Goal: Task Accomplishment & Management: Manage account settings

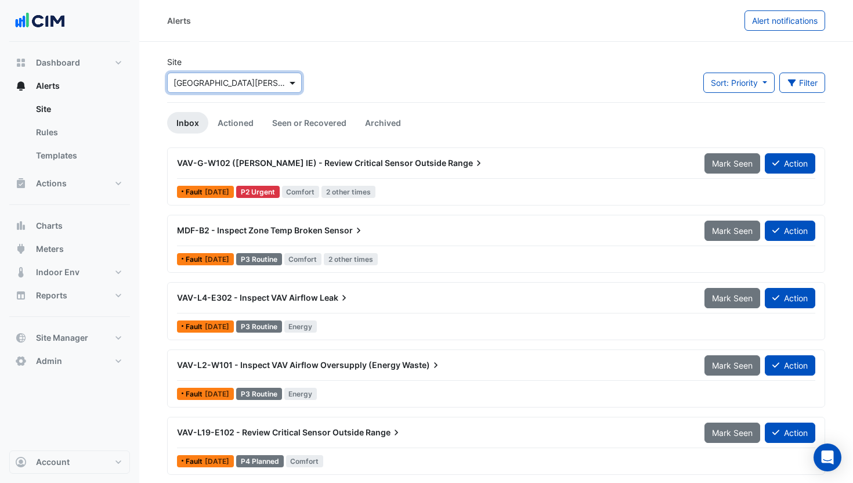
click at [289, 77] on span at bounding box center [294, 83] width 15 height 12
type input "******"
click at [229, 122] on span "Hyperdome" at bounding box center [208, 125] width 45 height 10
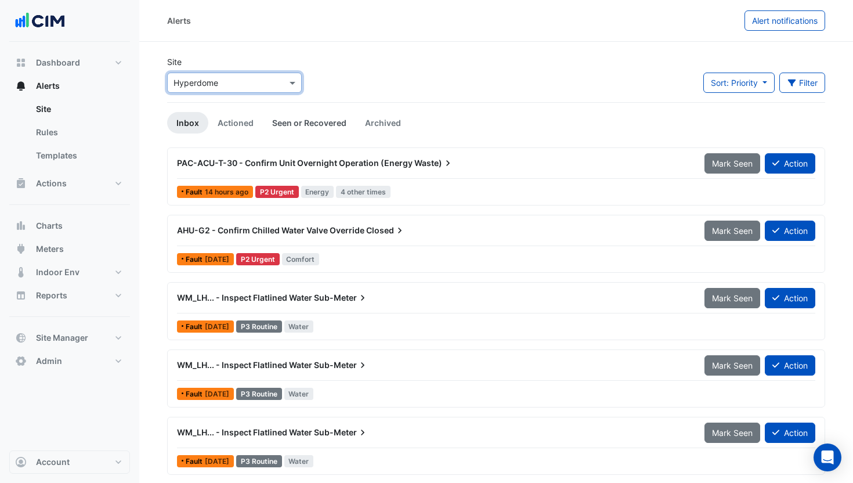
click at [319, 130] on link "Seen or Recovered" at bounding box center [309, 122] width 93 height 21
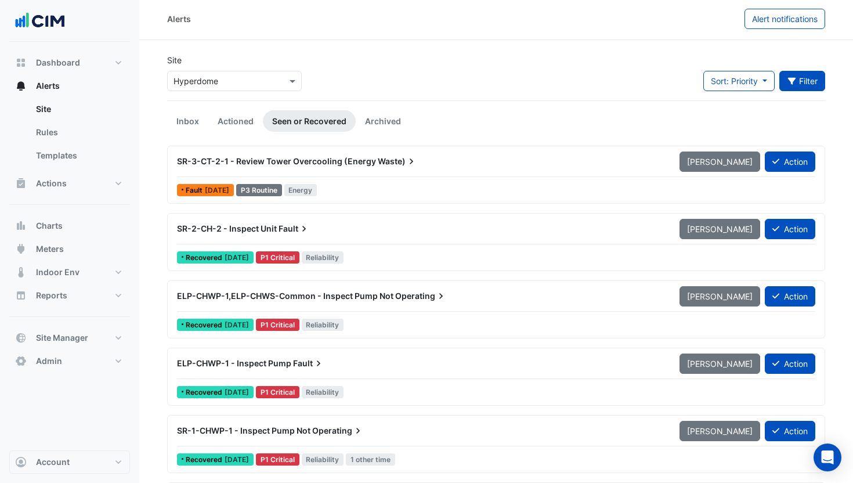
click at [794, 81] on icon "button" at bounding box center [792, 81] width 10 height 8
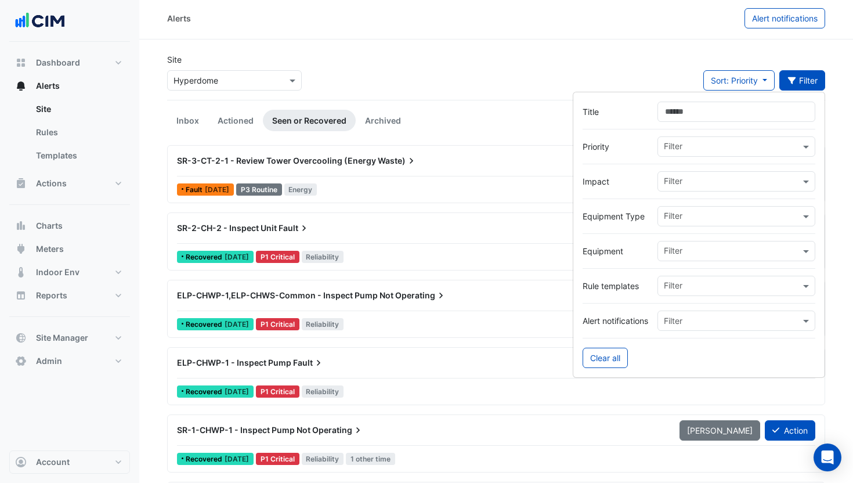
click at [719, 244] on div "Filter" at bounding box center [729, 251] width 142 height 18
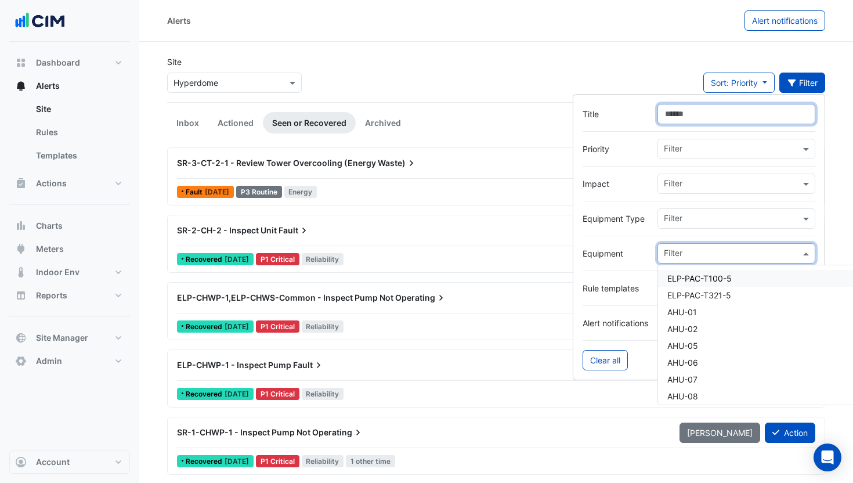
click at [687, 122] on input "Title" at bounding box center [737, 114] width 158 height 20
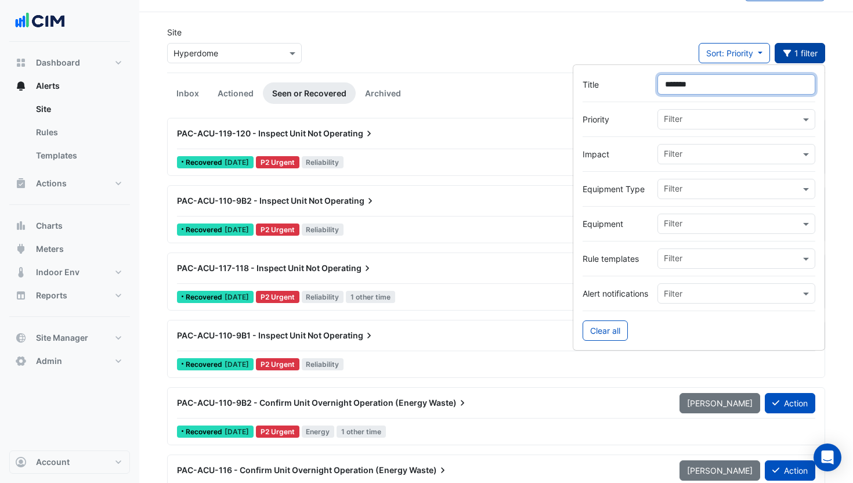
scroll to position [8, 0]
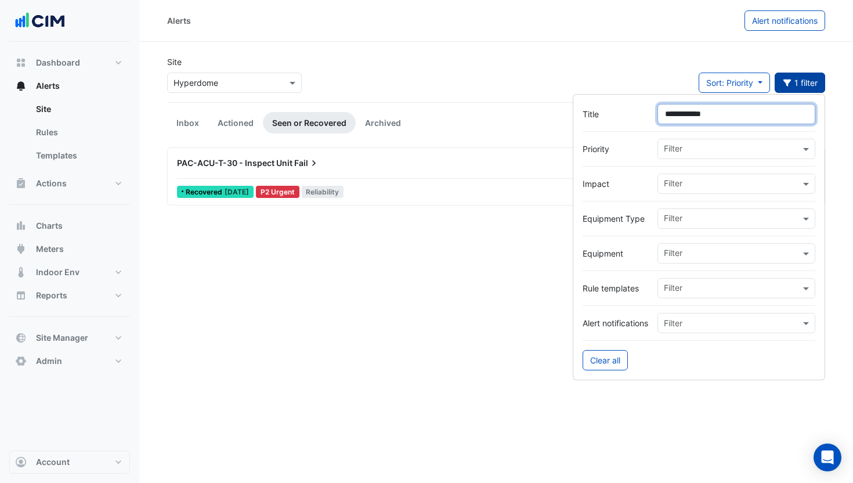
type input "**********"
click at [436, 96] on div "Site Select a Site × Hyperdome Sort: Priority Priority Updated 1 filter" at bounding box center [496, 79] width 672 height 46
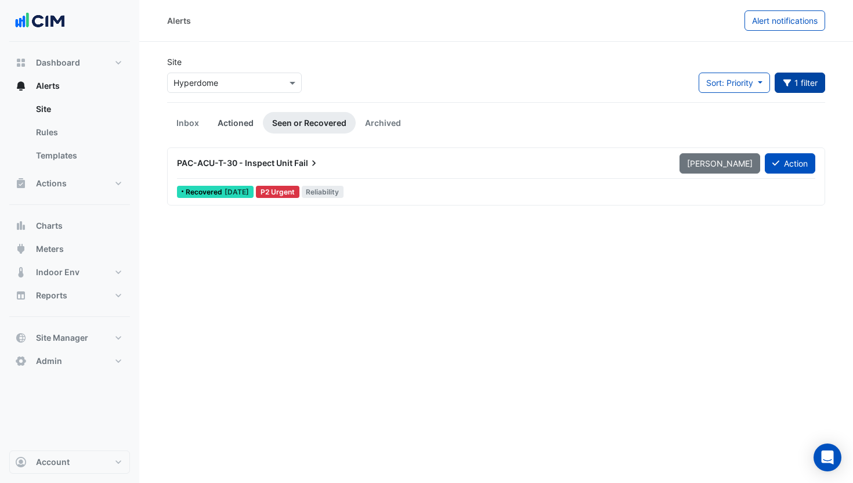
click at [244, 123] on link "Actioned" at bounding box center [235, 122] width 55 height 21
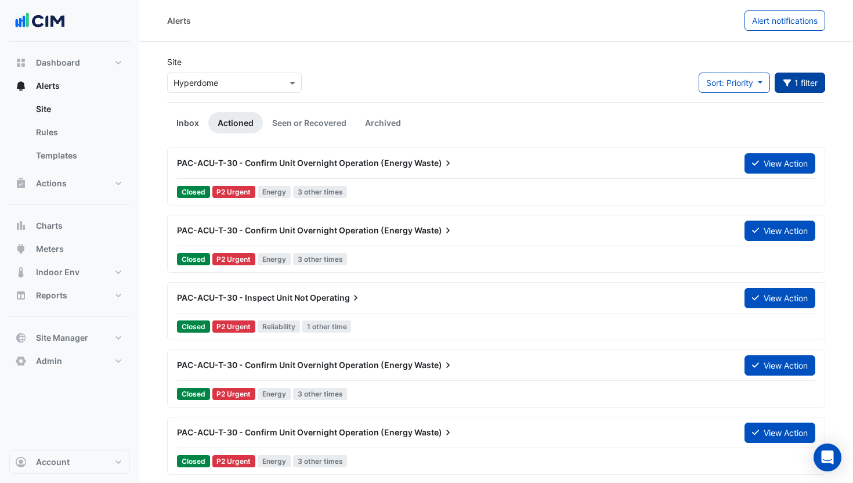
click at [183, 124] on link "Inbox" at bounding box center [187, 122] width 41 height 21
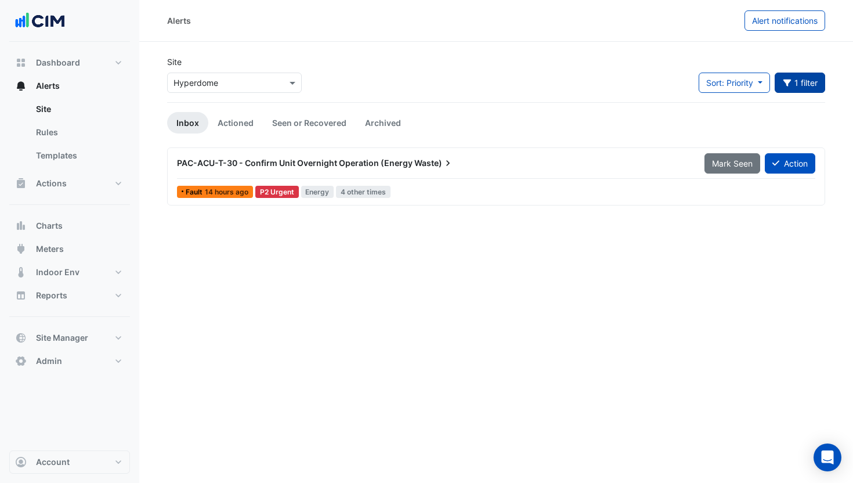
click at [345, 161] on span "PAC-ACU-T-30 - Confirm Unit Overnight Operation (Energy" at bounding box center [295, 163] width 236 height 10
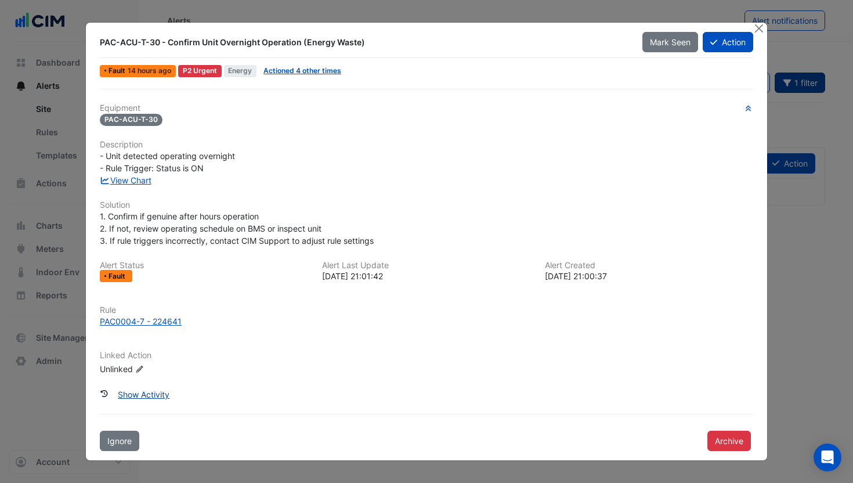
click at [160, 394] on button "Show Activity" at bounding box center [143, 394] width 67 height 20
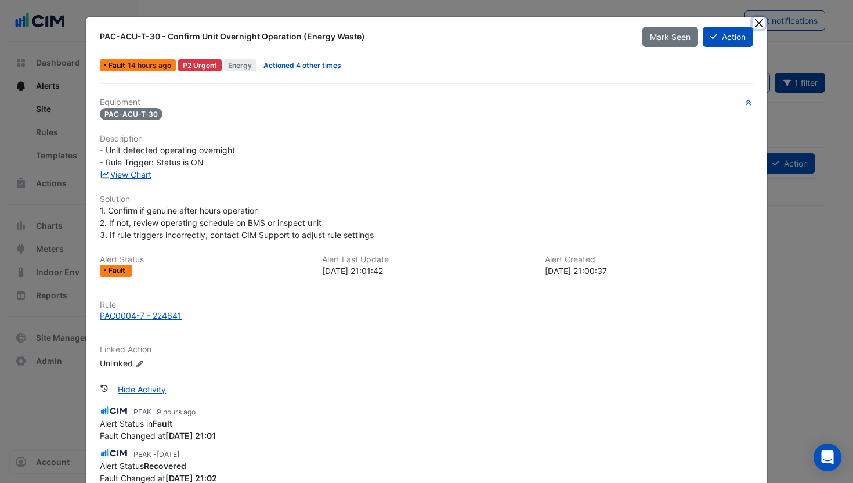
click at [756, 23] on button "Close" at bounding box center [759, 23] width 12 height 12
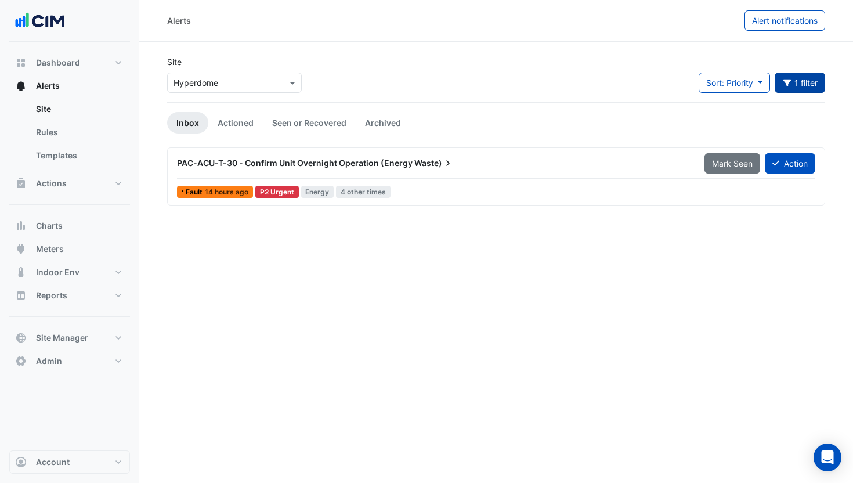
click at [709, 124] on ul "Inbox Actioned Seen or Recovered Archived" at bounding box center [496, 122] width 658 height 21
click at [798, 86] on button "1 filter" at bounding box center [800, 83] width 51 height 20
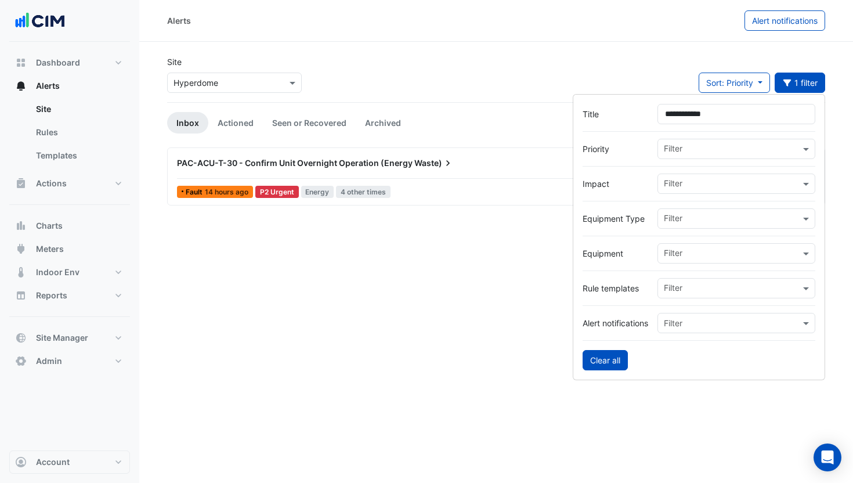
click at [615, 358] on button "Clear all" at bounding box center [605, 360] width 45 height 20
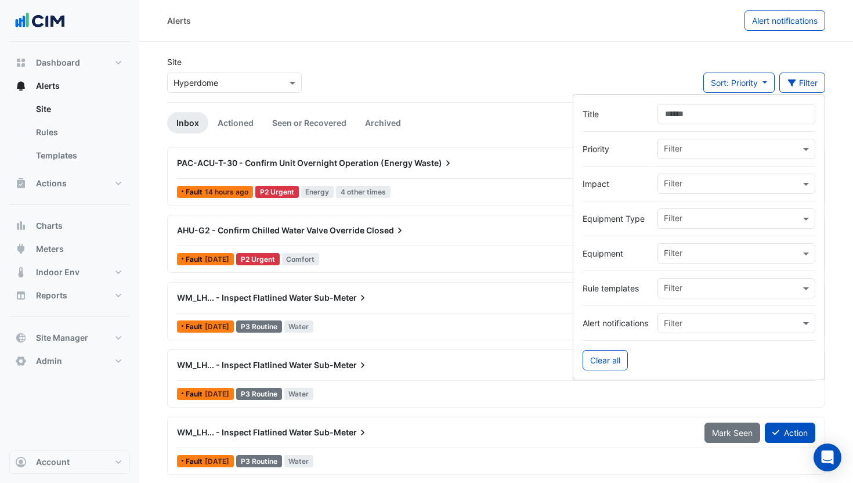
click at [669, 70] on div "Site Select a Site × Hyperdome Sort: Priority Priority Updated Filter" at bounding box center [496, 79] width 672 height 46
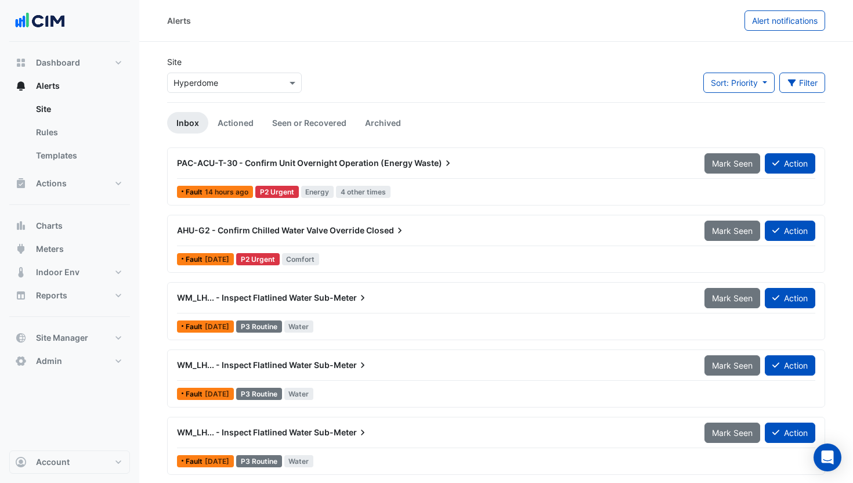
click at [622, 99] on div "Site Select a Site × Hyperdome Sort: Priority Priority Updated Filter Title Pri…" at bounding box center [496, 79] width 672 height 46
click at [489, 68] on div "Site Select a Site × Hyperdome Sort: Priority Priority Updated Filter Title Pri…" at bounding box center [496, 79] width 672 height 46
click at [240, 126] on link "Actioned" at bounding box center [235, 122] width 55 height 21
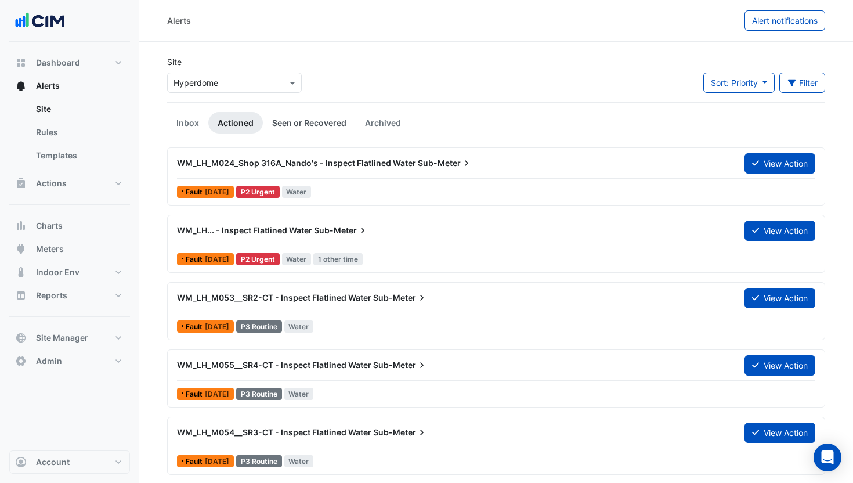
click at [307, 125] on link "Seen or Recovered" at bounding box center [309, 122] width 93 height 21
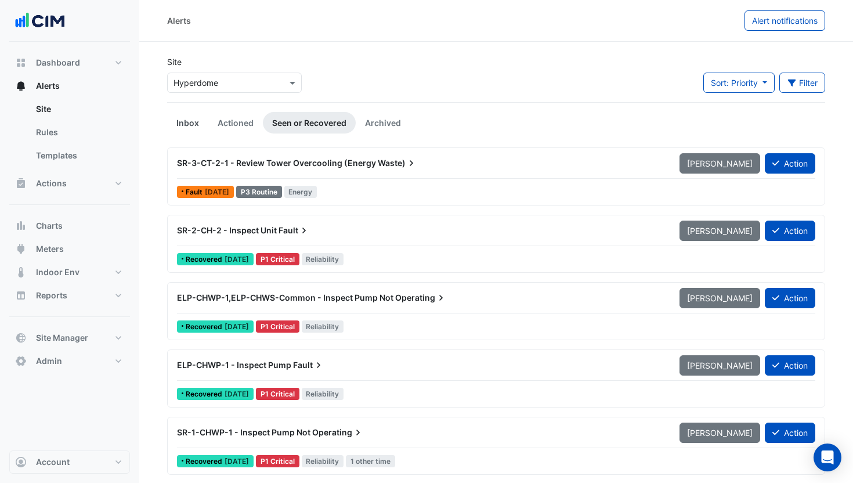
click at [178, 124] on link "Inbox" at bounding box center [187, 122] width 41 height 21
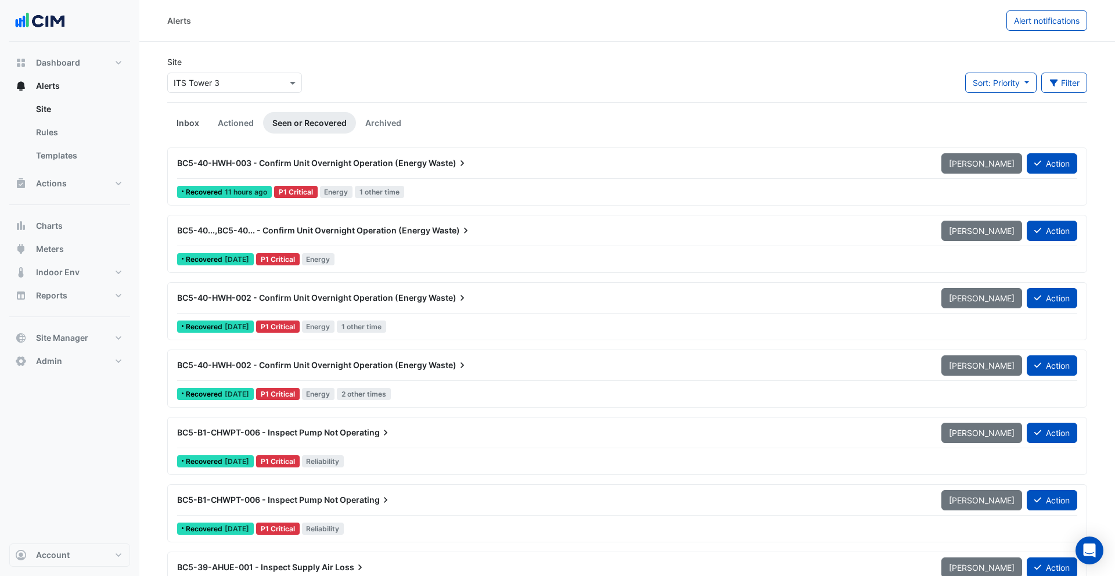
click at [189, 126] on link "Inbox" at bounding box center [187, 122] width 41 height 21
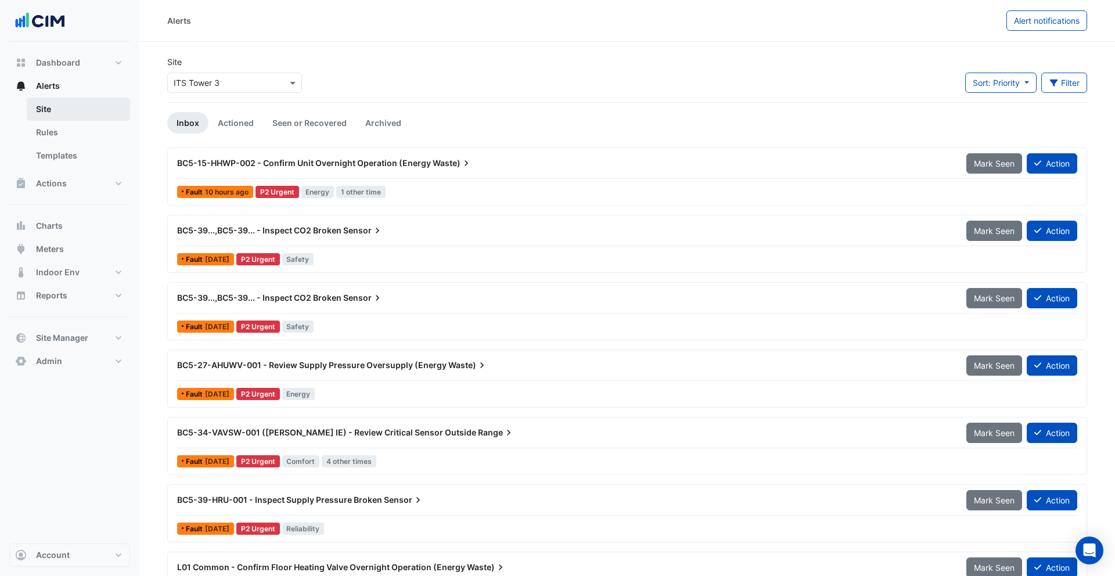
click at [41, 113] on link "Site" at bounding box center [78, 109] width 103 height 23
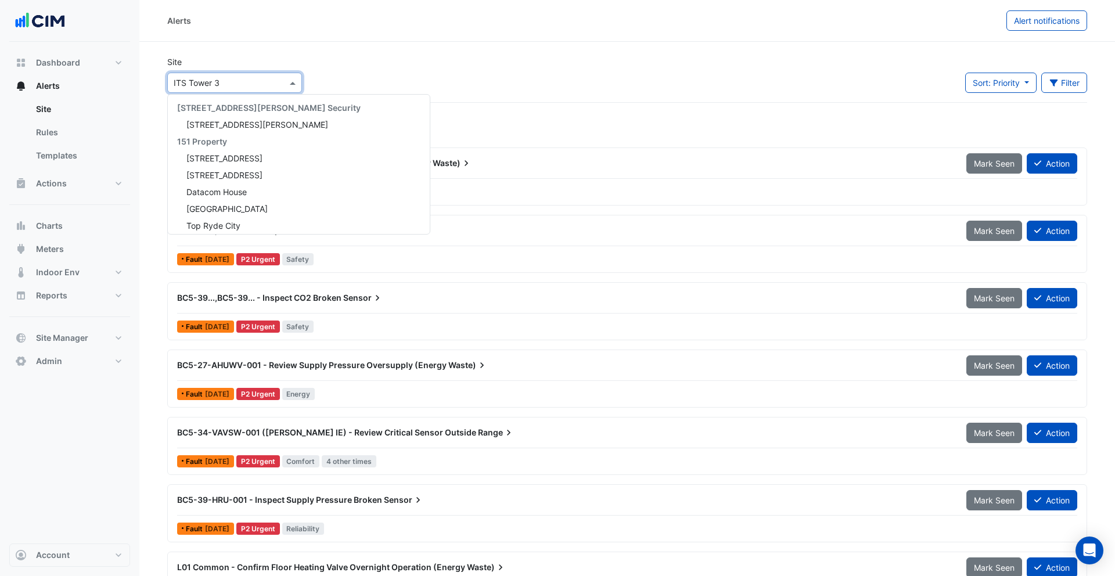
click at [234, 86] on input "text" at bounding box center [223, 83] width 99 height 12
click at [218, 120] on span "141 Walker Street" at bounding box center [257, 125] width 142 height 10
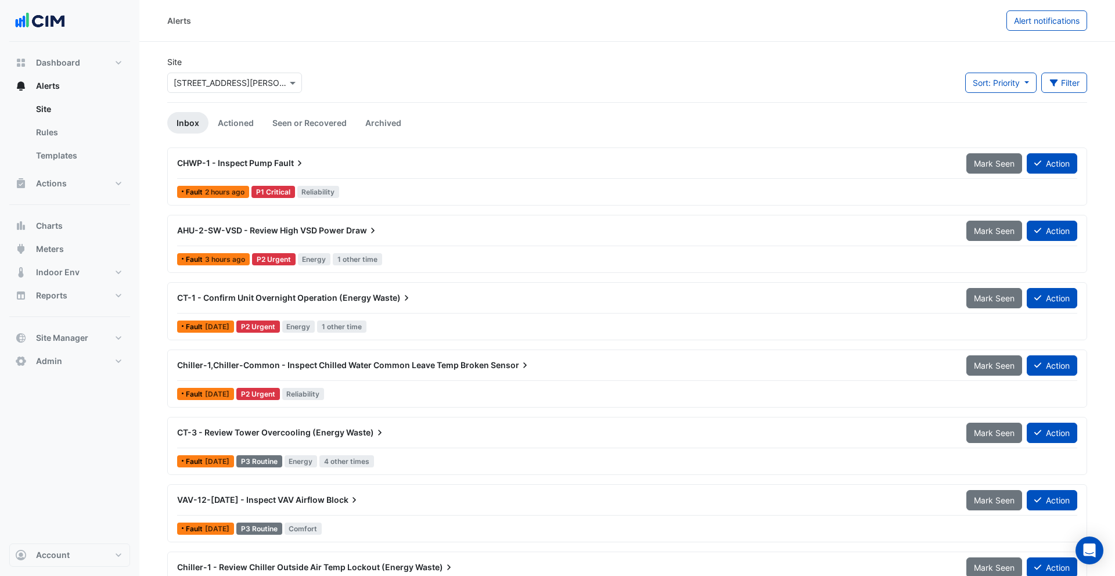
click at [279, 299] on span "CT-1 - Confirm Unit Overnight Operation (Energy" at bounding box center [274, 298] width 194 height 10
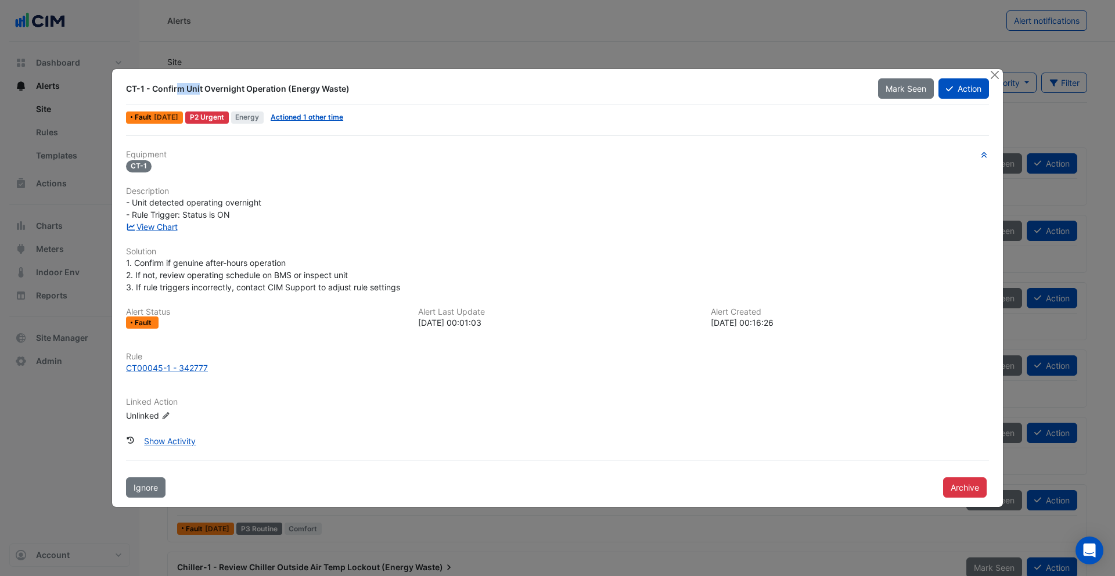
drag, startPoint x: 126, startPoint y: 88, endPoint x: 146, endPoint y: 89, distance: 19.7
click at [146, 89] on div "CT-1 - Confirm Unit Overnight Operation (Energy Waste)" at bounding box center [495, 89] width 738 height 12
copy div "CT-1"
click at [990, 75] on button "Close" at bounding box center [994, 75] width 12 height 12
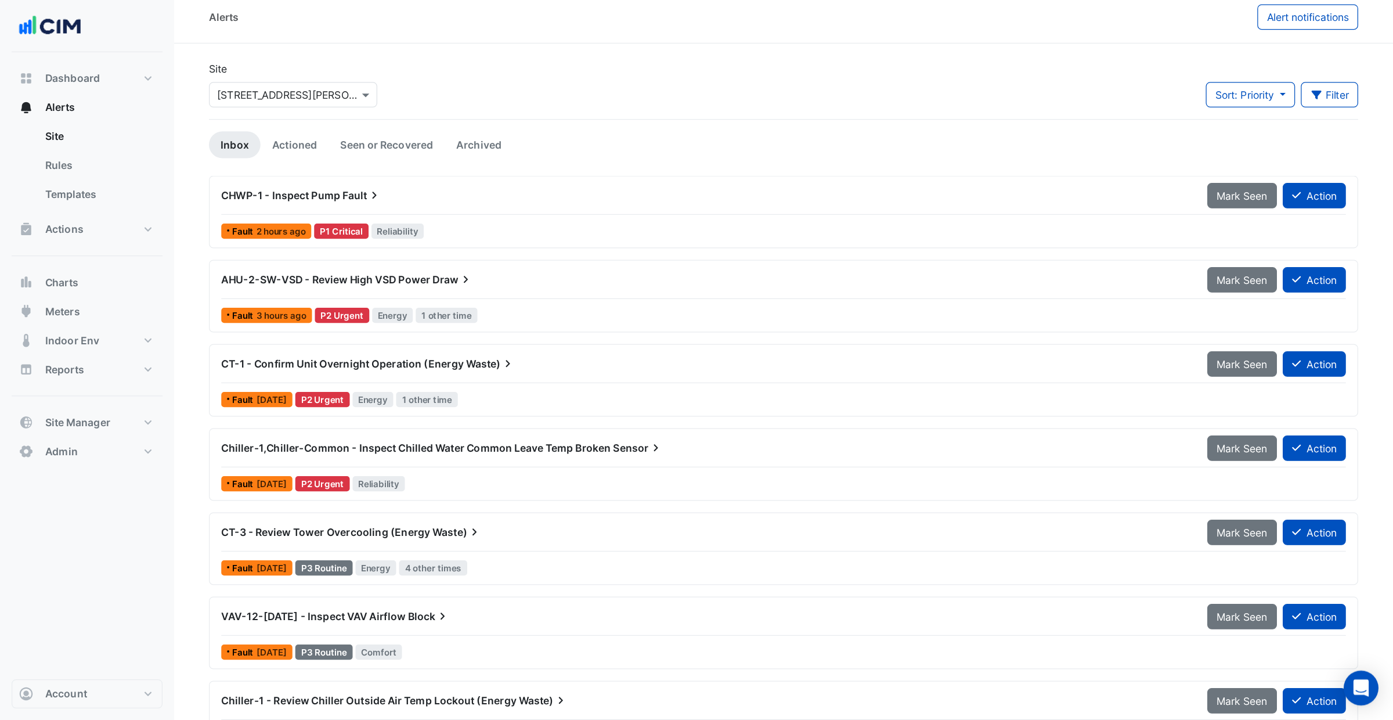
scroll to position [7, 0]
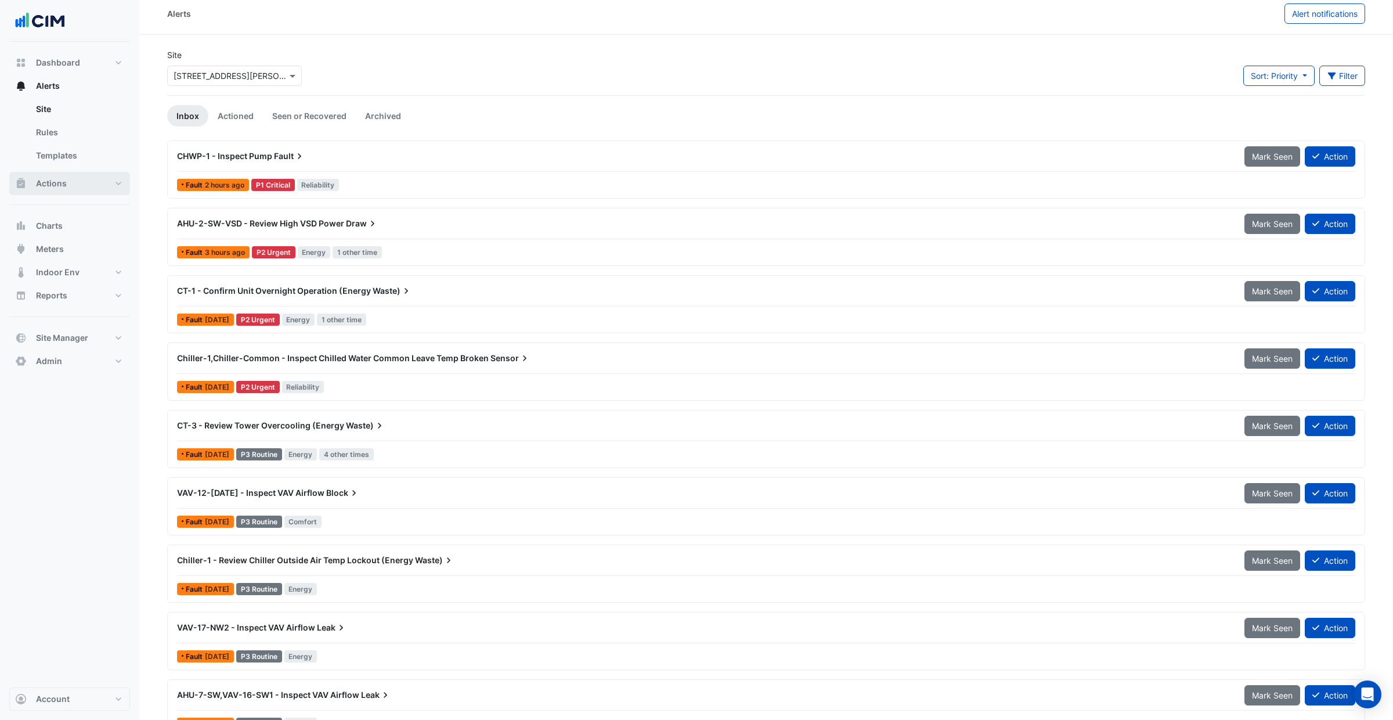
click at [90, 179] on button "Actions" at bounding box center [69, 183] width 121 height 23
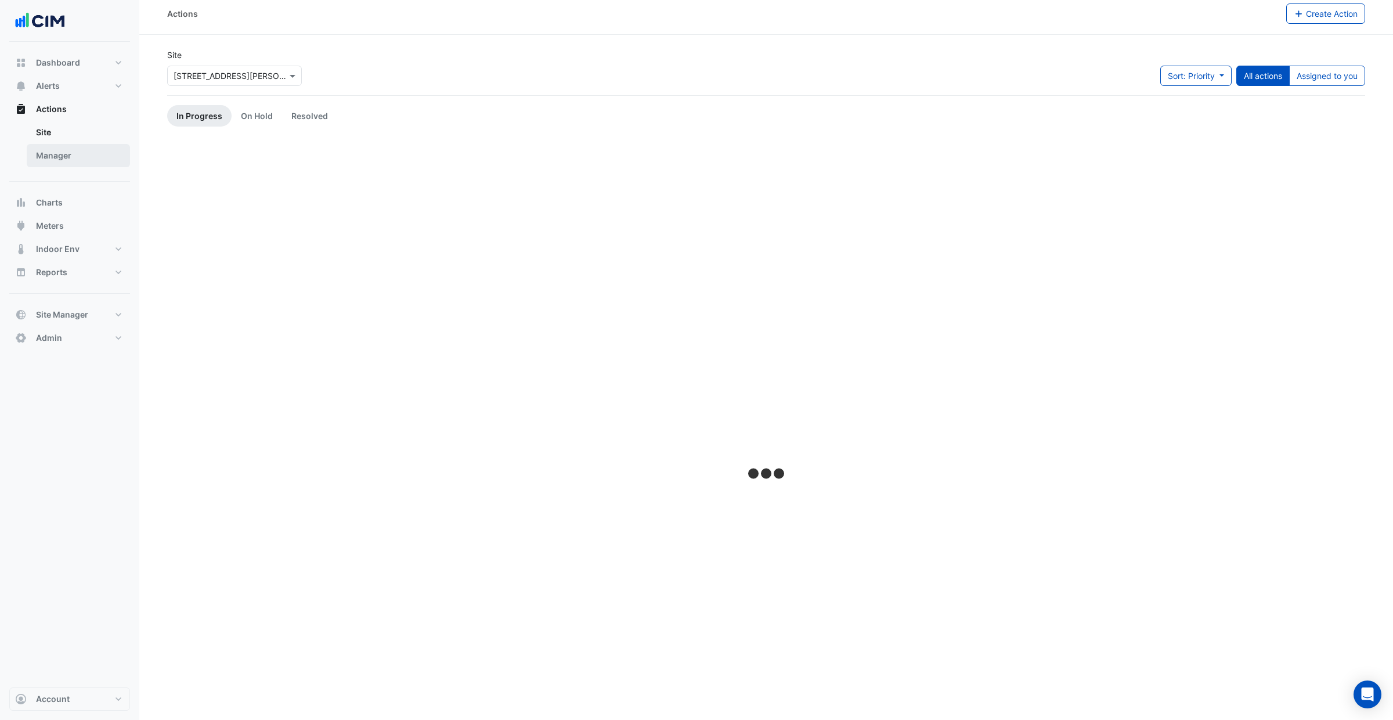
click at [87, 159] on link "Manager" at bounding box center [78, 155] width 103 height 23
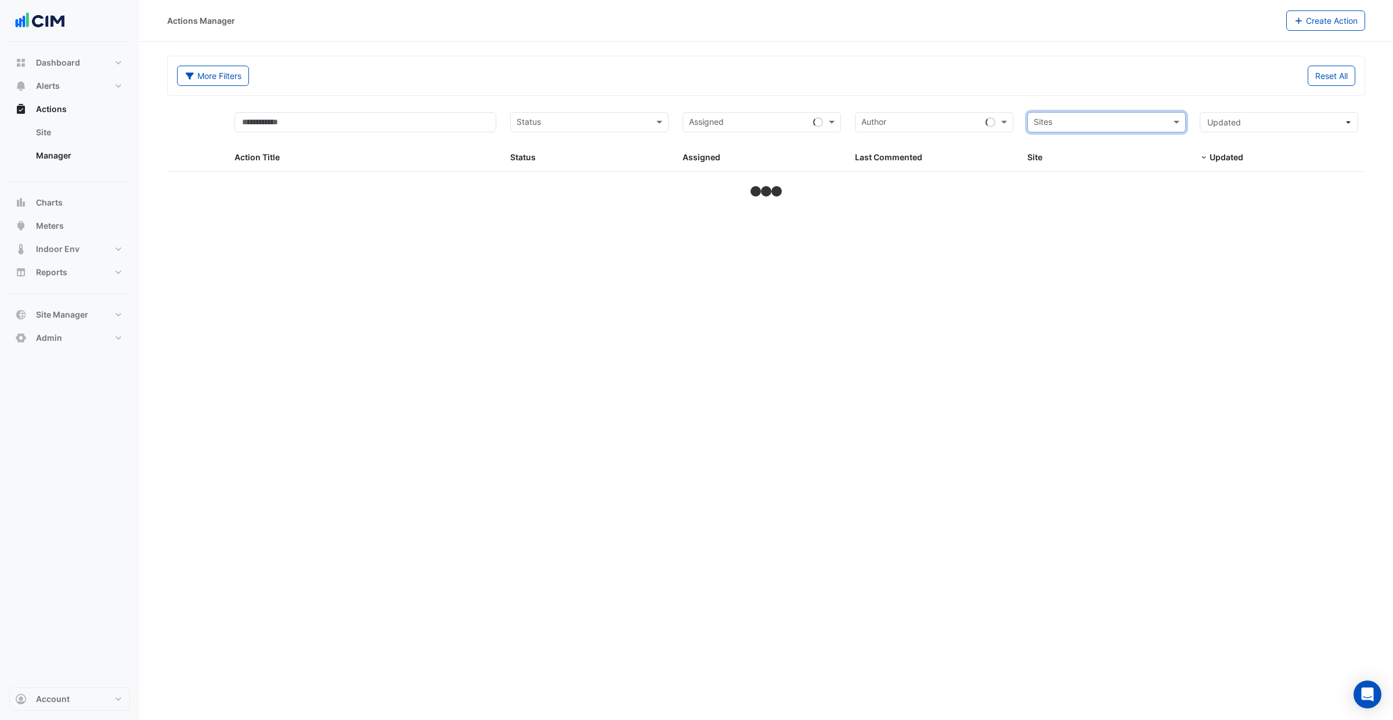
click at [1114, 103] on form "More Filters Reset All Status Assigned Sites Action Title Status Status Assigne…" at bounding box center [766, 128] width 1198 height 144
click at [218, 75] on button "More Filters" at bounding box center [213, 76] width 72 height 20
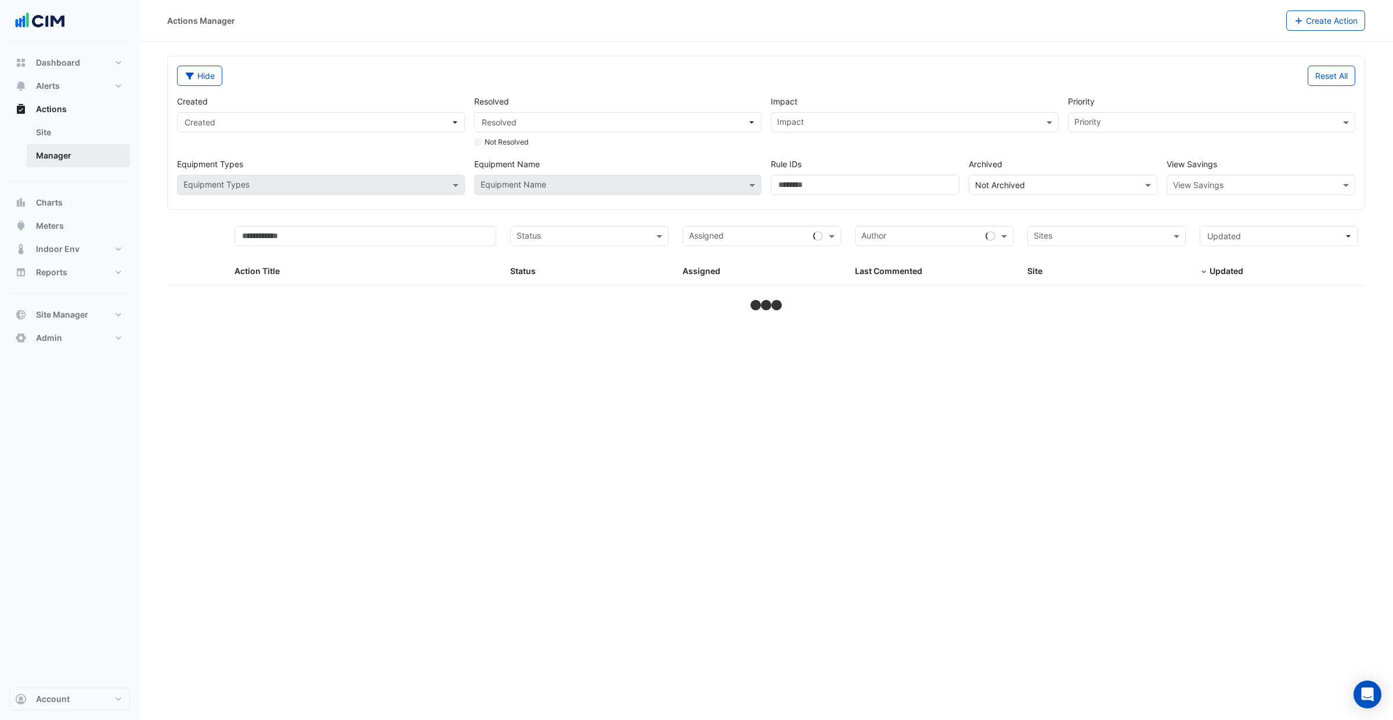
select select "***"
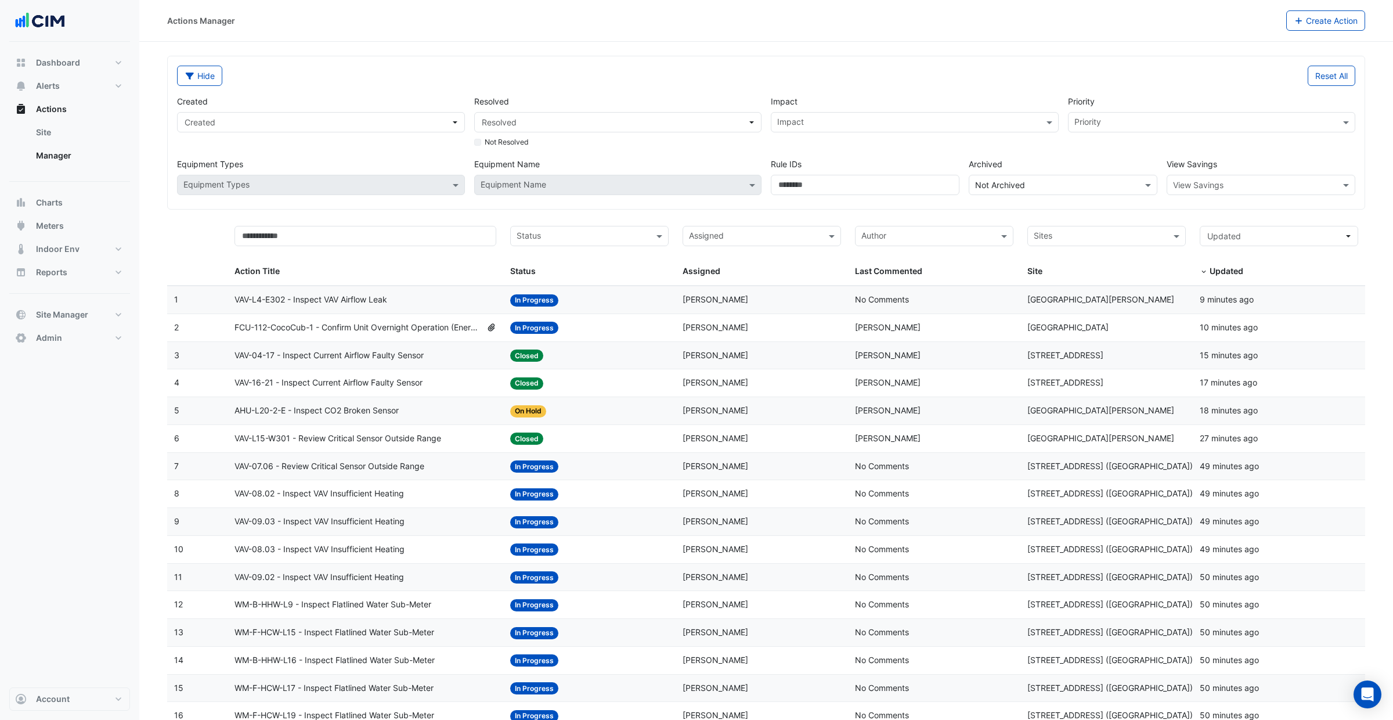
click at [1114, 182] on input "text" at bounding box center [1249, 185] width 153 height 12
click at [1114, 210] on div "Cost" at bounding box center [1185, 209] width 36 height 17
click at [1114, 142] on div "Priority Priority" at bounding box center [1211, 121] width 297 height 53
click at [354, 302] on span "VAV-L4-E302 - Inspect VAV Airflow Leak" at bounding box center [311, 299] width 153 height 13
click at [53, 58] on span "Dashboard" at bounding box center [58, 63] width 44 height 12
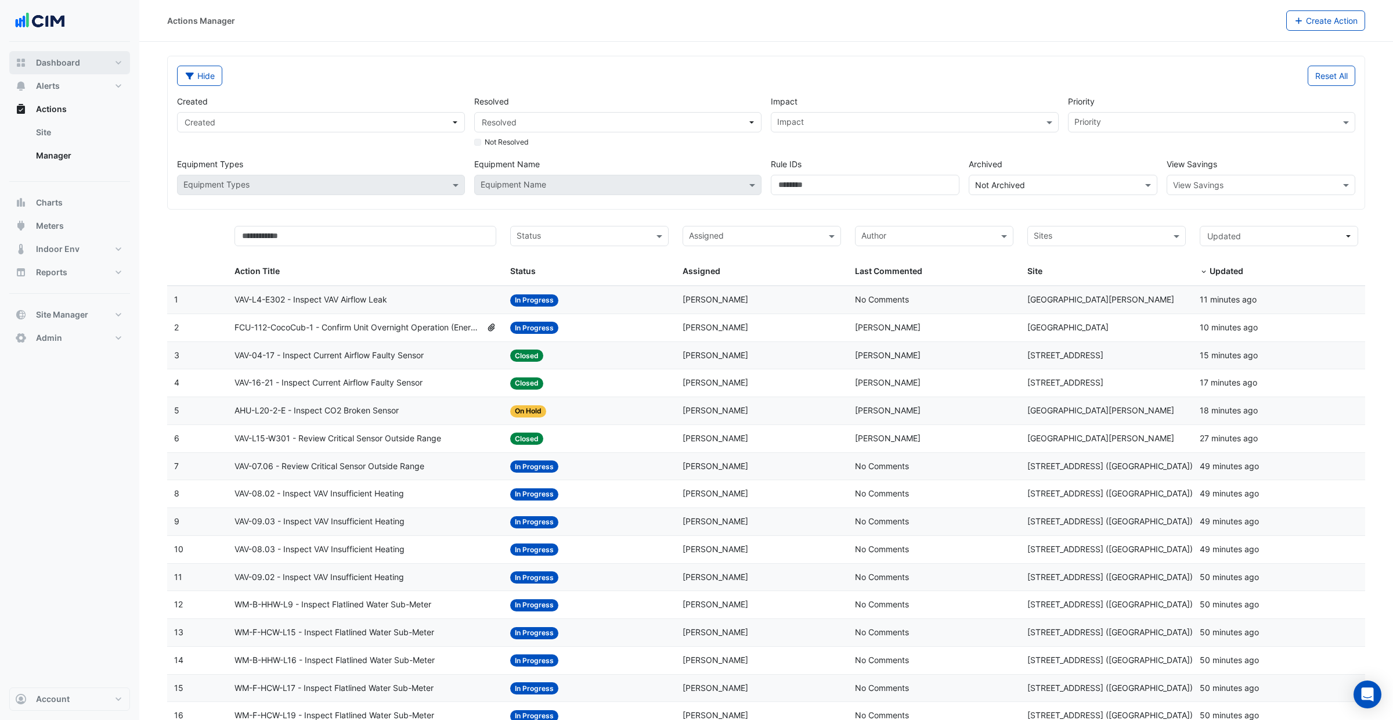
select select "***"
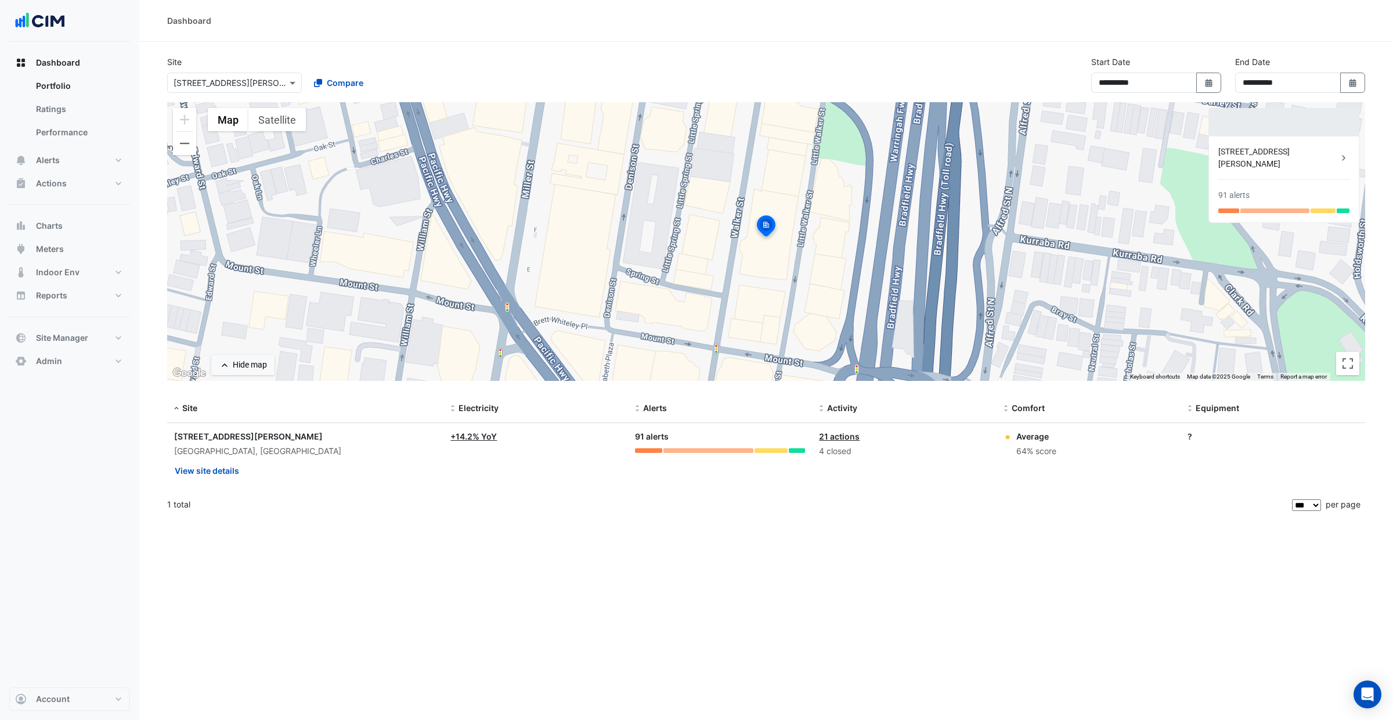
click at [643, 453] on datatable-body-cell "Alerts: 91 alerts" at bounding box center [720, 455] width 185 height 64
click at [647, 450] on div at bounding box center [648, 450] width 27 height 5
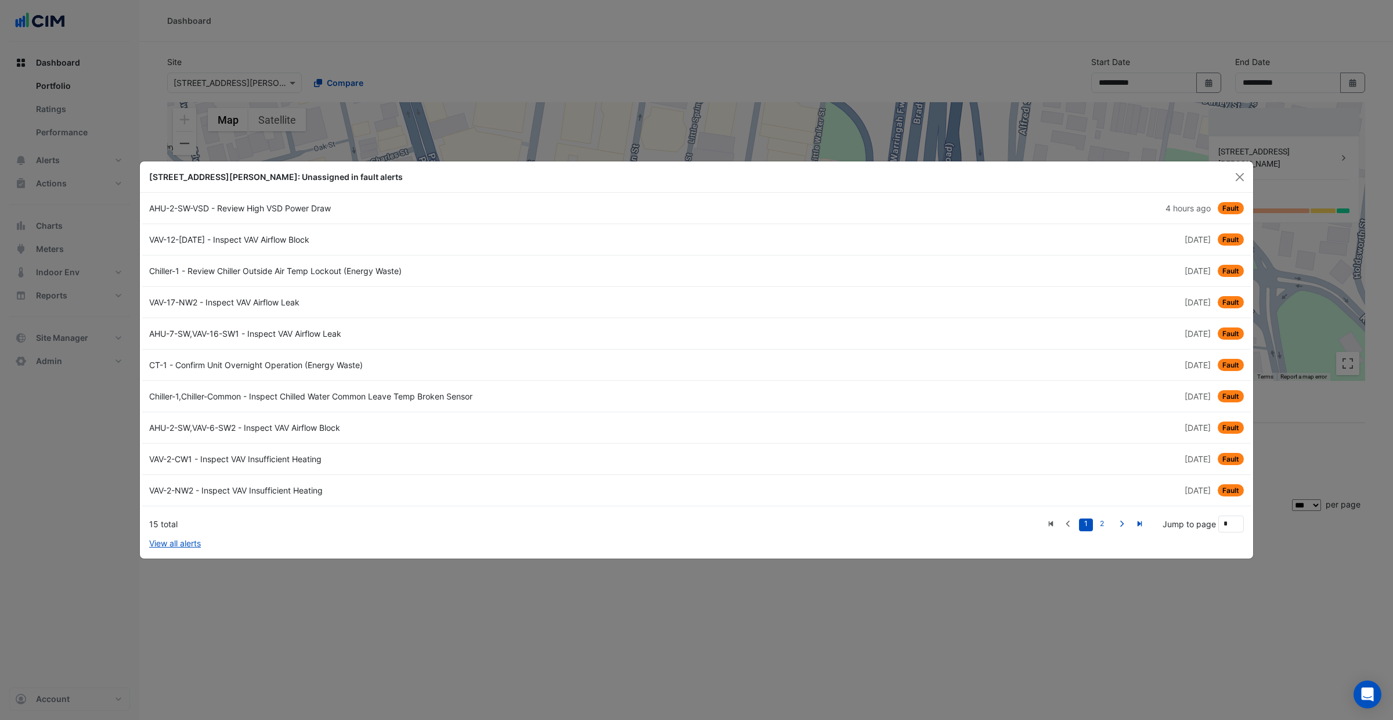
click at [558, 413] on link "AHU-2-SW,VAV-6-SW2 - Inspect VAV Airflow Block 2 weeks and 4 days ago Fault" at bounding box center [696, 427] width 1109 height 31
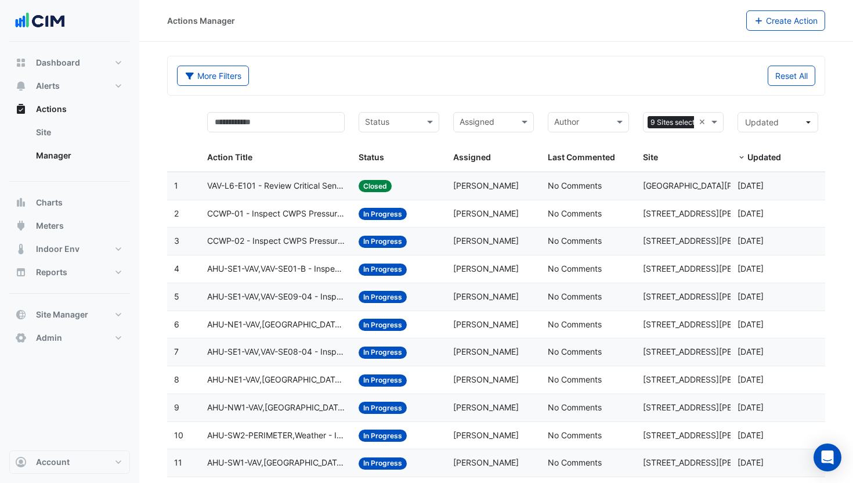
select select "***"
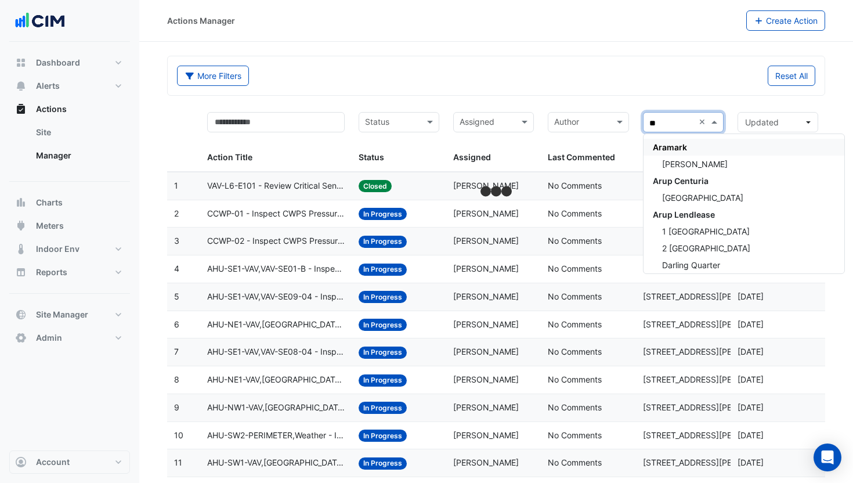
type input "***"
click at [664, 201] on span "QIC" at bounding box center [660, 198] width 15 height 10
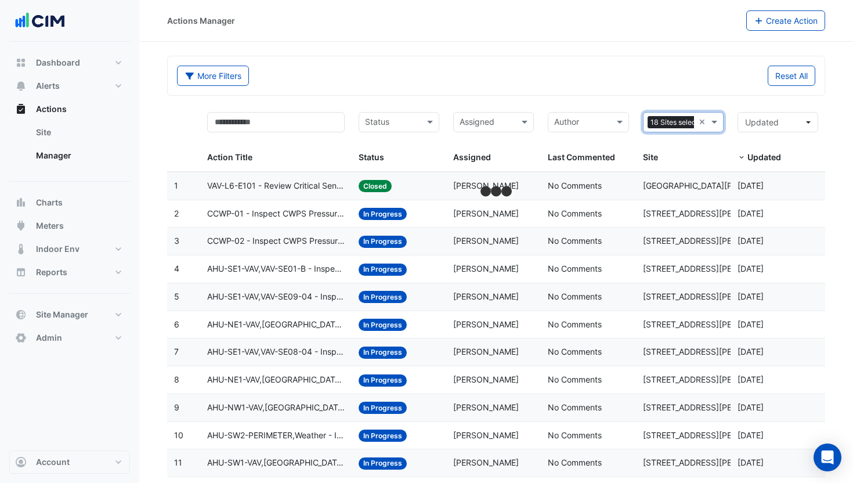
click at [615, 77] on div "Reset All" at bounding box center [659, 76] width 326 height 20
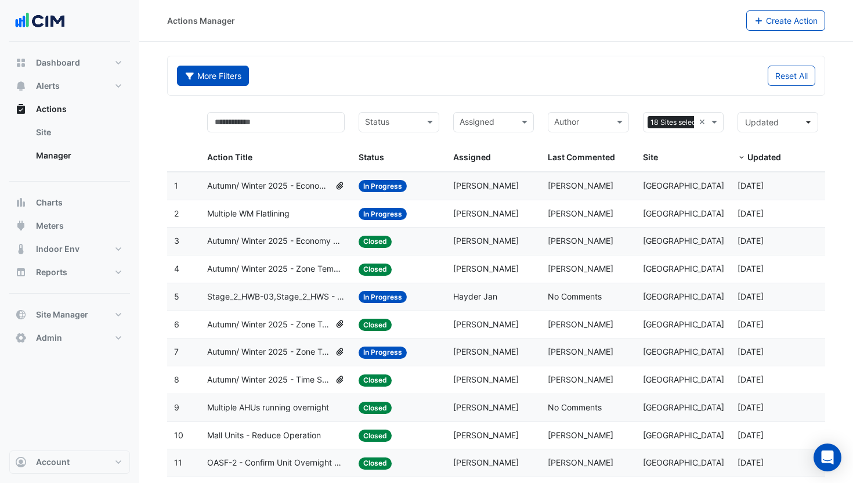
click at [215, 70] on button "More Filters" at bounding box center [213, 76] width 72 height 20
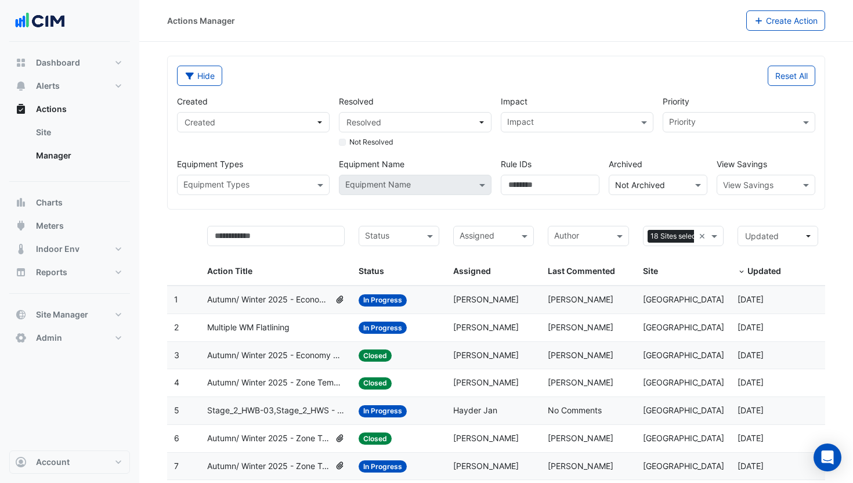
click at [250, 135] on div "Created Created" at bounding box center [253, 121] width 162 height 53
click at [254, 127] on span "Created" at bounding box center [250, 122] width 131 height 12
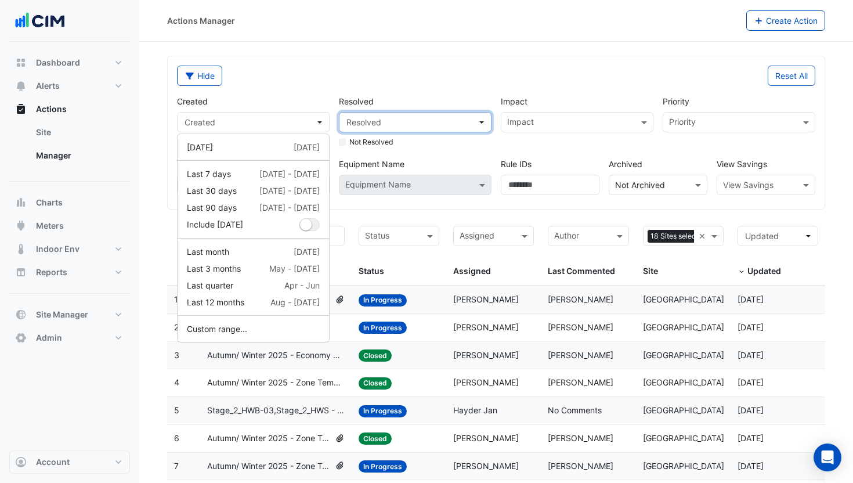
click at [441, 124] on span "Resolved" at bounding box center [412, 122] width 131 height 12
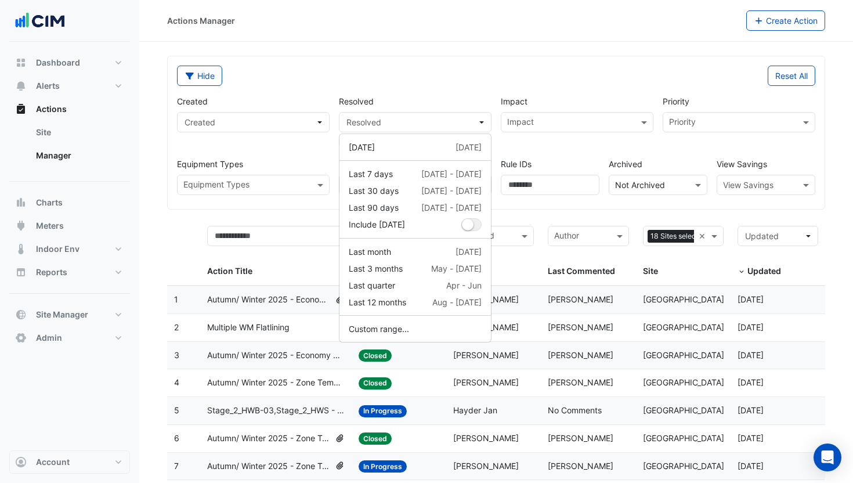
click at [665, 156] on div "Created Created Resolved Resolved Not Resolved Impact Impact Priority Priority …" at bounding box center [496, 140] width 648 height 109
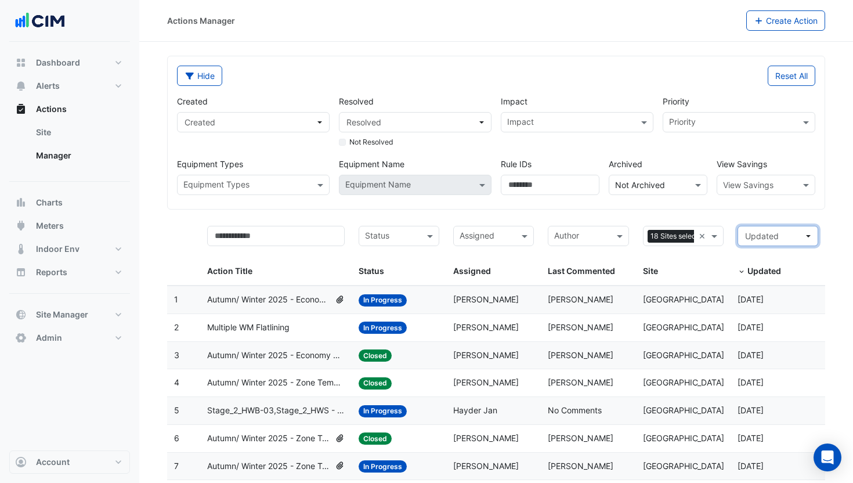
click at [771, 243] on button "Updated" at bounding box center [778, 236] width 81 height 20
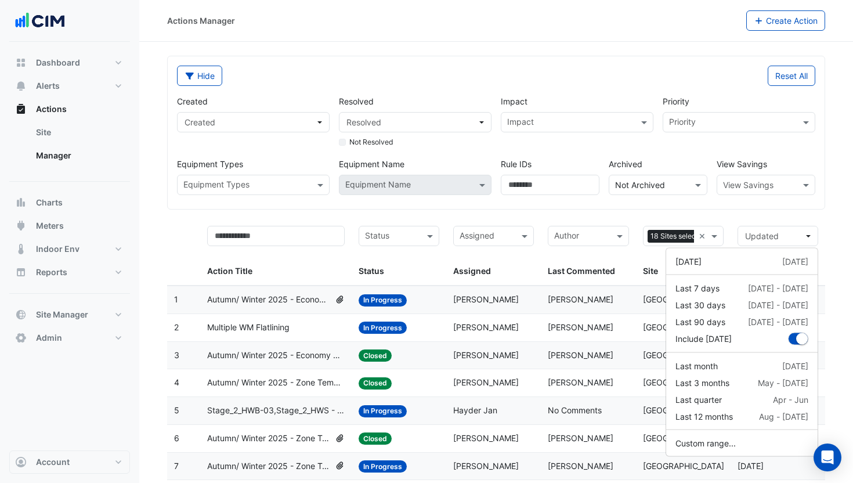
click at [419, 106] on div "Resolved Resolved Not Resolved" at bounding box center [415, 121] width 162 height 53
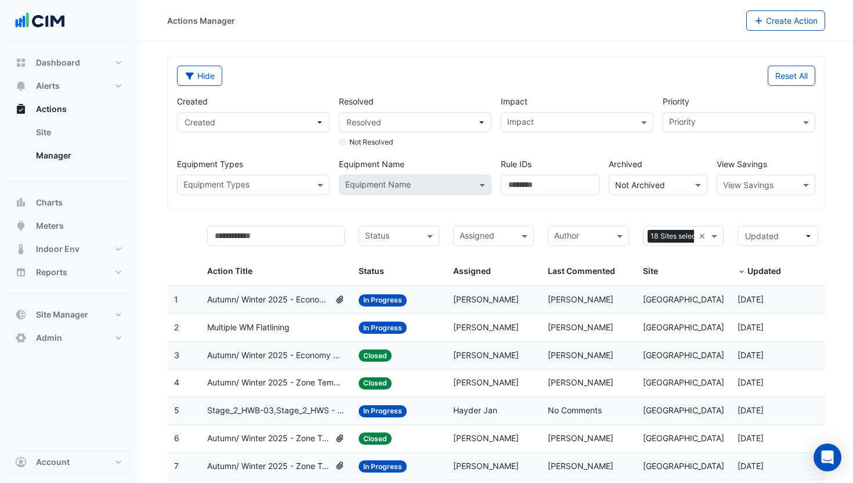
click at [677, 181] on input "text" at bounding box center [646, 185] width 63 height 12
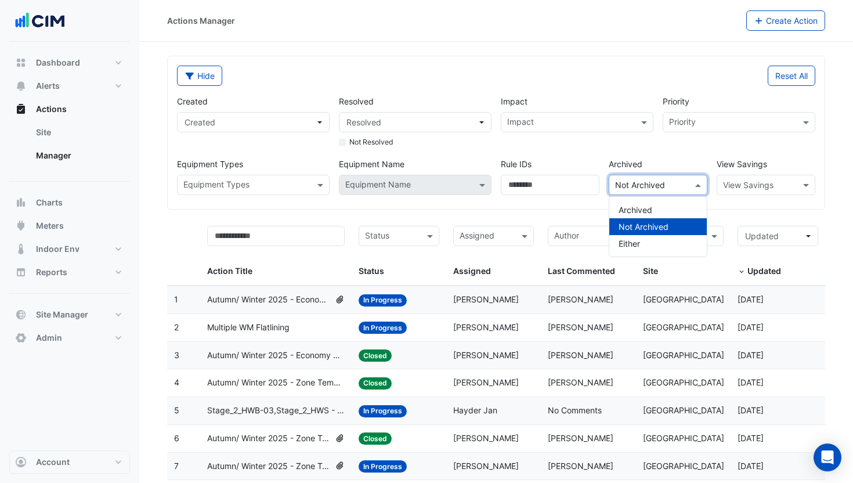
click at [553, 74] on div "Reset All" at bounding box center [659, 76] width 326 height 20
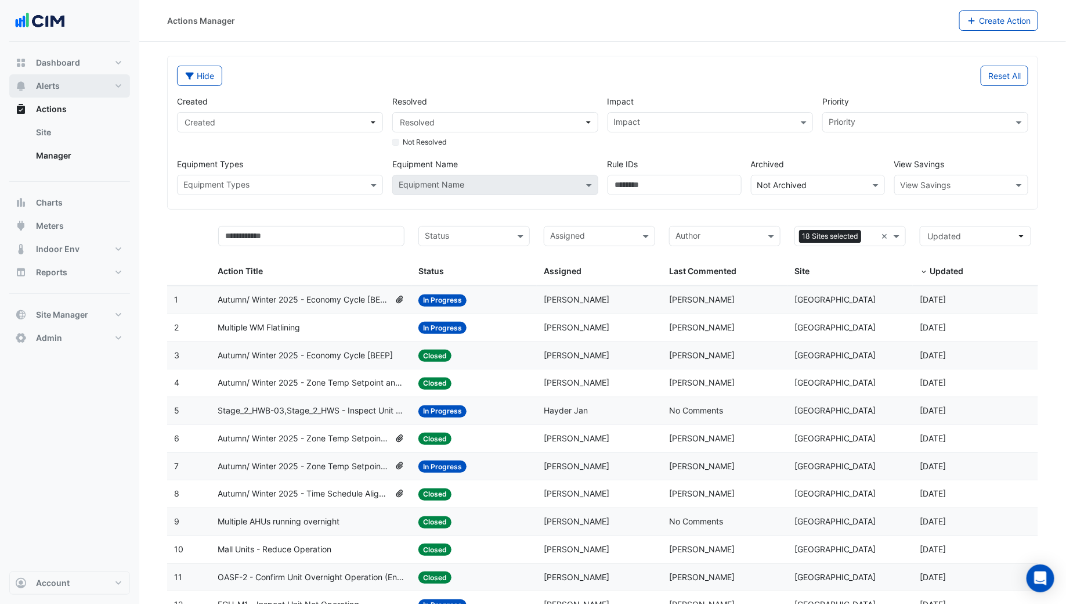
click at [55, 79] on button "Alerts" at bounding box center [69, 85] width 121 height 23
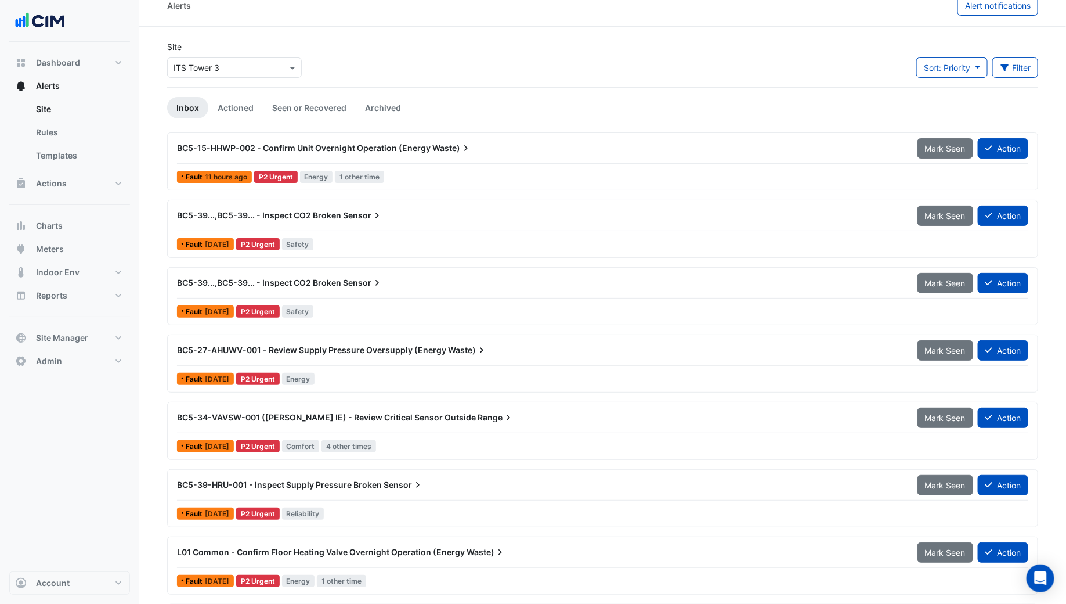
scroll to position [15, 0]
click at [853, 67] on button "Filter" at bounding box center [1016, 67] width 46 height 20
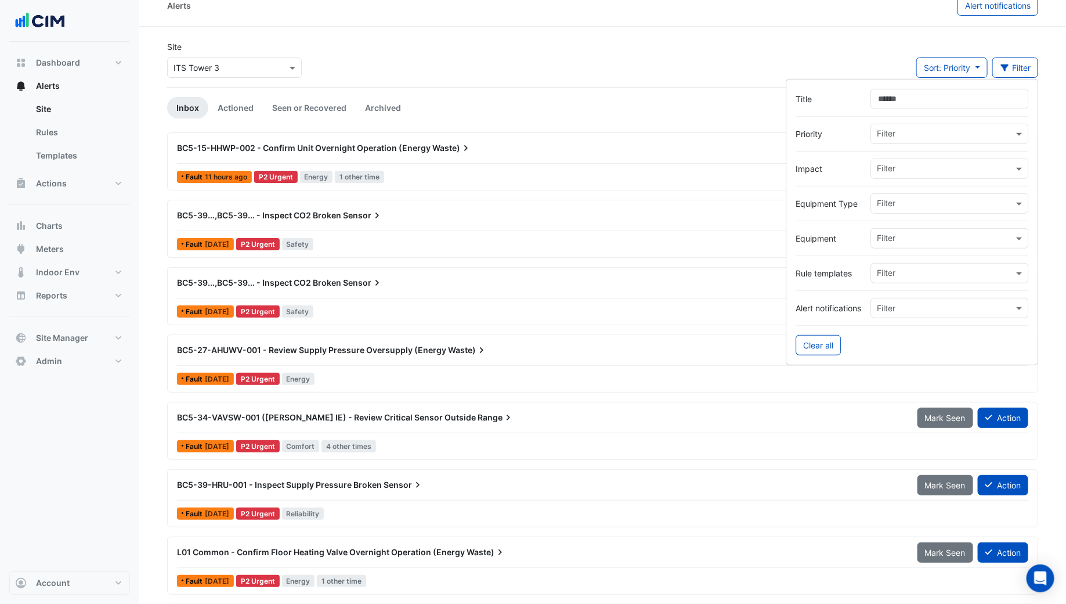
click at [853, 273] on input "text" at bounding box center [946, 274] width 136 height 12
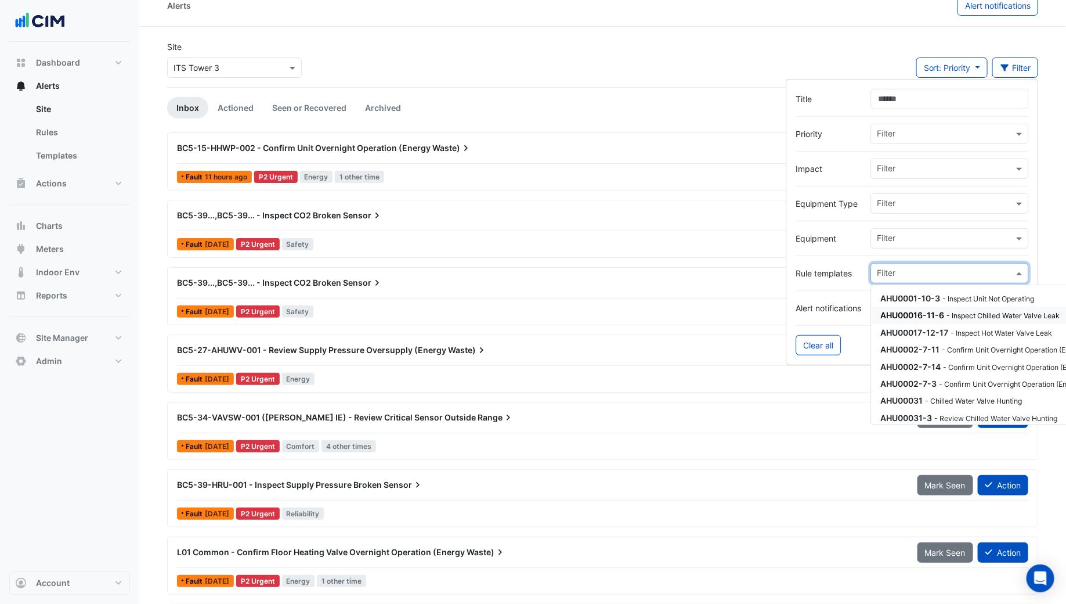
click at [825, 311] on label "Alert notifications" at bounding box center [829, 308] width 66 height 12
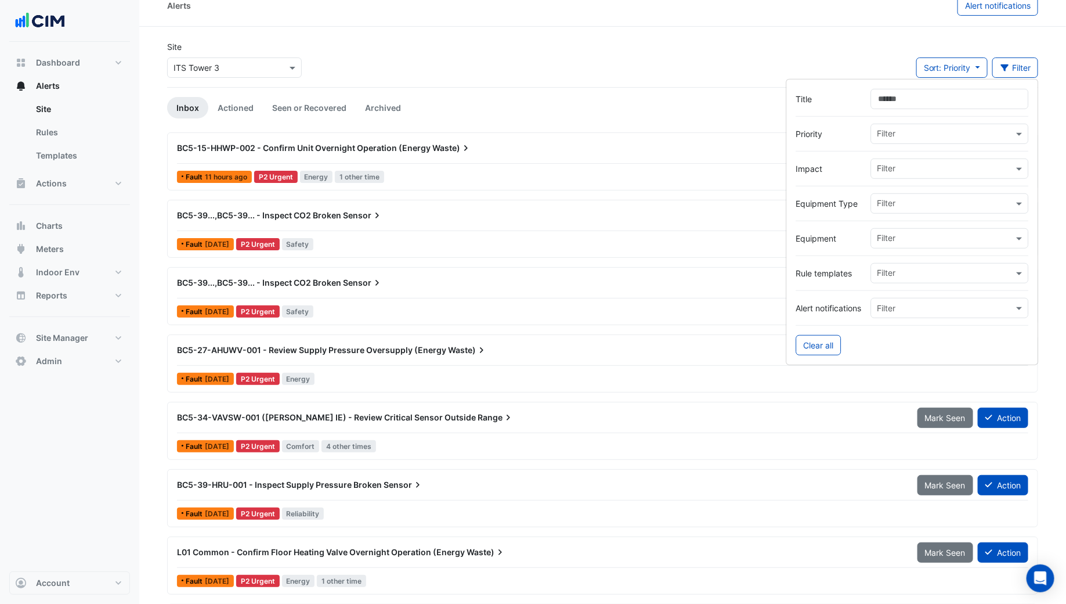
click at [853, 308] on input "text" at bounding box center [939, 308] width 122 height 12
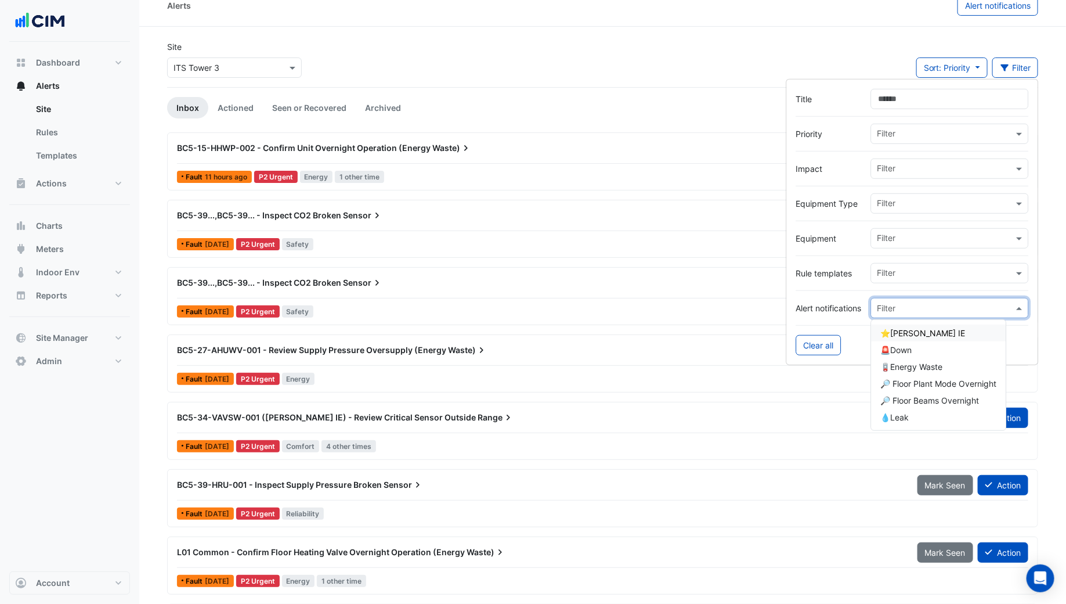
click at [831, 294] on div at bounding box center [912, 290] width 233 height 15
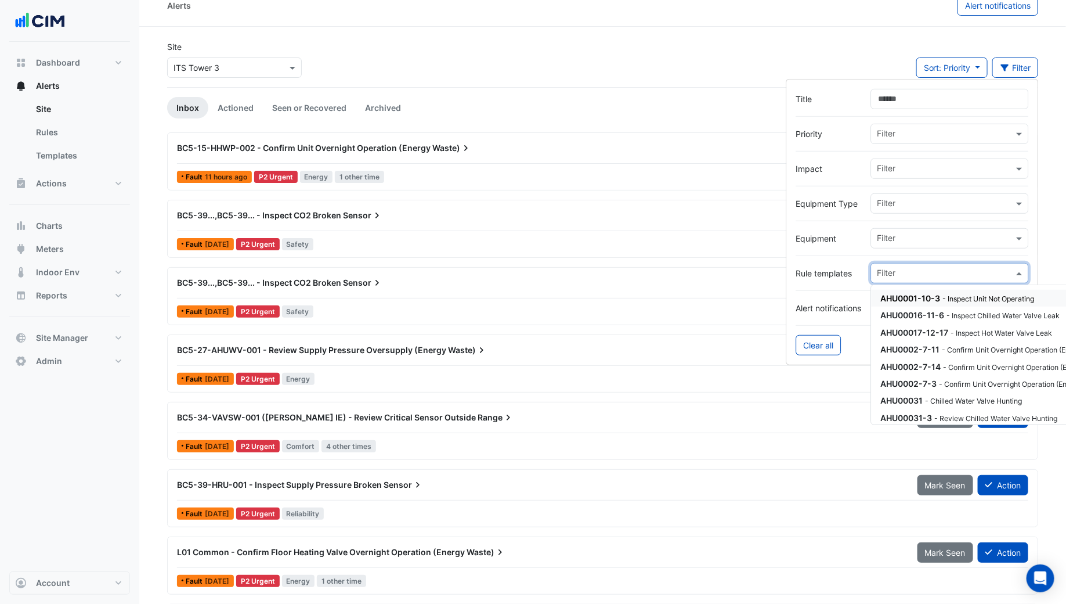
click at [853, 271] on input "text" at bounding box center [946, 274] width 136 height 12
drag, startPoint x: 74, startPoint y: 187, endPoint x: 81, endPoint y: 187, distance: 7.0
click at [74, 187] on button "Actions" at bounding box center [69, 183] width 121 height 23
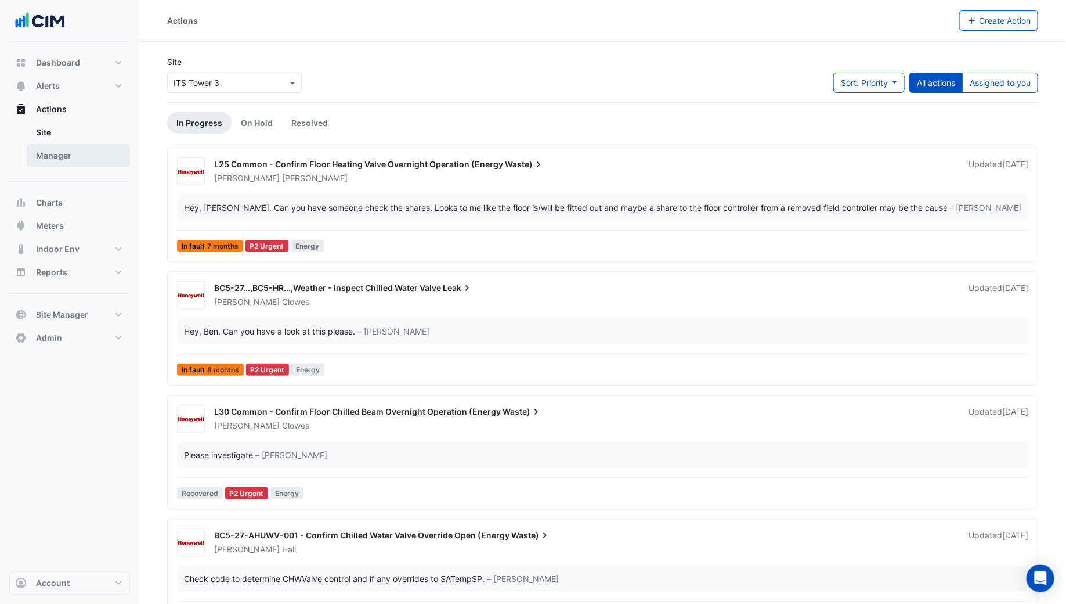
click at [76, 163] on link "Manager" at bounding box center [78, 155] width 103 height 23
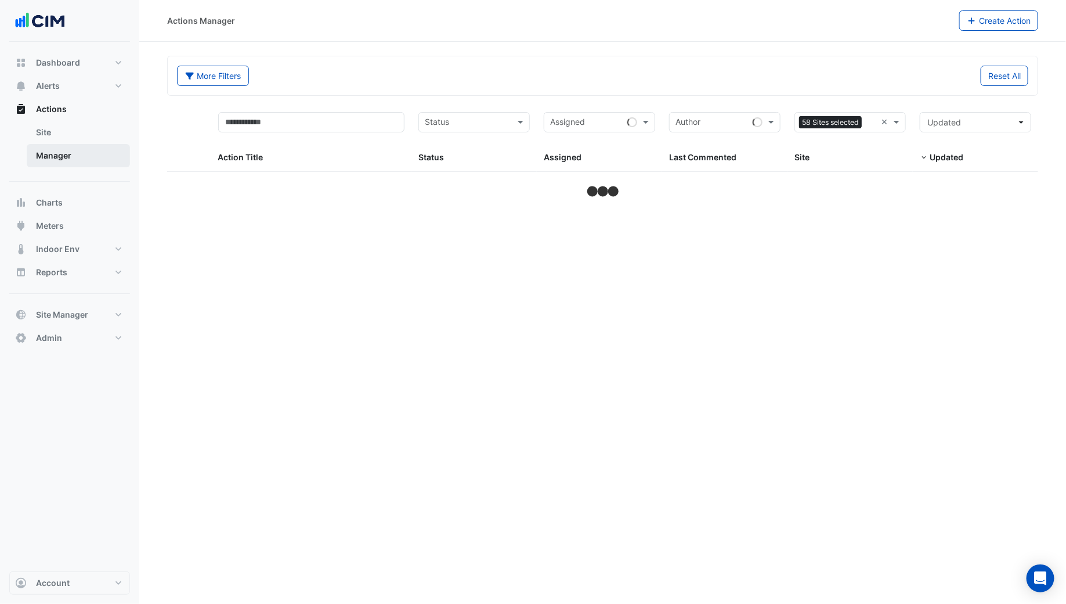
select select "***"
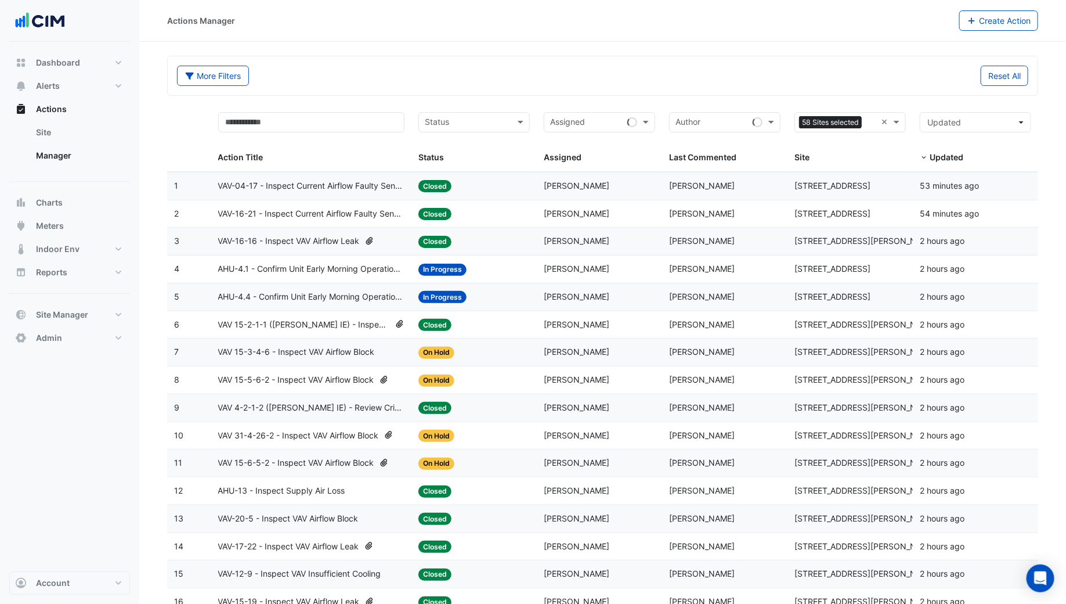
click at [853, 157] on span "Updated" at bounding box center [947, 157] width 34 height 10
click at [853, 156] on span "Updated" at bounding box center [947, 157] width 34 height 10
click at [510, 133] on div "Status Status" at bounding box center [474, 138] width 111 height 52
click at [510, 126] on div "Status" at bounding box center [474, 122] width 111 height 20
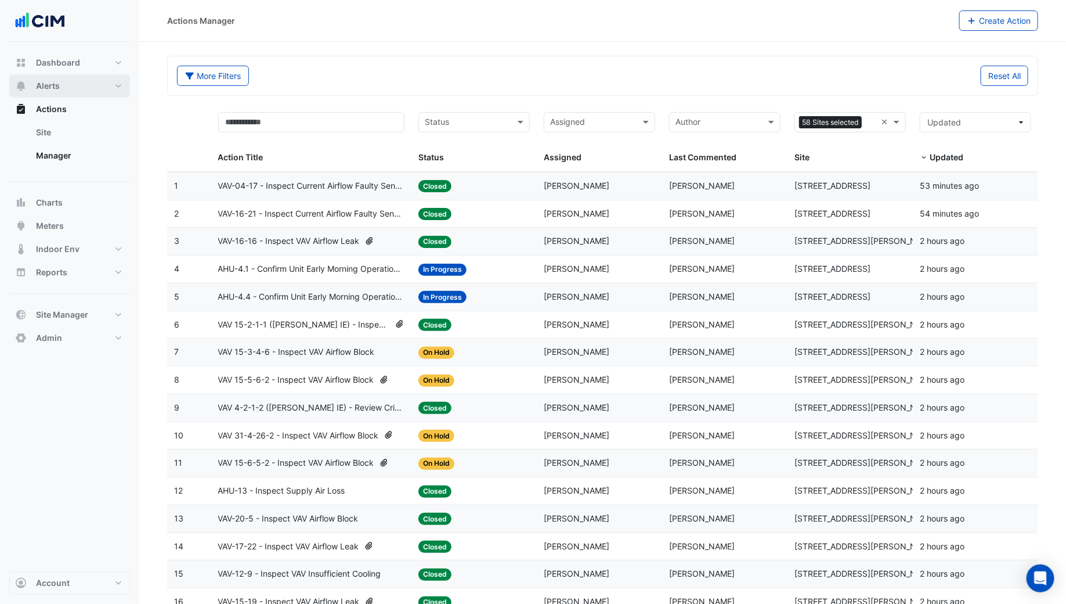
click at [62, 92] on button "Alerts" at bounding box center [69, 85] width 121 height 23
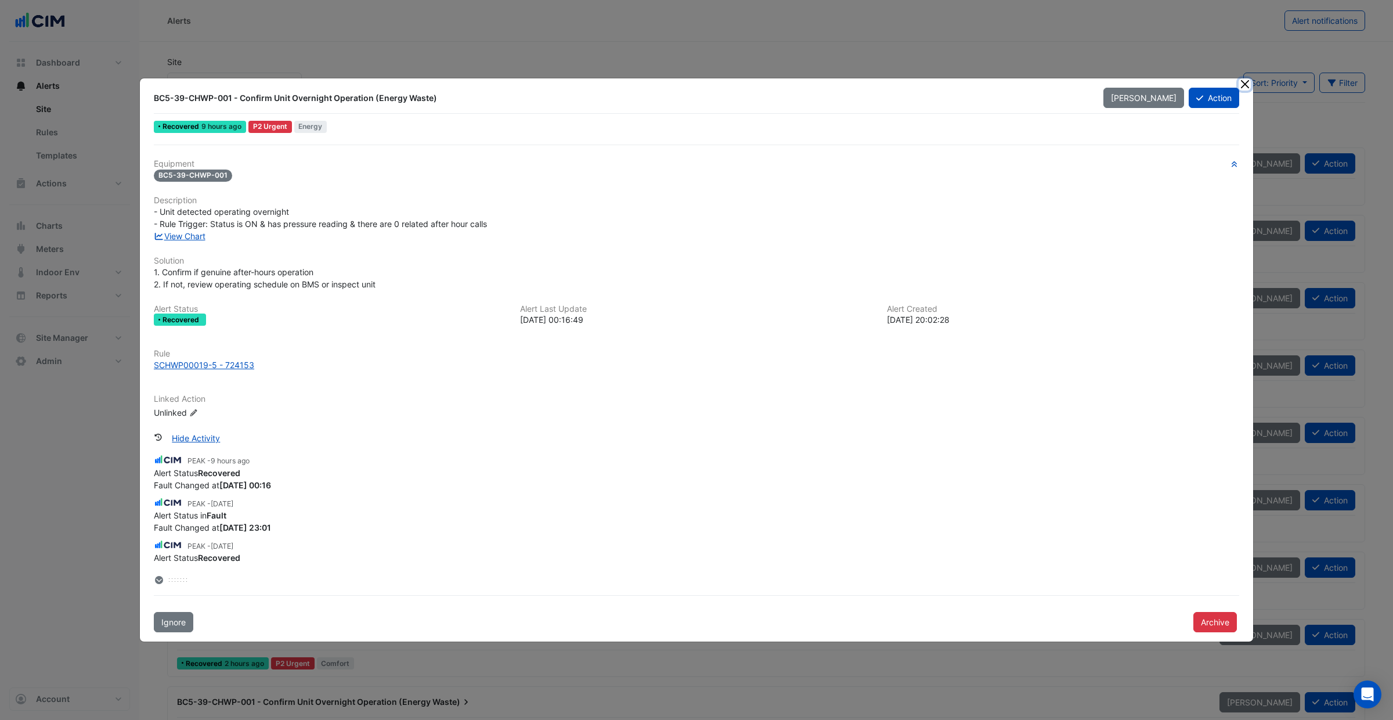
click at [1247, 86] on button "Close" at bounding box center [1245, 84] width 12 height 12
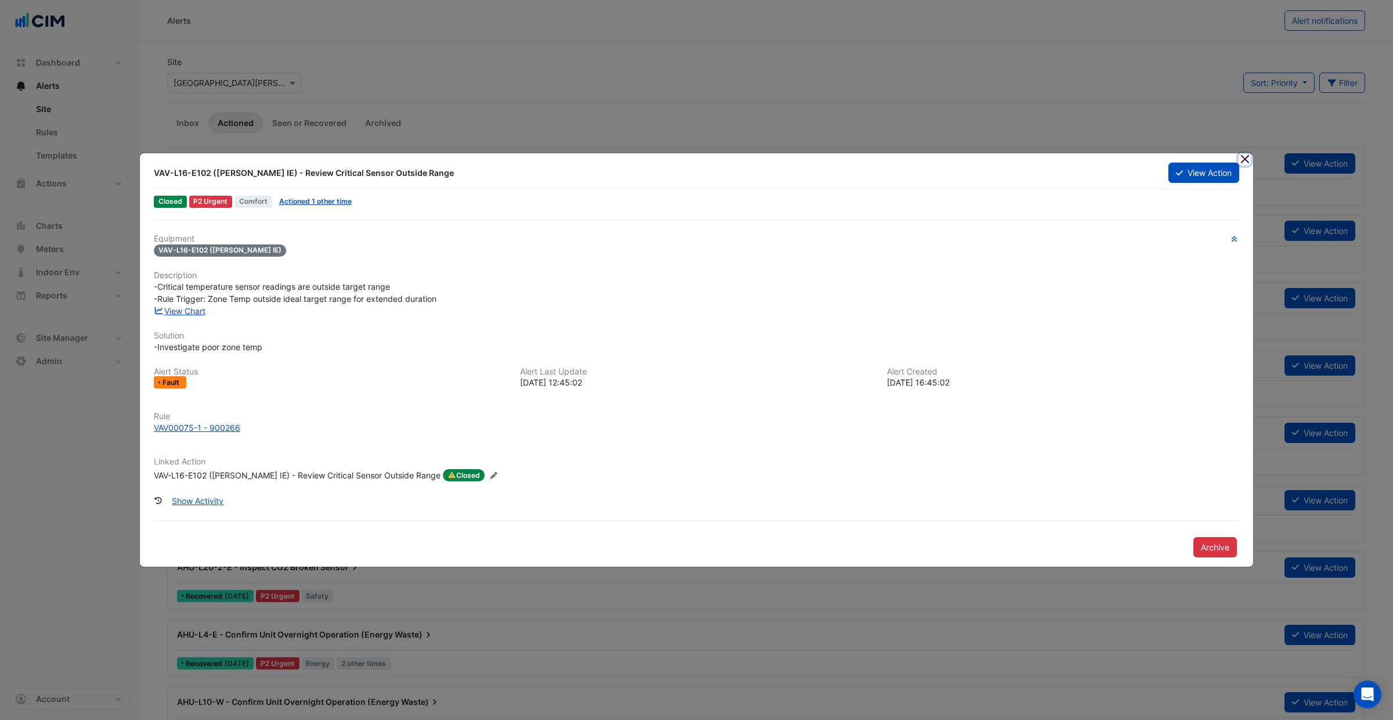
click at [1250, 158] on button "Close" at bounding box center [1245, 159] width 12 height 12
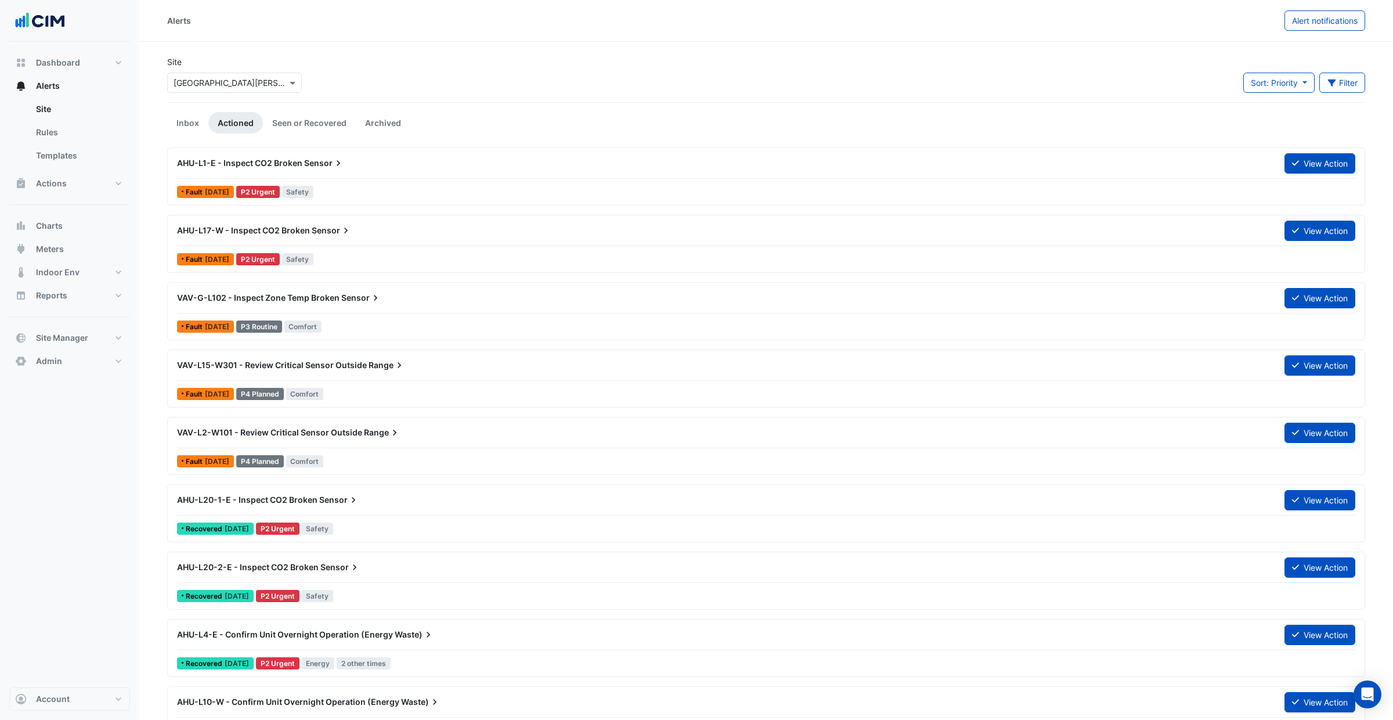
click at [185, 118] on link "Inbox" at bounding box center [187, 122] width 41 height 21
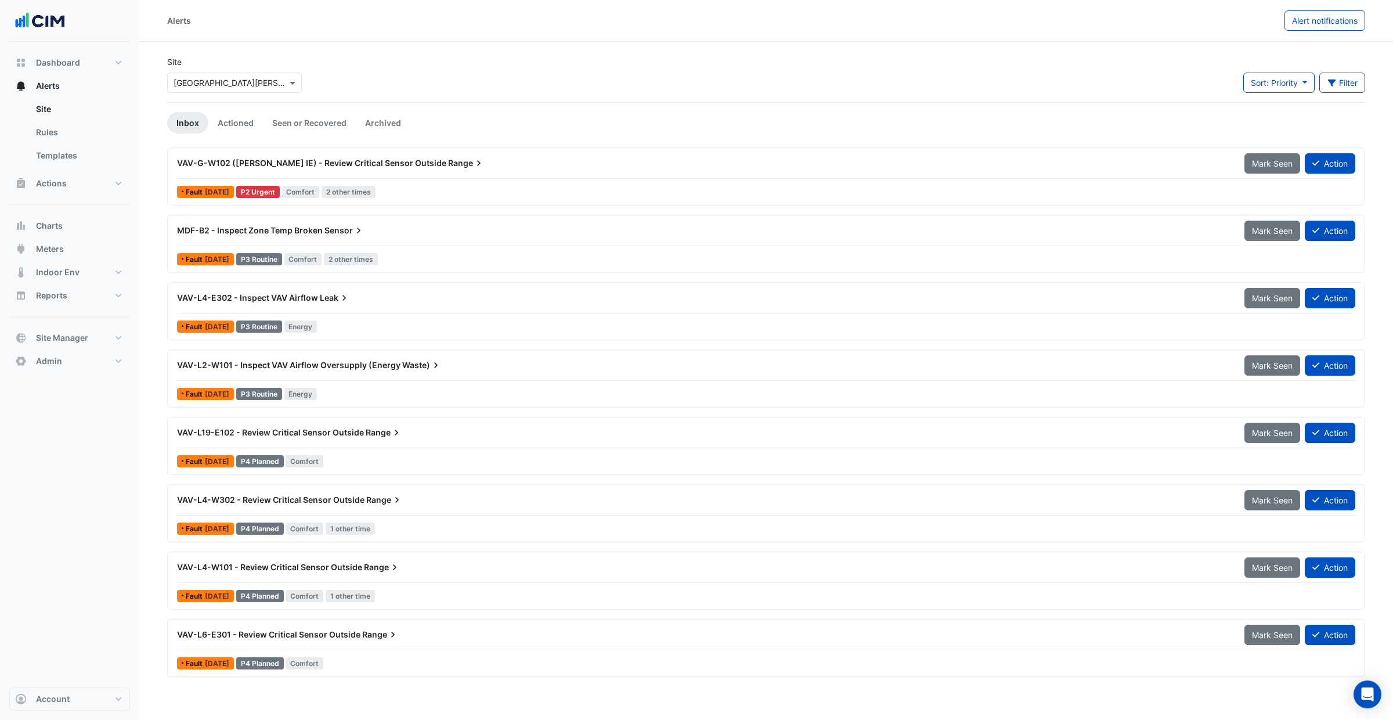
click at [796, 176] on div "VAV-G-W102 ([PERSON_NAME] IE) - Review Critical Sensor Outside Range Mark Seen …" at bounding box center [766, 166] width 1178 height 26
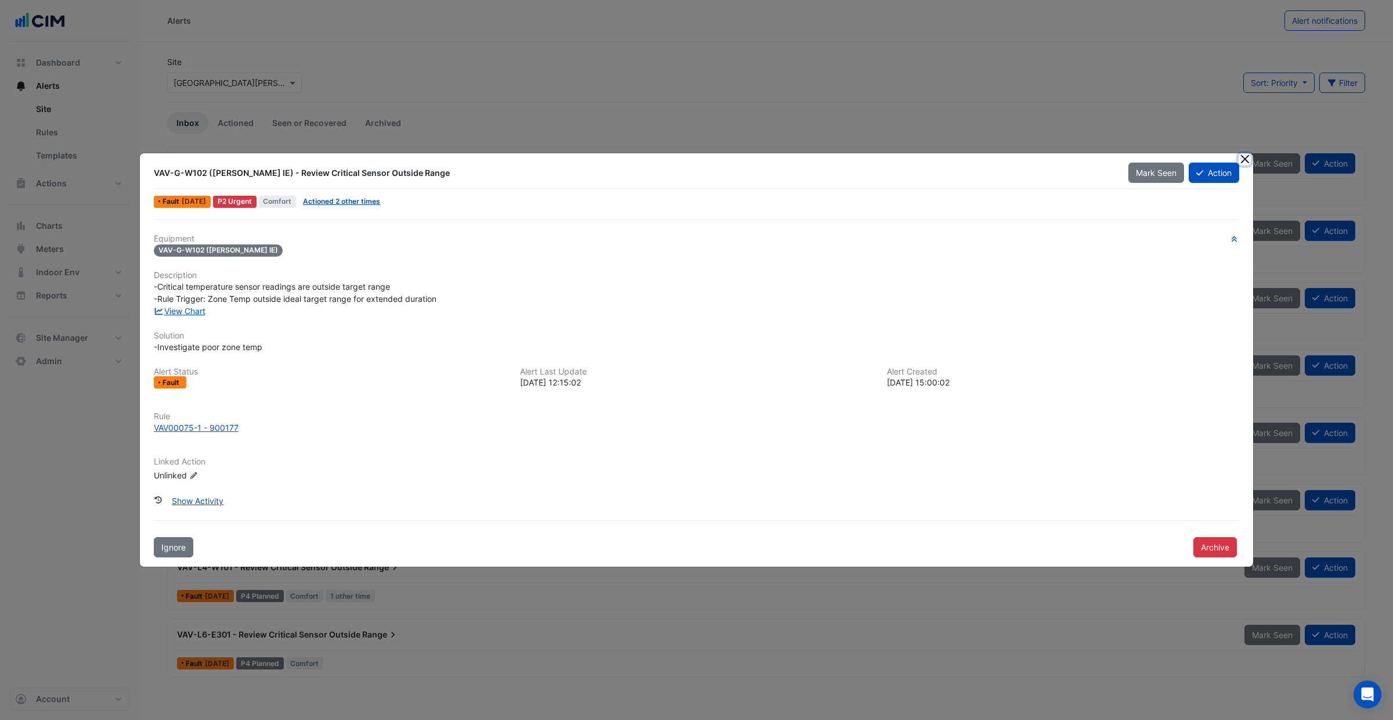
drag, startPoint x: 1248, startPoint y: 159, endPoint x: 1014, endPoint y: 160, distance: 233.9
click at [1248, 159] on button "Close" at bounding box center [1245, 159] width 12 height 12
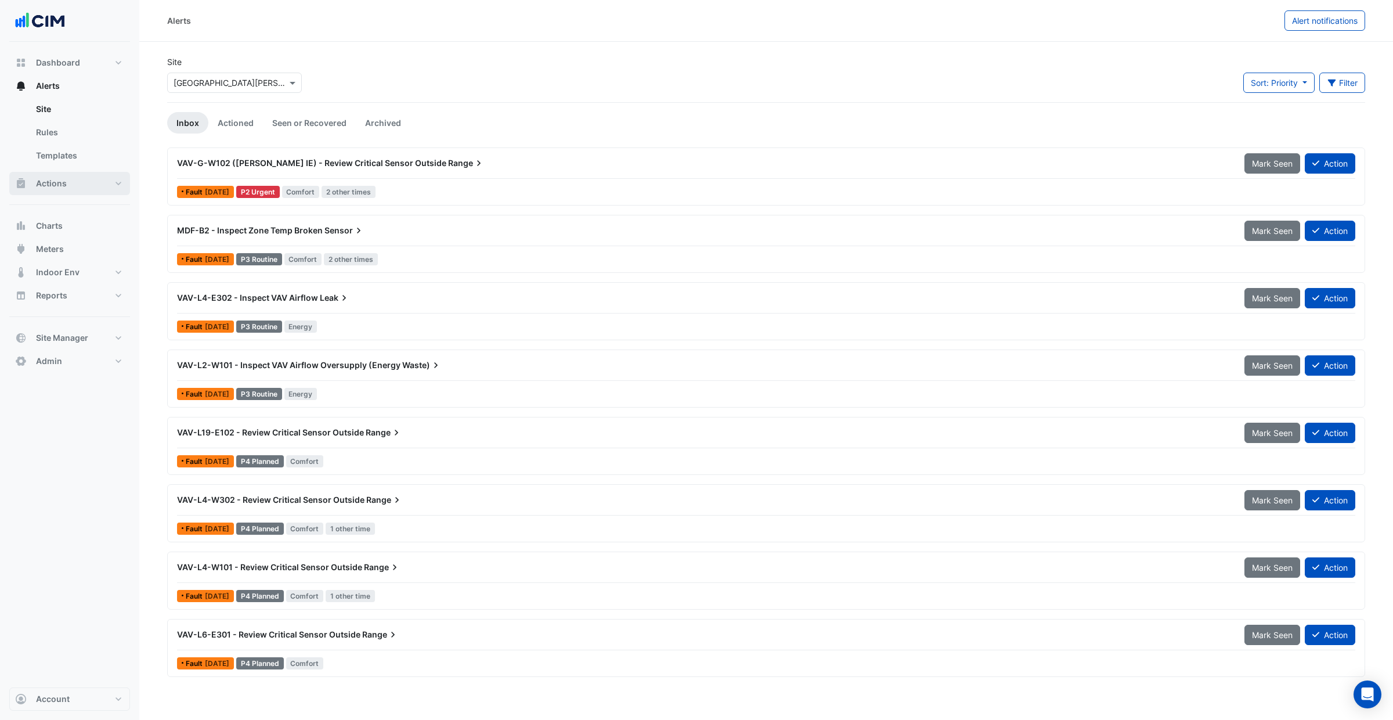
click at [95, 179] on button "Actions" at bounding box center [69, 183] width 121 height 23
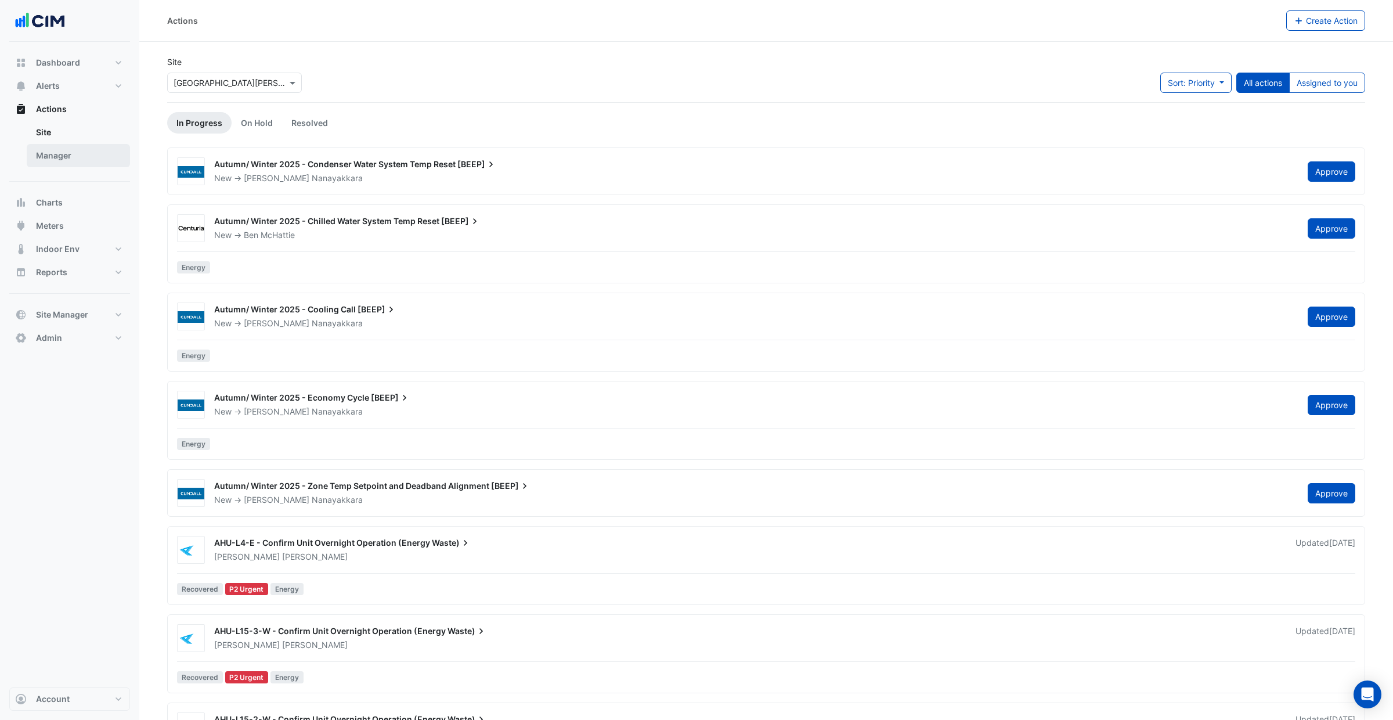
click at [74, 159] on link "Manager" at bounding box center [78, 155] width 103 height 23
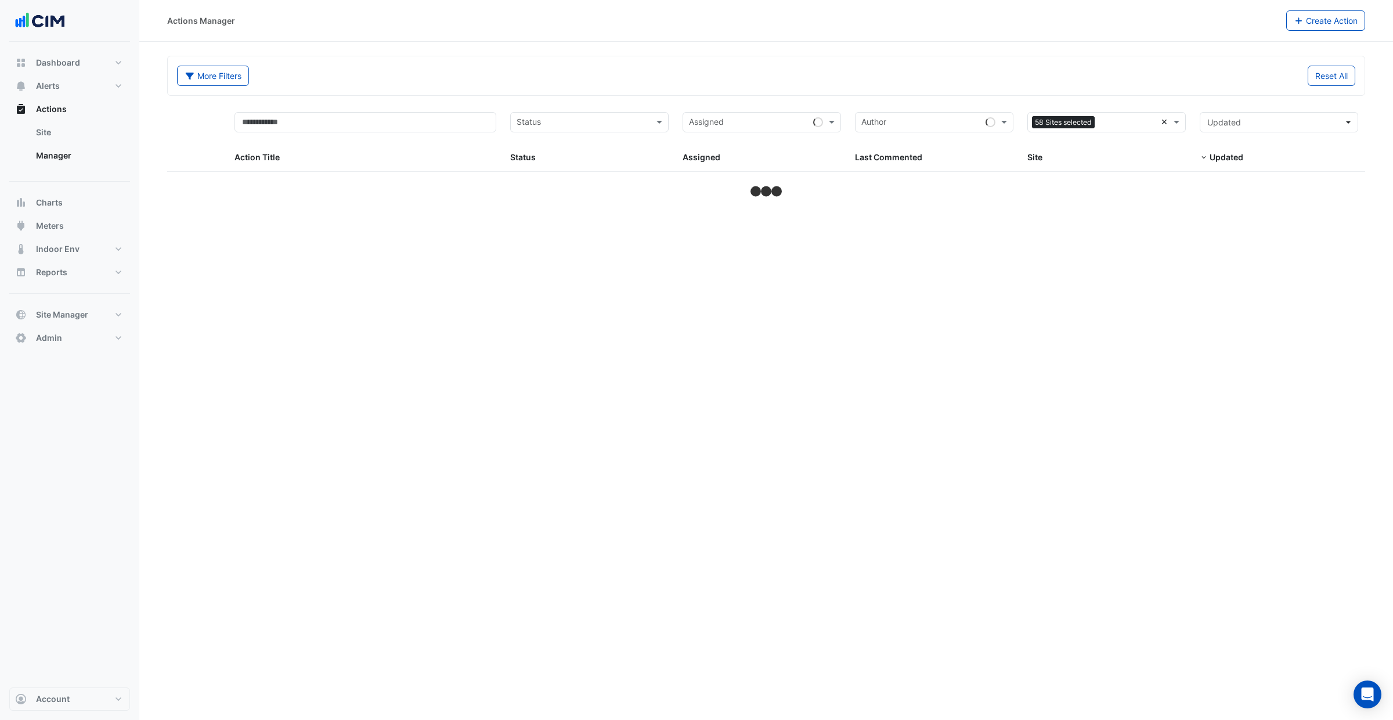
select select "***"
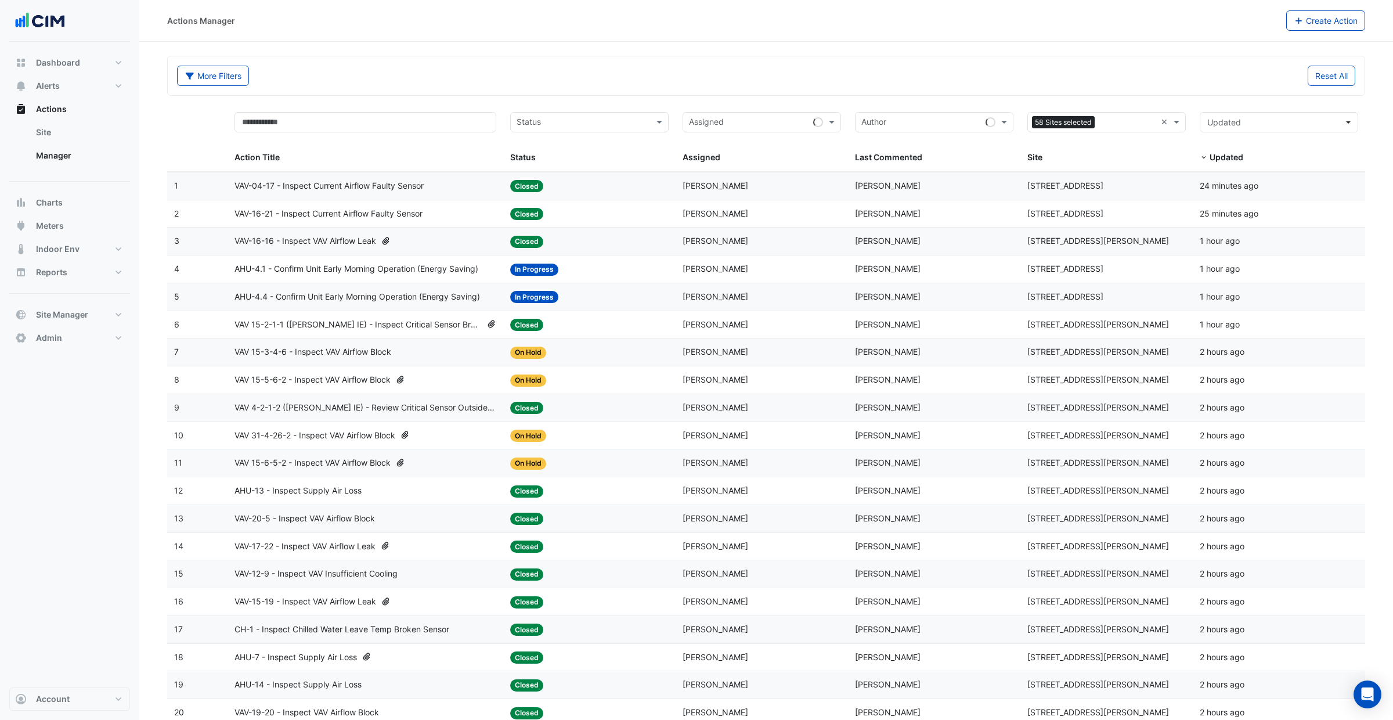
click at [639, 187] on div "Status: Closed" at bounding box center [589, 185] width 158 height 13
click at [65, 88] on button "Alerts" at bounding box center [69, 85] width 121 height 23
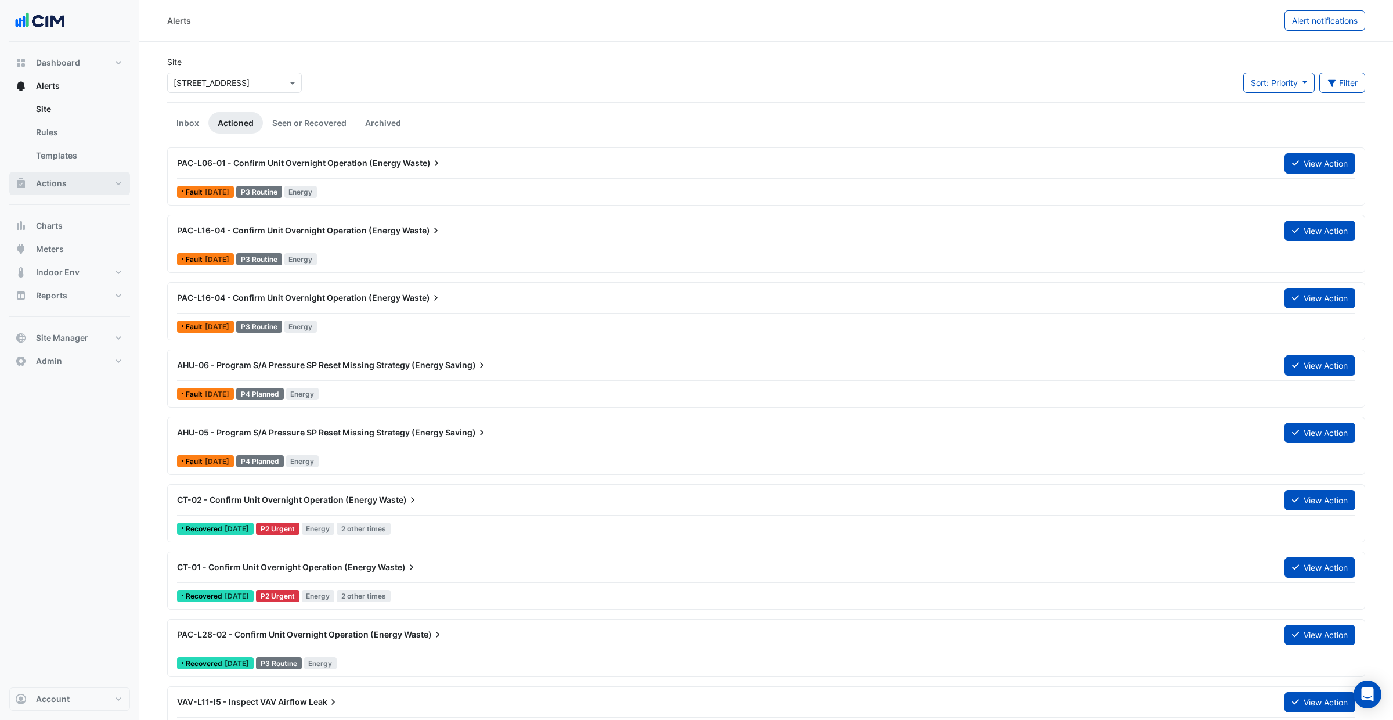
click at [108, 188] on button "Actions" at bounding box center [69, 183] width 121 height 23
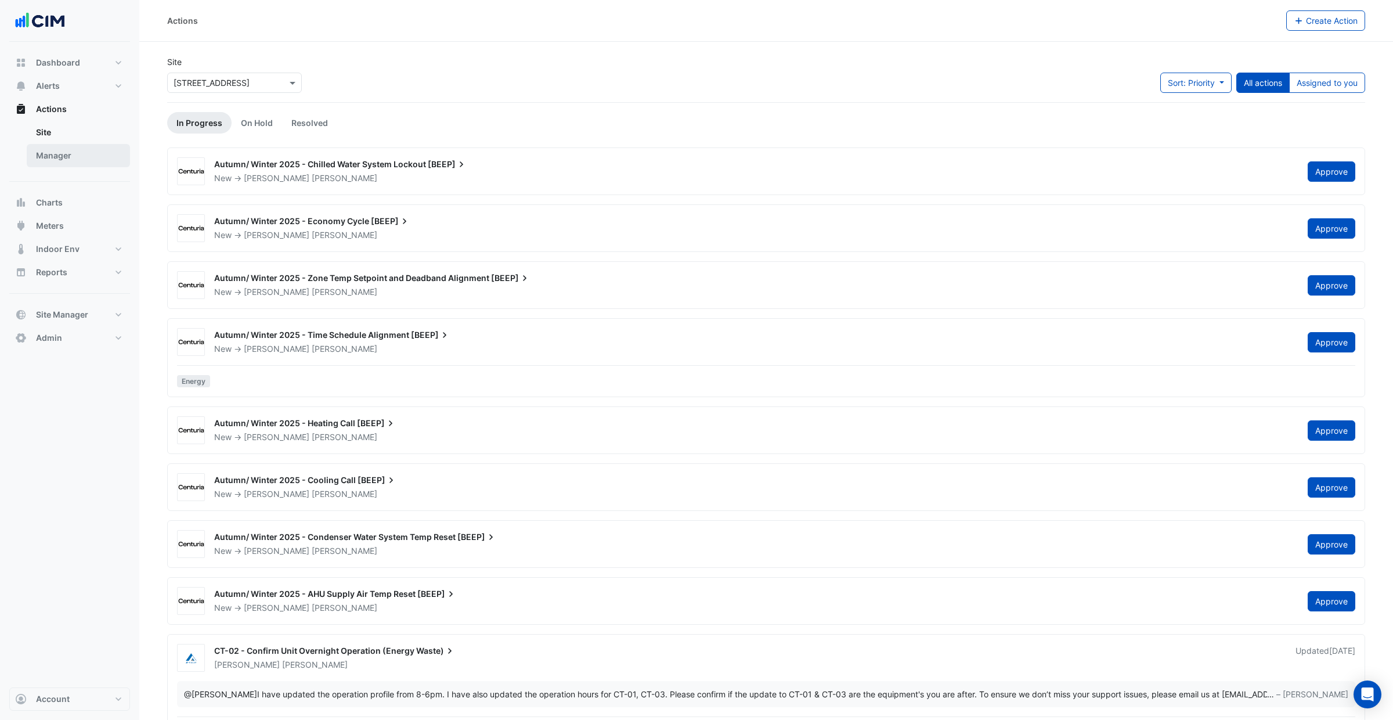
click at [56, 167] on link "Manager" at bounding box center [78, 155] width 103 height 23
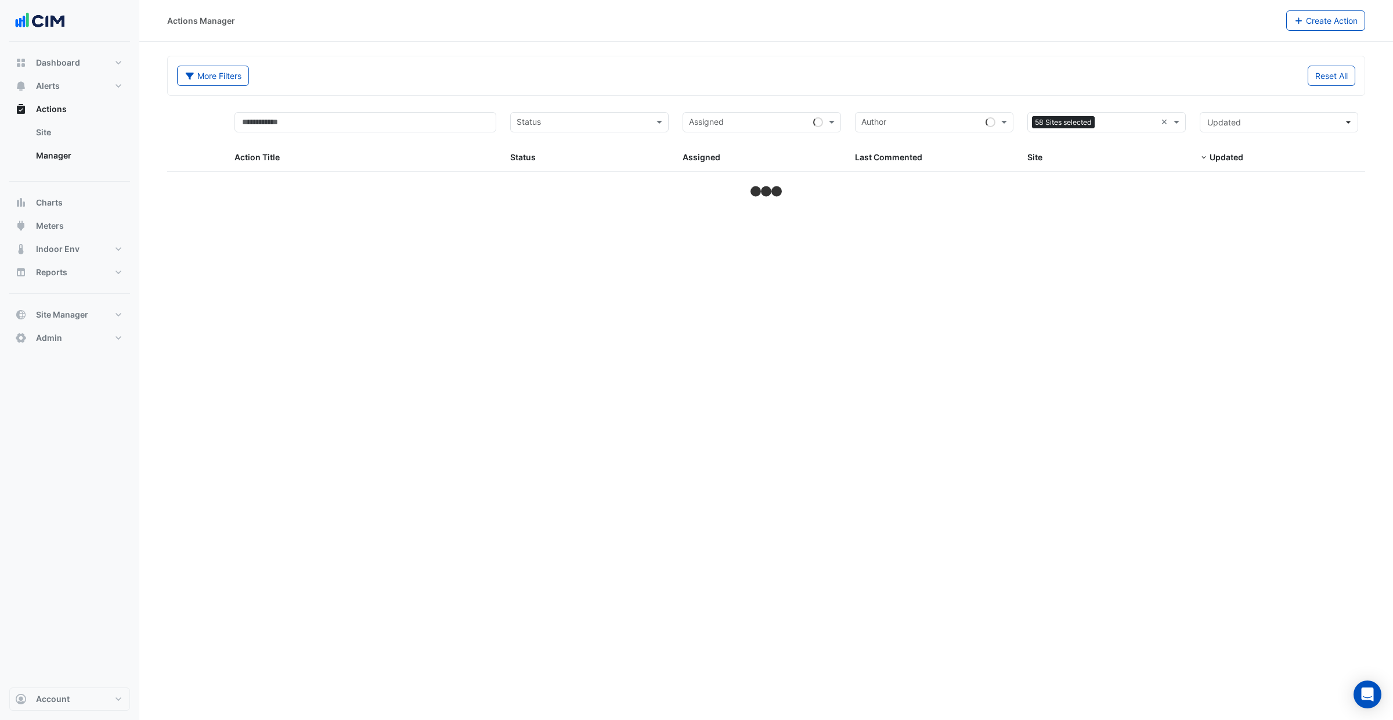
select select "***"
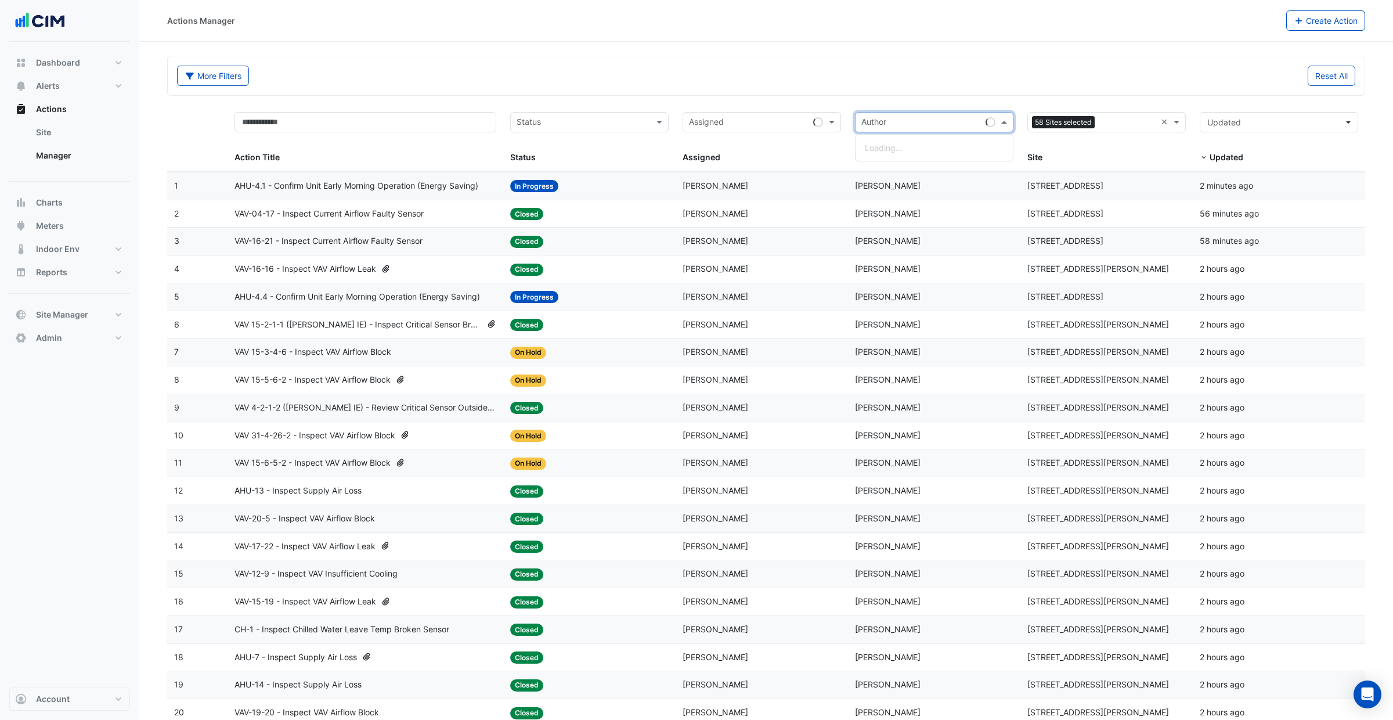
click at [882, 131] on div at bounding box center [920, 124] width 121 height 16
drag, startPoint x: 950, startPoint y: 107, endPoint x: 964, endPoint y: 106, distance: 13.4
click at [955, 106] on datatable-header-cell "Author Last Commented" at bounding box center [934, 138] width 172 height 67
click at [742, 128] on input "text" at bounding box center [749, 123] width 120 height 13
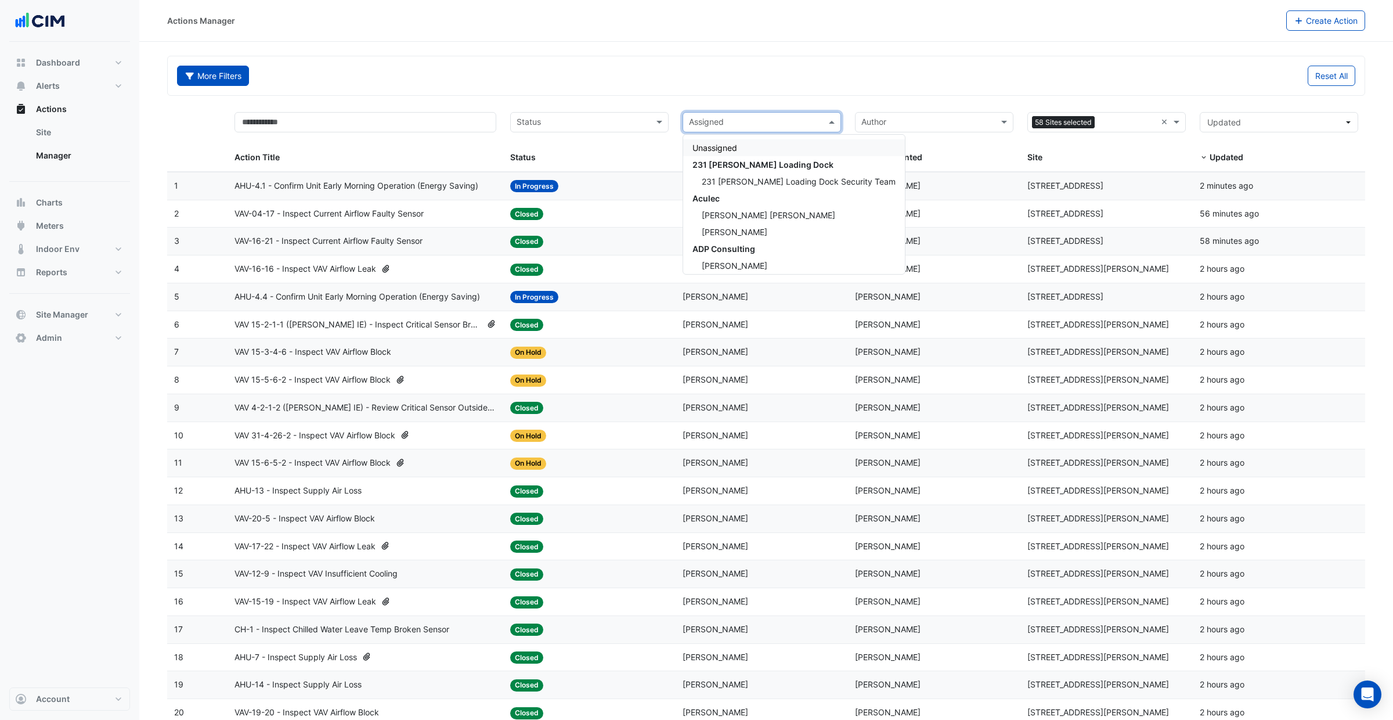
click at [223, 78] on button "More Filters" at bounding box center [213, 76] width 72 height 20
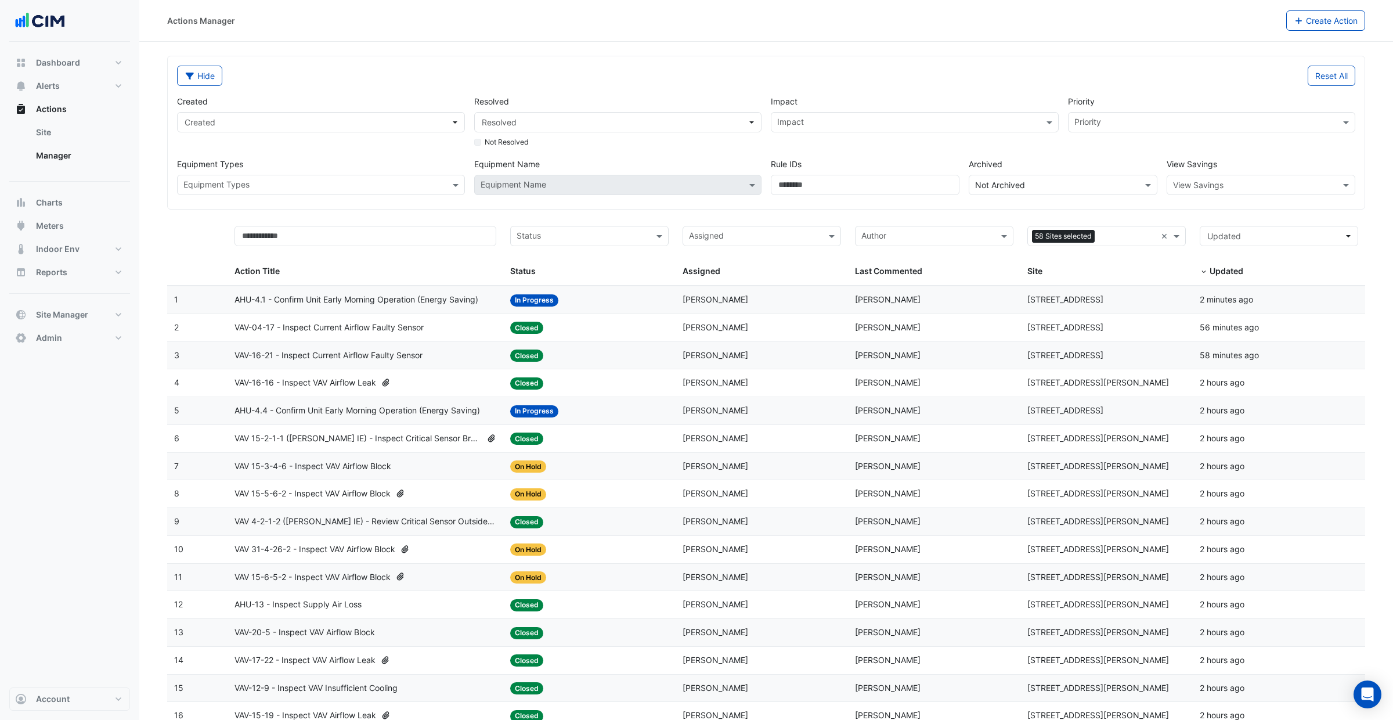
click at [1113, 120] on input "text" at bounding box center [1205, 123] width 262 height 12
click at [1100, 150] on span "P1 Critical" at bounding box center [1097, 147] width 38 height 10
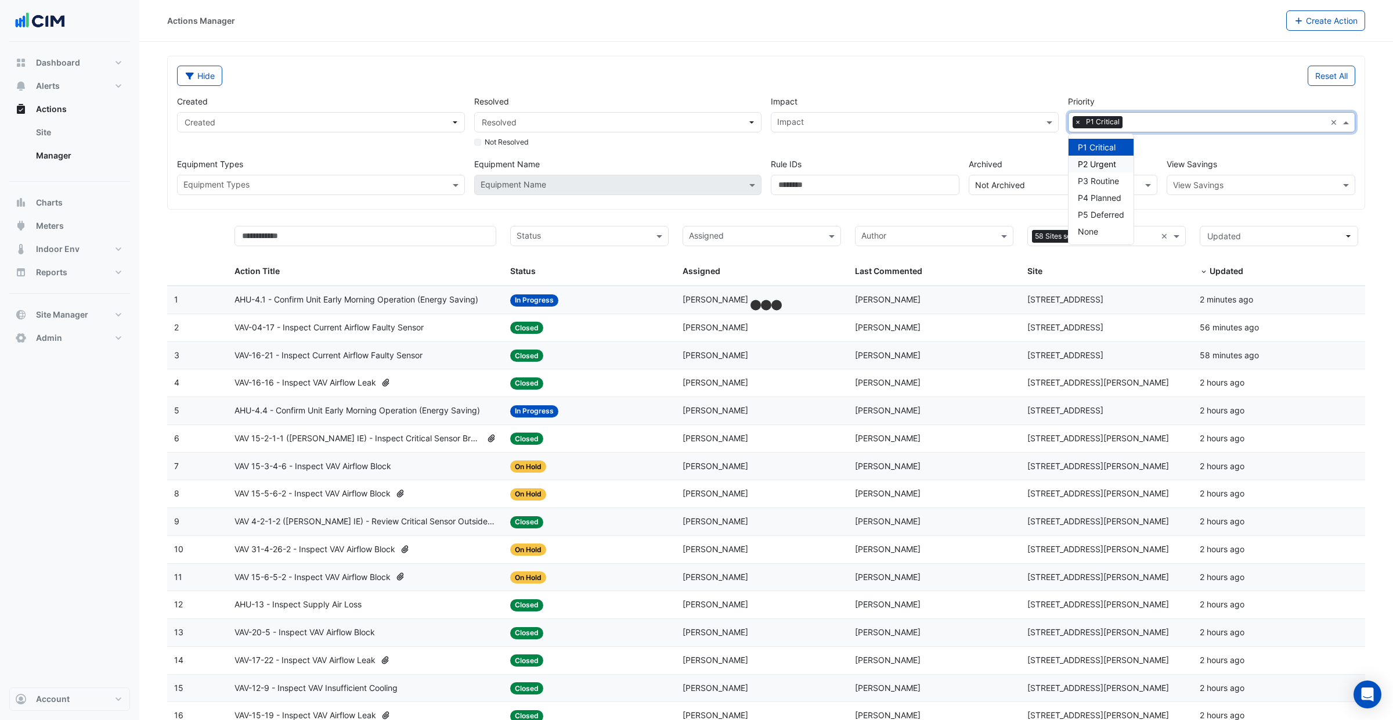
drag, startPoint x: 1099, startPoint y: 163, endPoint x: 1100, endPoint y: 174, distance: 11.0
click at [1099, 163] on span "P2 Urgent" at bounding box center [1097, 164] width 38 height 10
drag, startPoint x: 1100, startPoint y: 177, endPoint x: 1102, endPoint y: 190, distance: 13.5
click at [1100, 177] on span "P3 Routine" at bounding box center [1098, 181] width 41 height 10
click at [1103, 194] on span "P4 Planned" at bounding box center [1100, 198] width 44 height 10
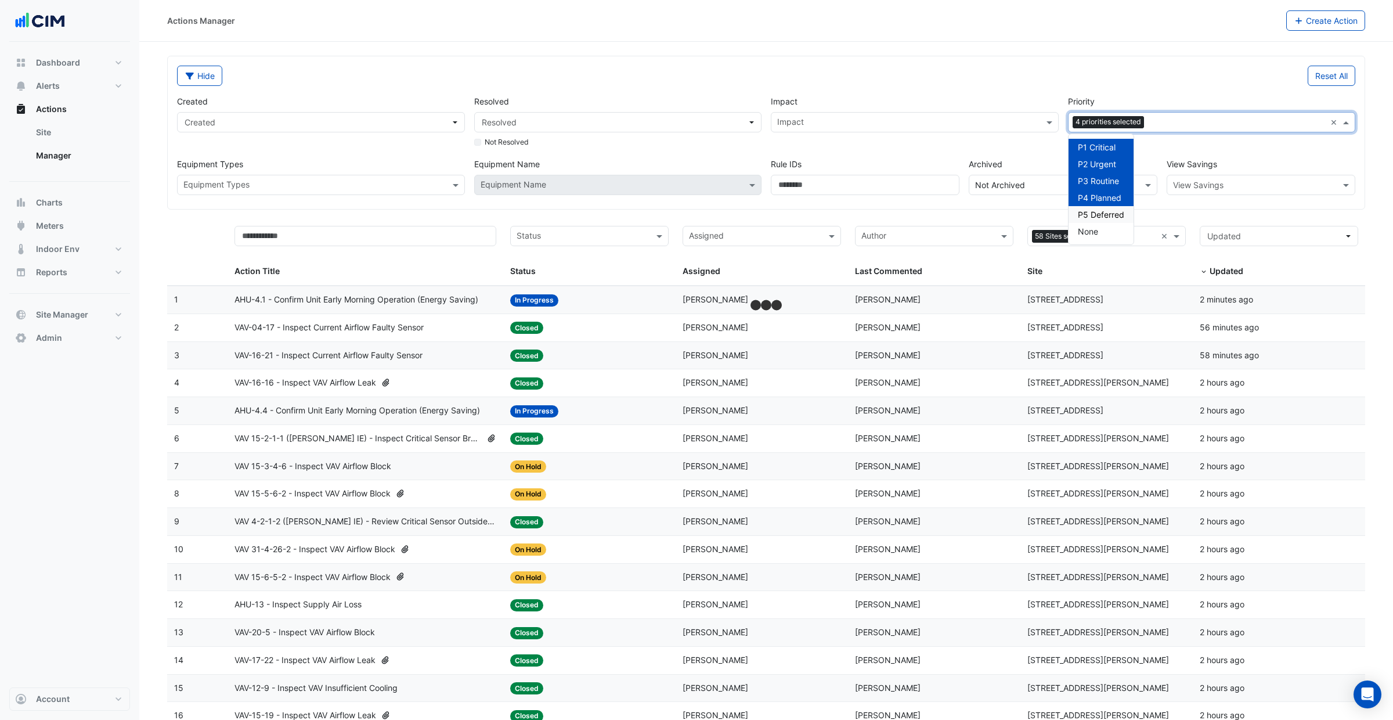
drag, startPoint x: 1100, startPoint y: 211, endPoint x: 1099, endPoint y: 221, distance: 10.5
click at [1100, 211] on span "P5 Deferred" at bounding box center [1101, 215] width 46 height 10
click at [1100, 229] on div "None" at bounding box center [1101, 231] width 65 height 17
click at [1021, 93] on div "Created Created Resolved Resolved Not Resolved Impact Impact Priority Priority …" at bounding box center [766, 140] width 1188 height 109
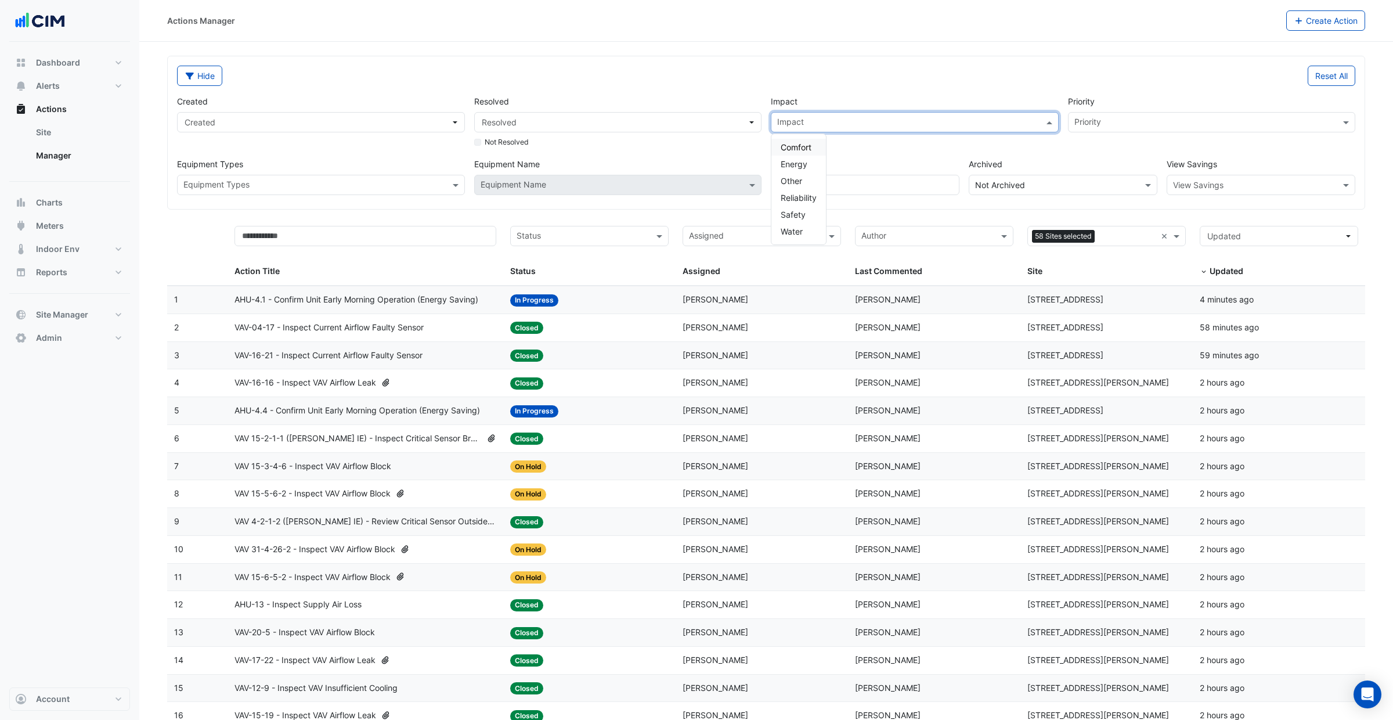
click at [994, 120] on input "text" at bounding box center [908, 123] width 262 height 12
drag, startPoint x: 807, startPoint y: 141, endPoint x: 805, endPoint y: 160, distance: 19.4
click at [807, 141] on div "Comfort" at bounding box center [798, 147] width 55 height 17
drag, startPoint x: 805, startPoint y: 161, endPoint x: 804, endPoint y: 187, distance: 26.1
click at [804, 165] on span "Energy" at bounding box center [794, 164] width 27 height 10
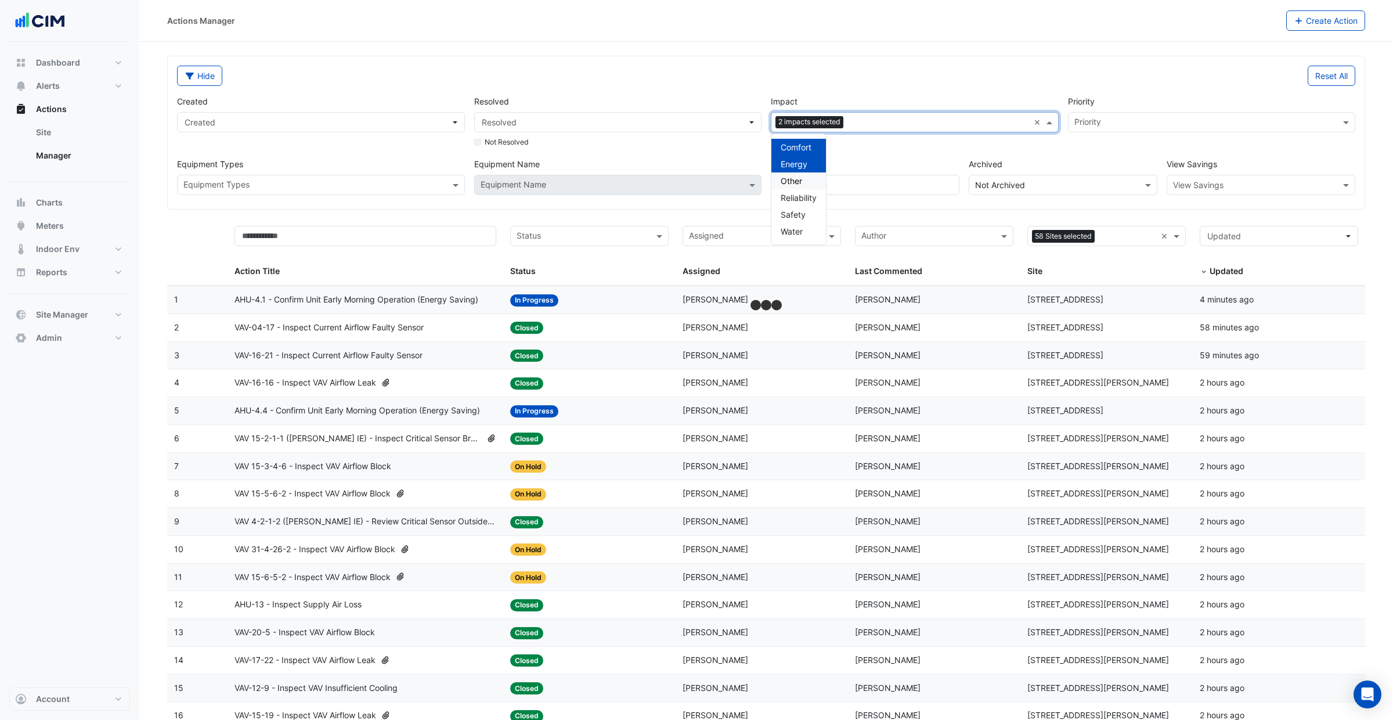
drag, startPoint x: 804, startPoint y: 192, endPoint x: 805, endPoint y: 207, distance: 15.1
click at [803, 195] on div "Reliability" at bounding box center [798, 197] width 55 height 17
drag, startPoint x: 806, startPoint y: 218, endPoint x: 846, endPoint y: 178, distance: 56.6
click at [807, 214] on div "Safety" at bounding box center [798, 214] width 55 height 17
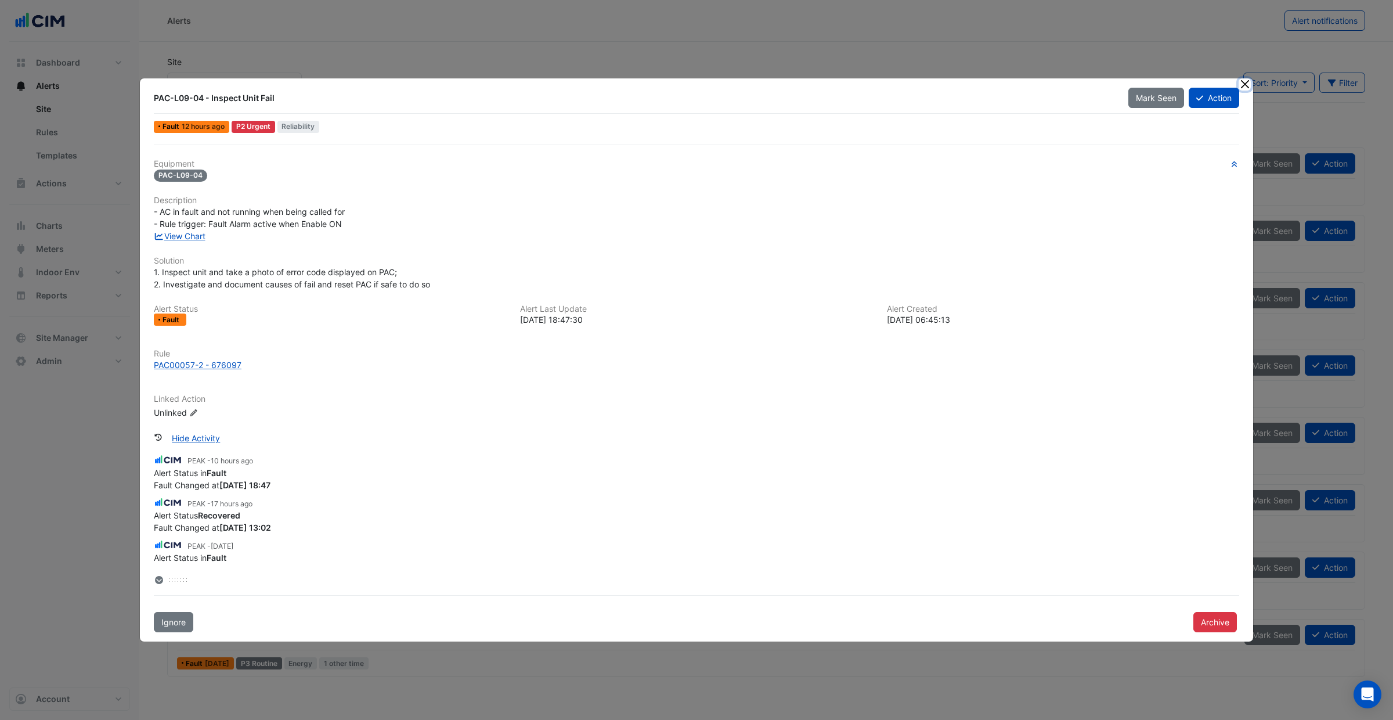
click at [1242, 86] on button "Close" at bounding box center [1245, 84] width 12 height 12
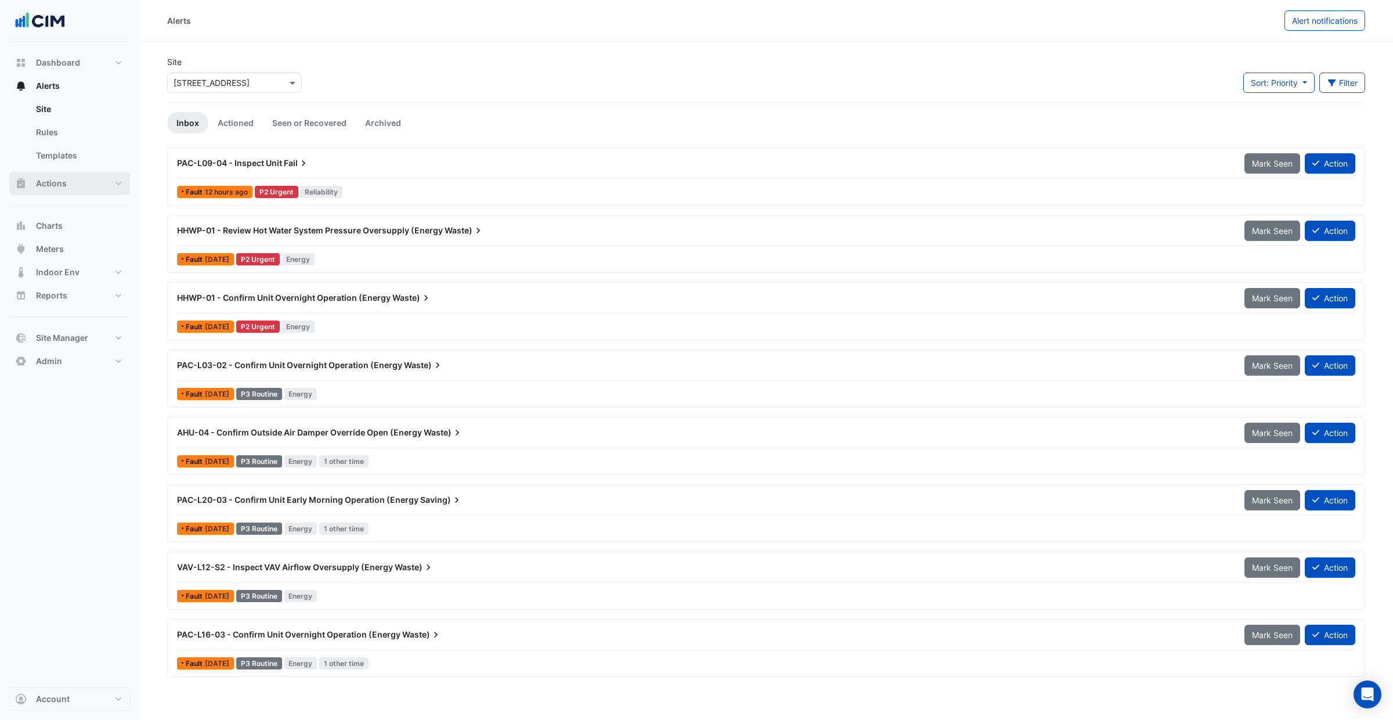
click at [80, 183] on button "Actions" at bounding box center [69, 183] width 121 height 23
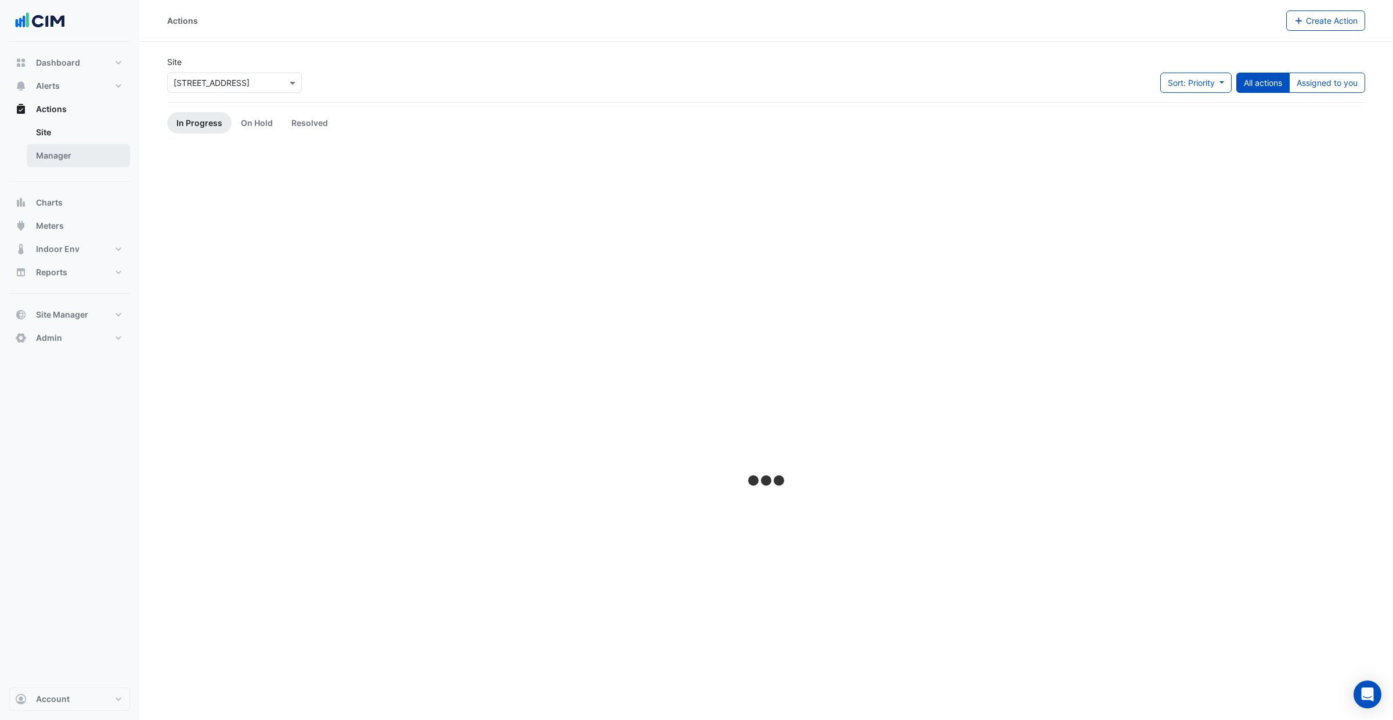
click at [78, 153] on link "Manager" at bounding box center [78, 155] width 103 height 23
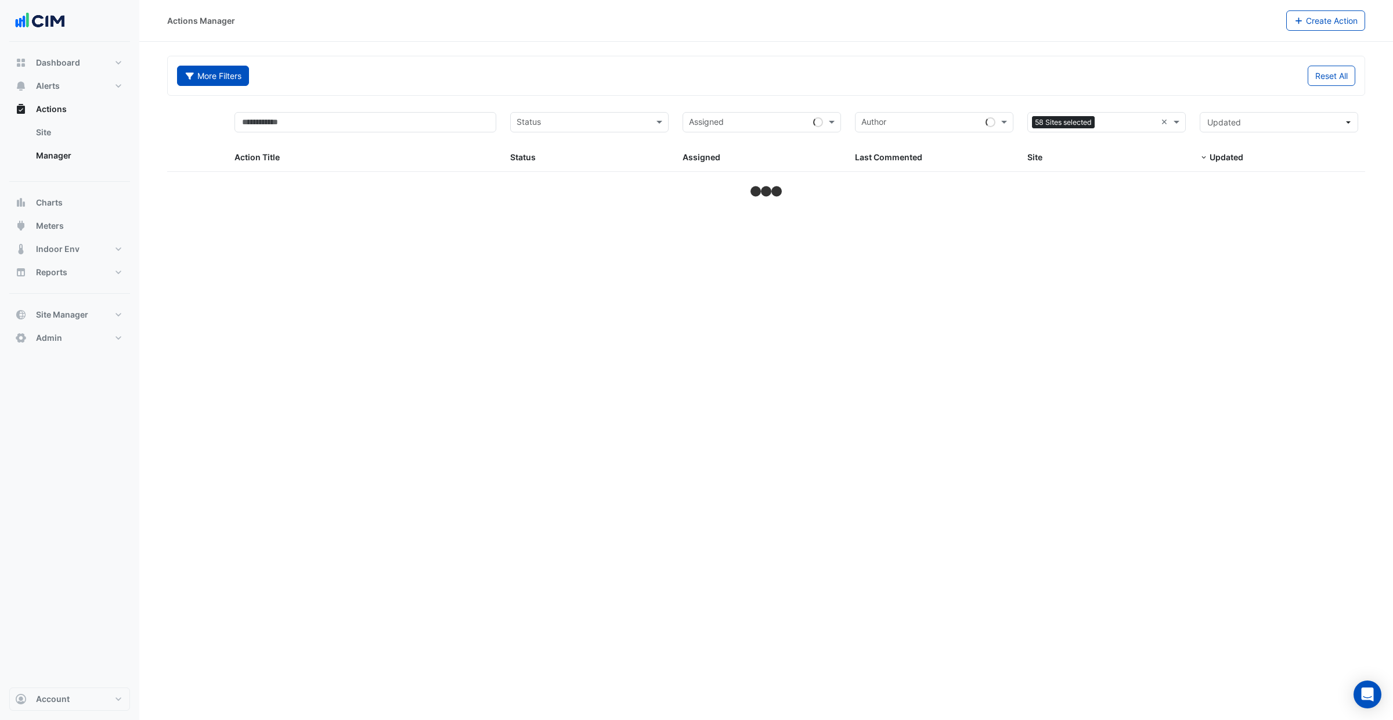
click at [196, 77] on button "Archived: false More Filters" at bounding box center [213, 76] width 72 height 20
select select "***"
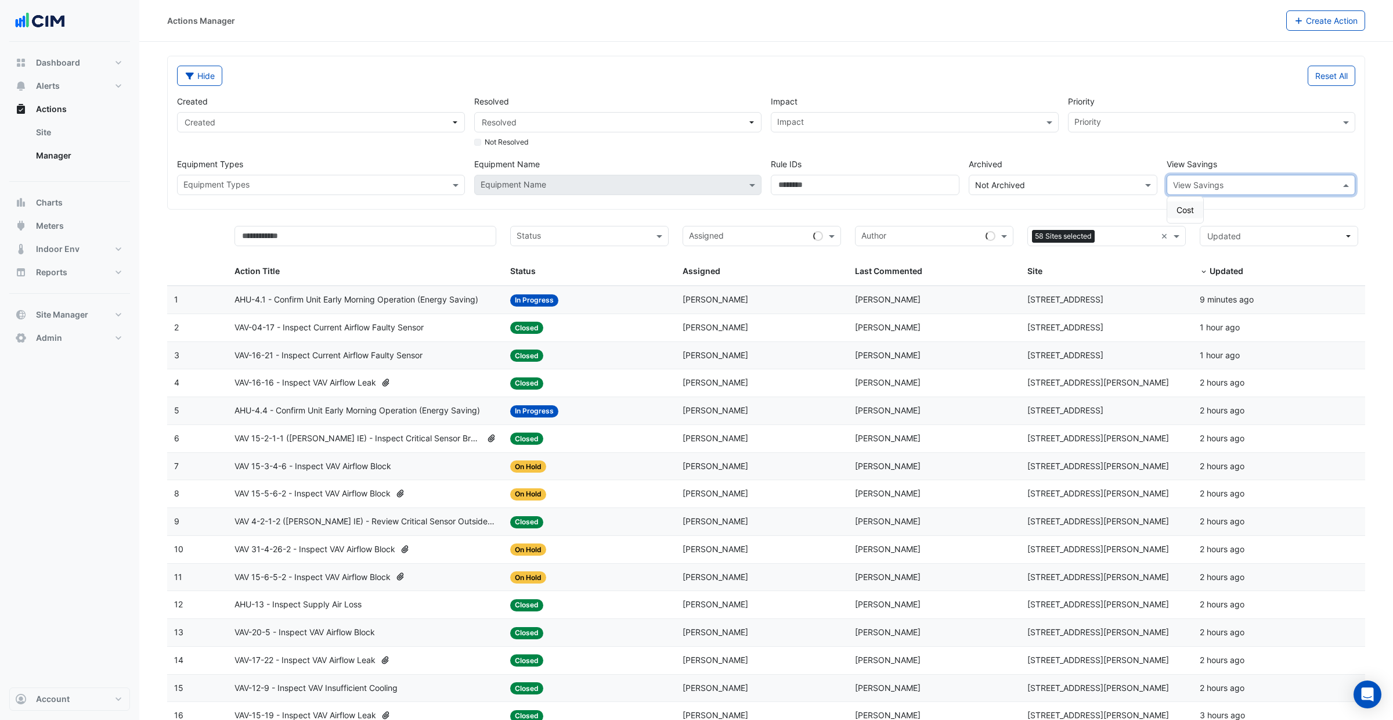
click at [1237, 187] on input "text" at bounding box center [1249, 185] width 153 height 12
click at [1226, 153] on div "Created Created Resolved Resolved Not Resolved Impact Impact Priority Priority …" at bounding box center [766, 140] width 1188 height 109
click at [1227, 183] on input "text" at bounding box center [1249, 185] width 153 height 12
click at [1221, 161] on div "View Savings" at bounding box center [1261, 166] width 189 height 17
click at [212, 82] on button "Hide" at bounding box center [199, 76] width 45 height 20
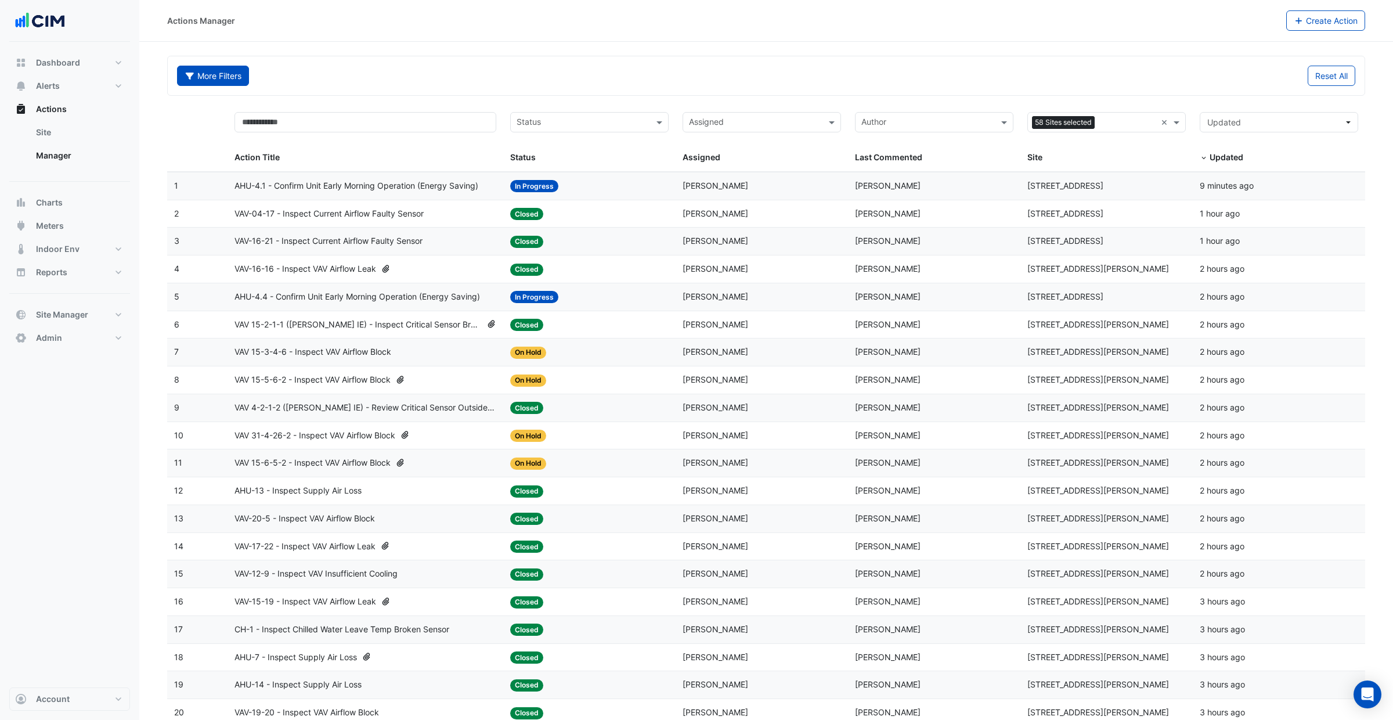
click at [210, 82] on button "More Filters" at bounding box center [213, 76] width 72 height 20
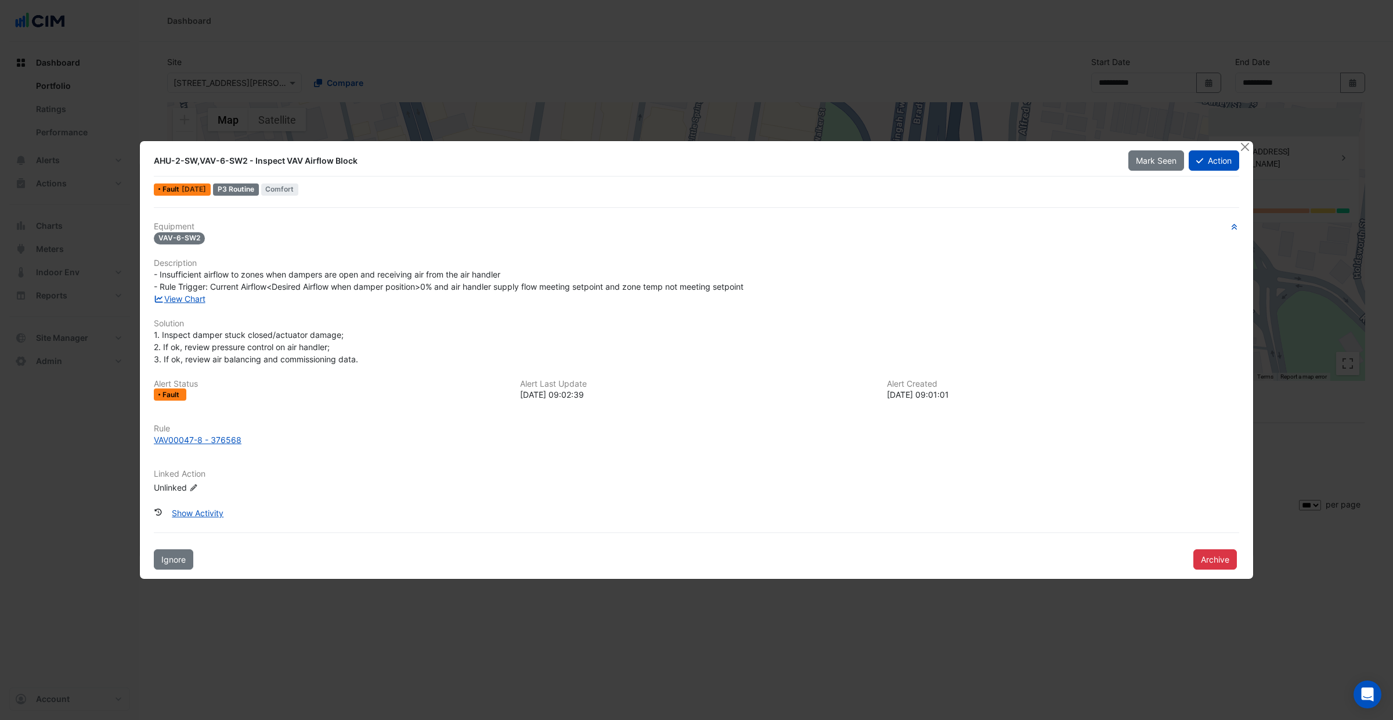
select select "***"
click at [1249, 149] on button "Close" at bounding box center [1245, 147] width 12 height 12
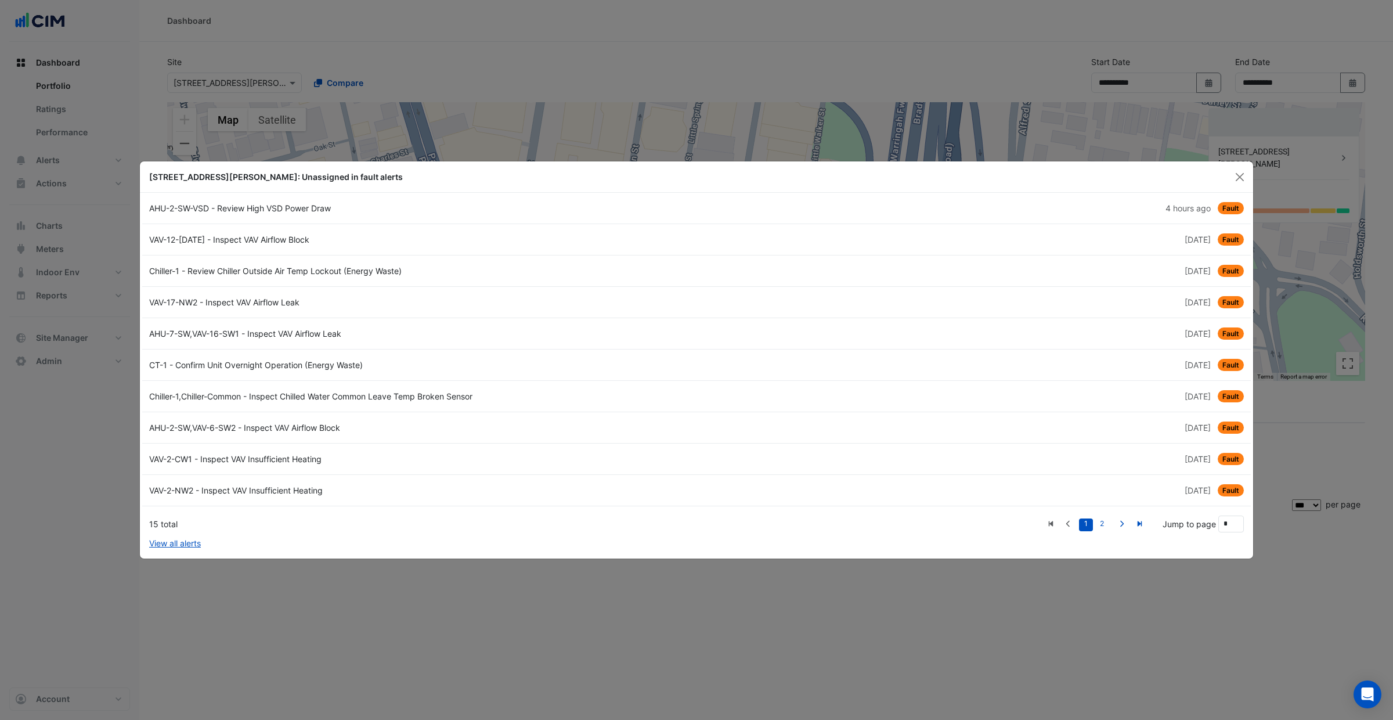
click at [51, 168] on ngb-modal-window "141 Walker Street: Unassigned in fault alerts AHU-2-SW-VSD - Review High VSD Po…" at bounding box center [696, 360] width 1393 height 720
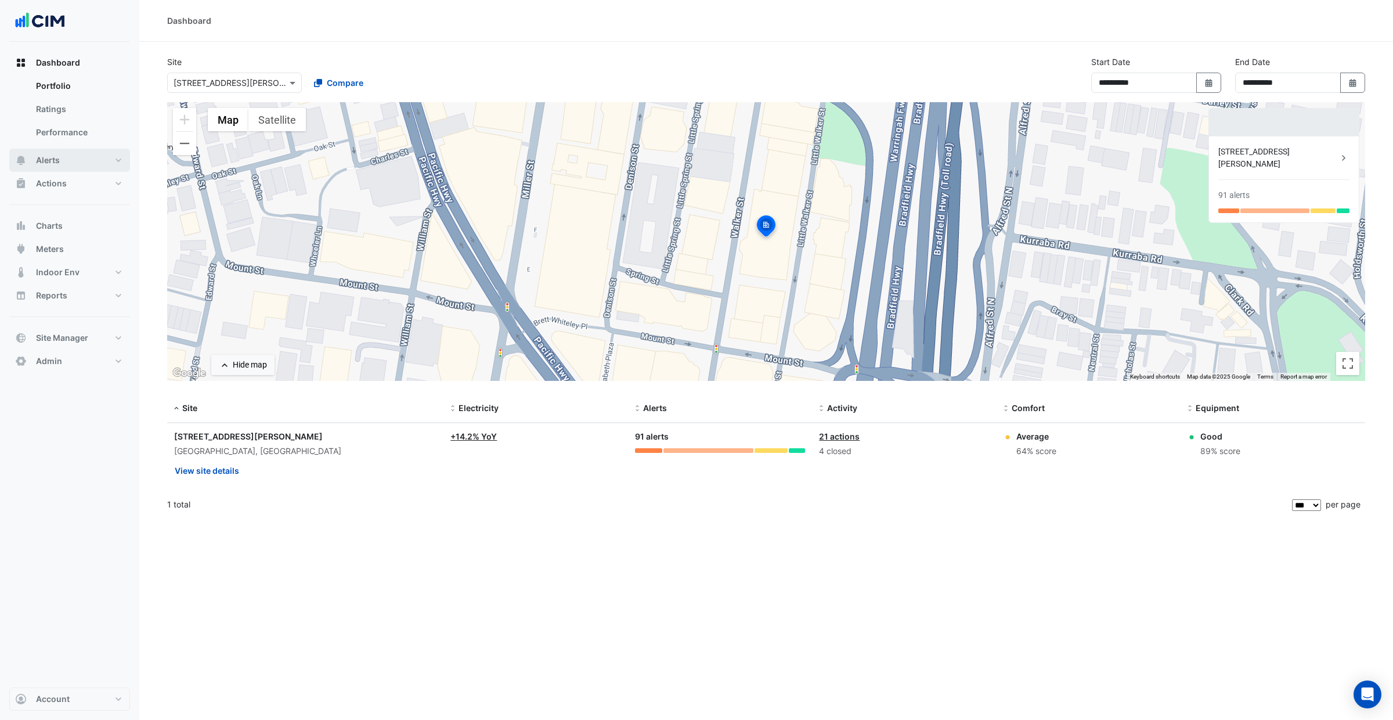
click at [40, 162] on span "Alerts" at bounding box center [48, 160] width 24 height 12
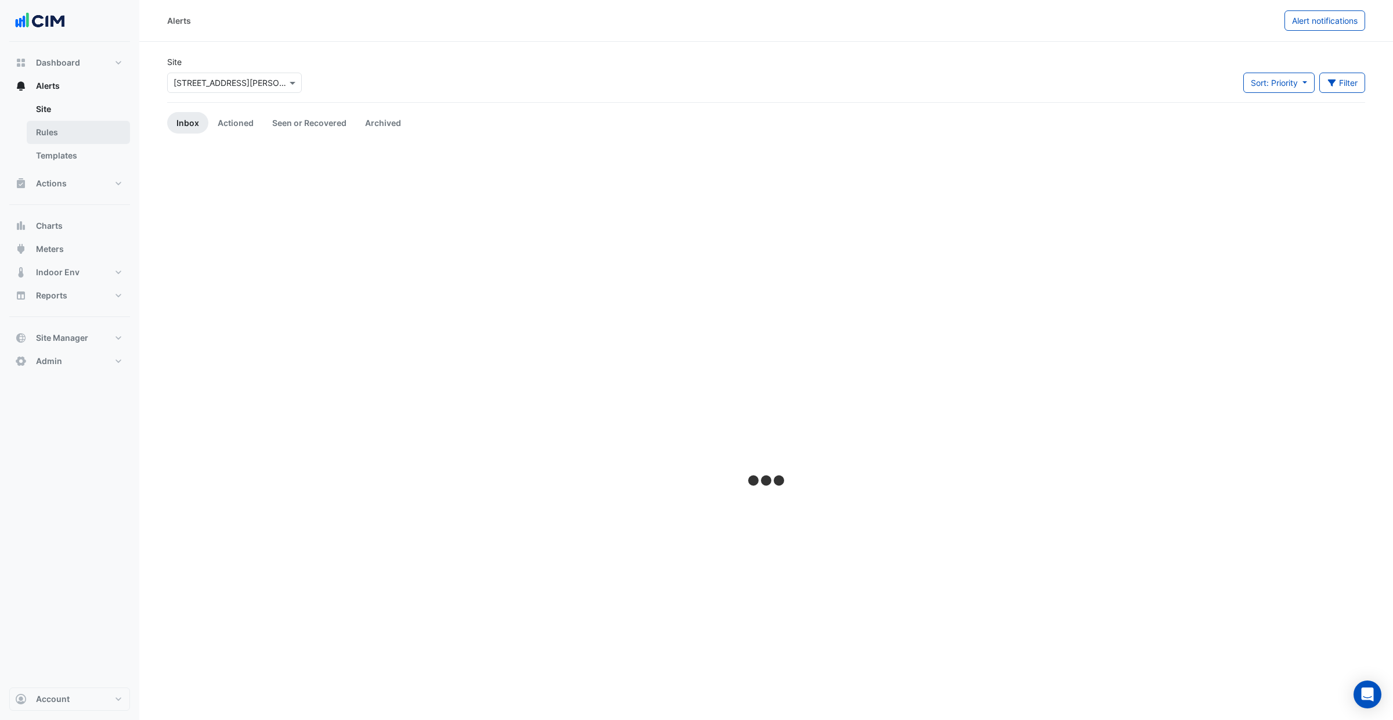
click at [49, 161] on link "Templates" at bounding box center [78, 155] width 103 height 23
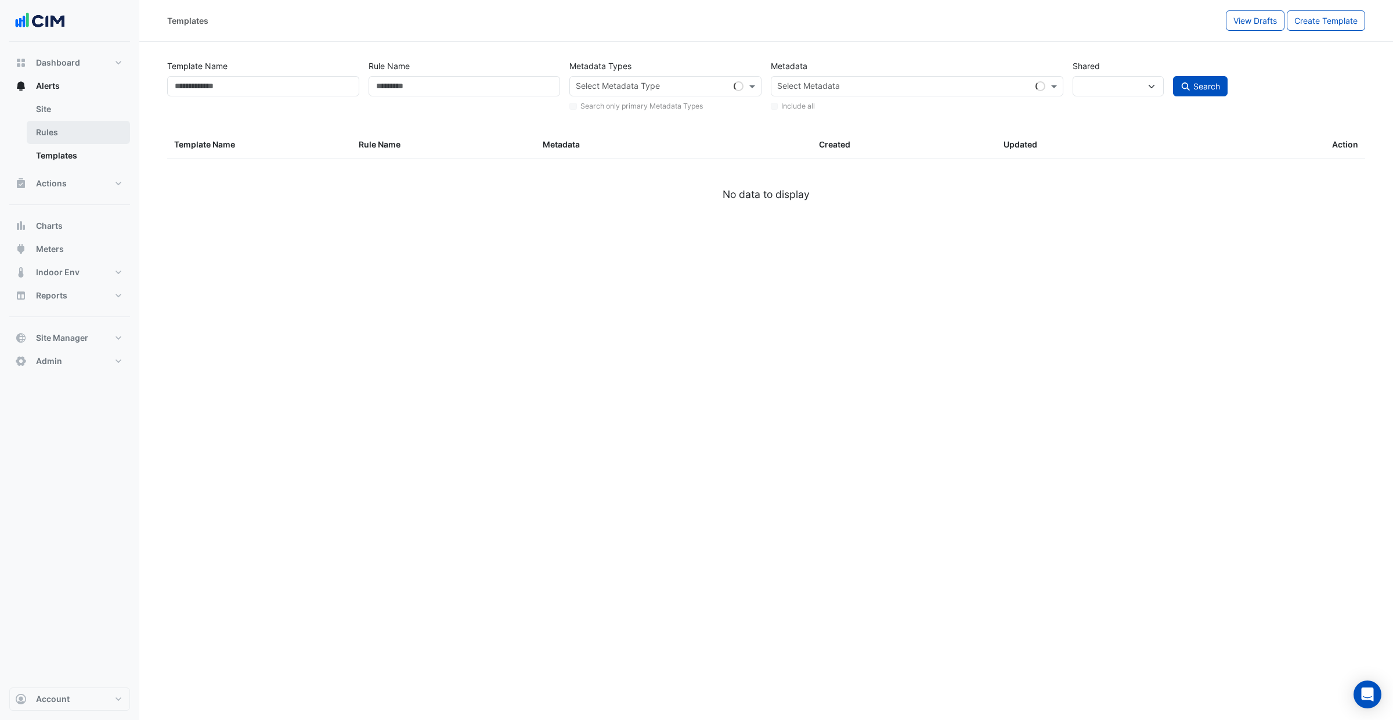
select select
drag, startPoint x: 55, startPoint y: 182, endPoint x: 104, endPoint y: 184, distance: 49.4
click at [55, 182] on span "Actions" at bounding box center [51, 184] width 31 height 12
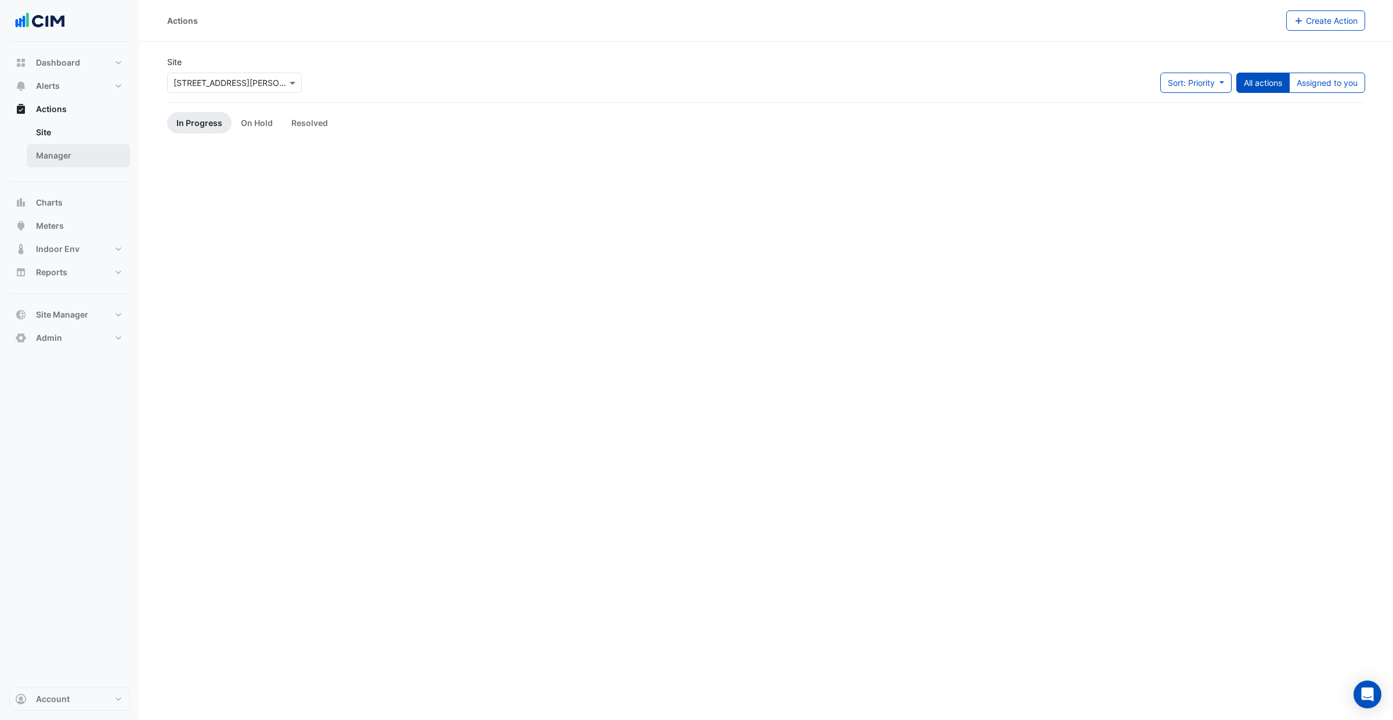
click at [76, 157] on link "Manager" at bounding box center [78, 155] width 103 height 23
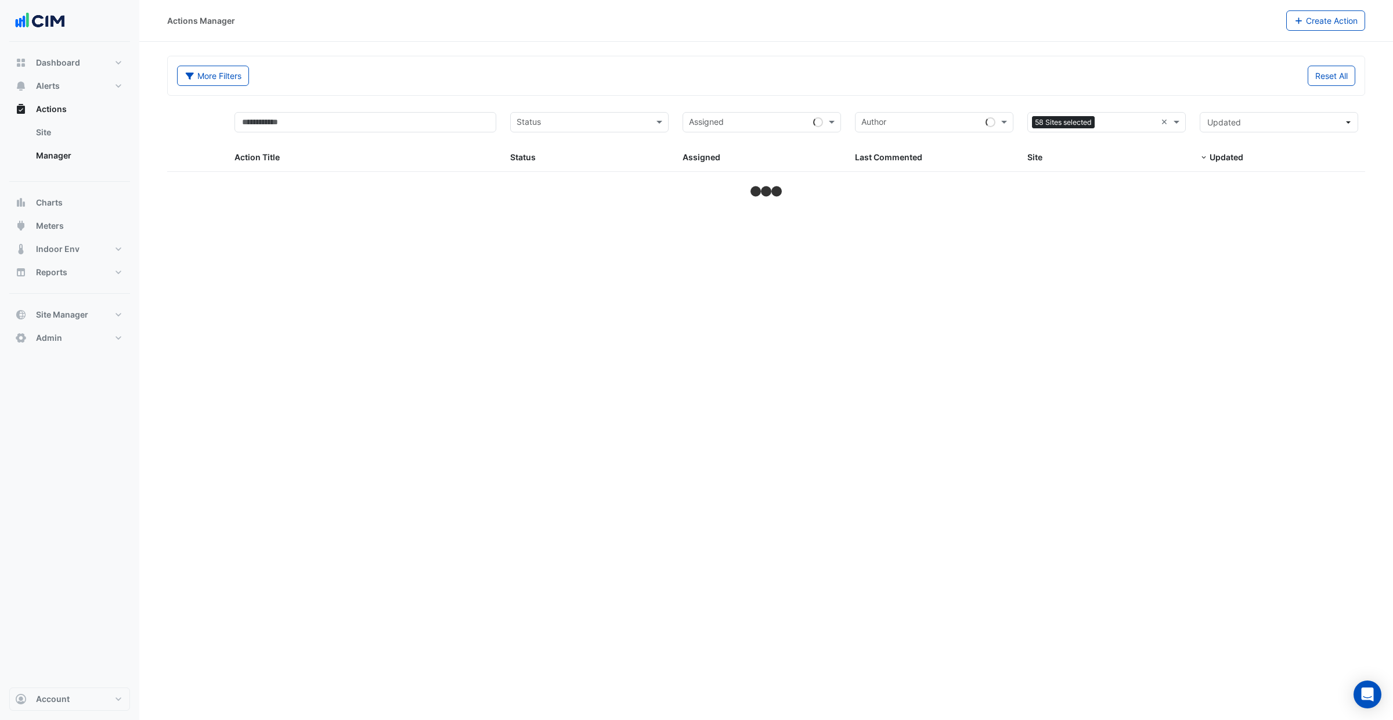
select select "***"
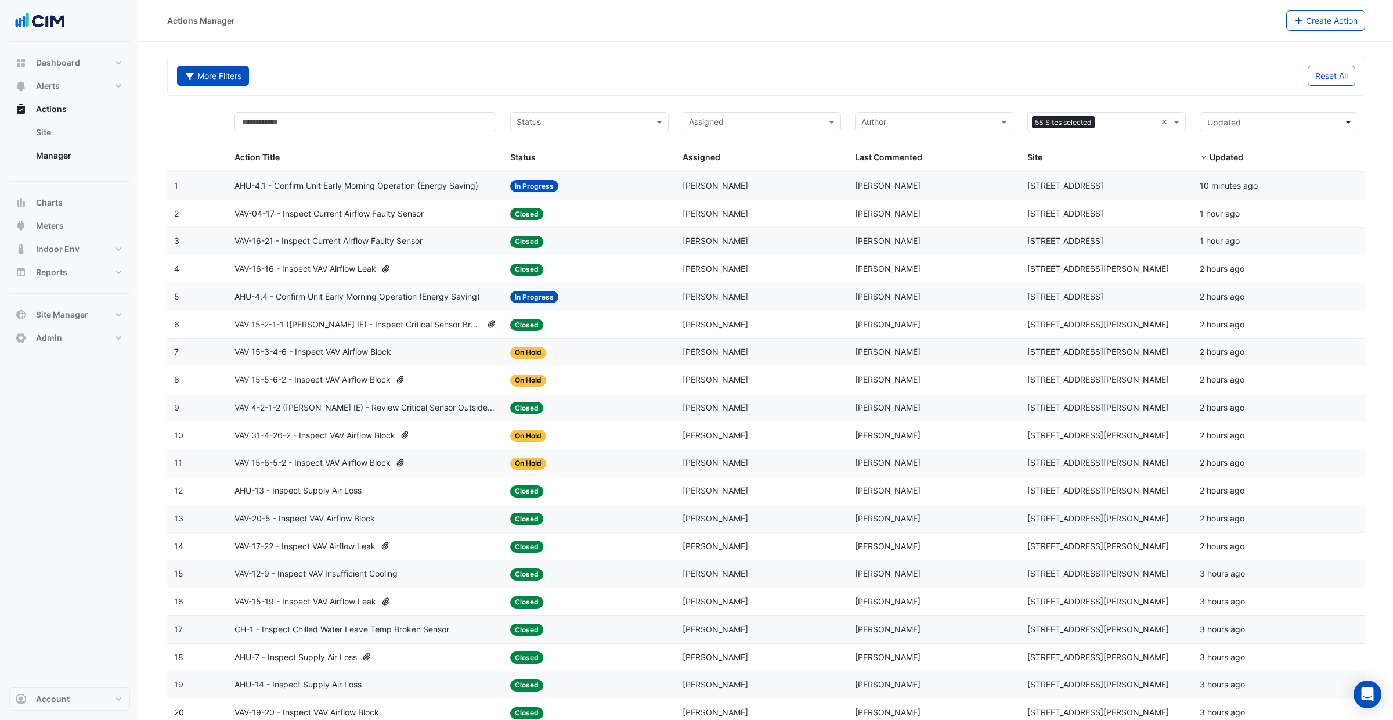
click at [214, 82] on button "More Filters" at bounding box center [213, 76] width 72 height 20
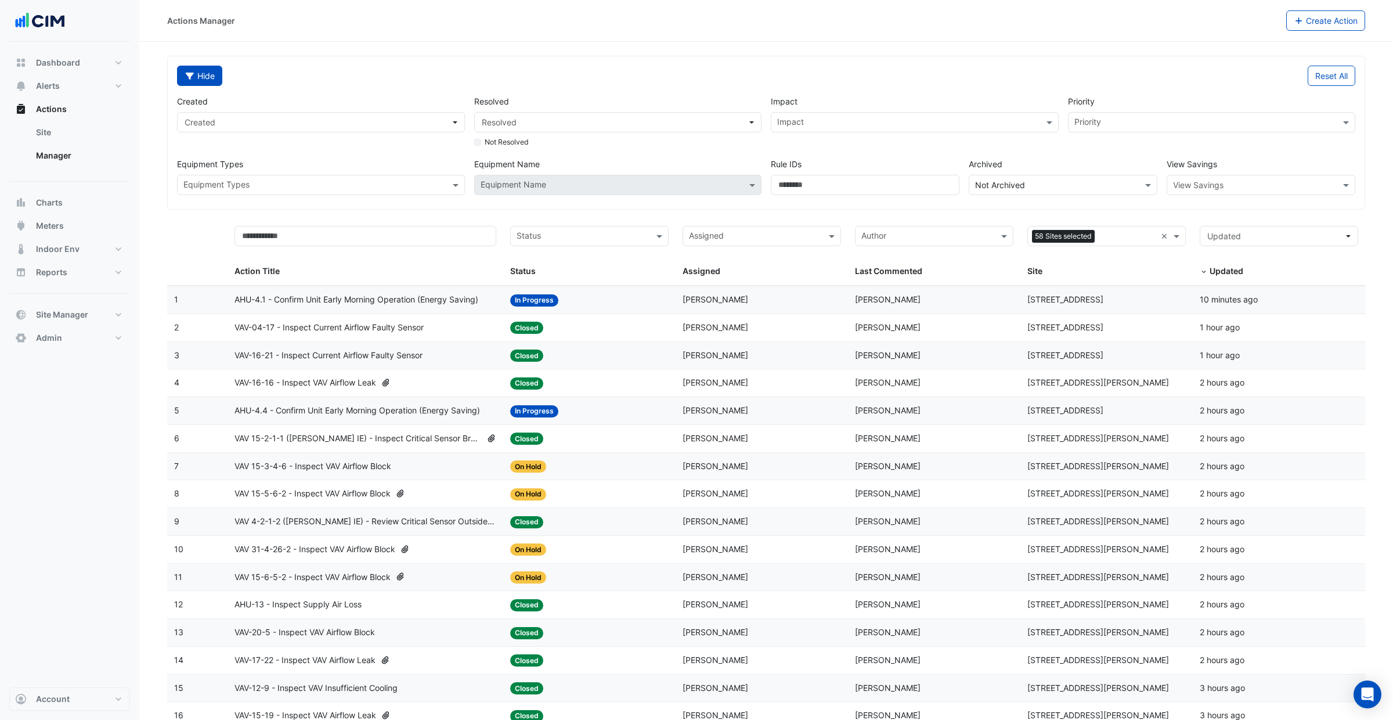
click at [214, 82] on button "Hide" at bounding box center [199, 76] width 45 height 20
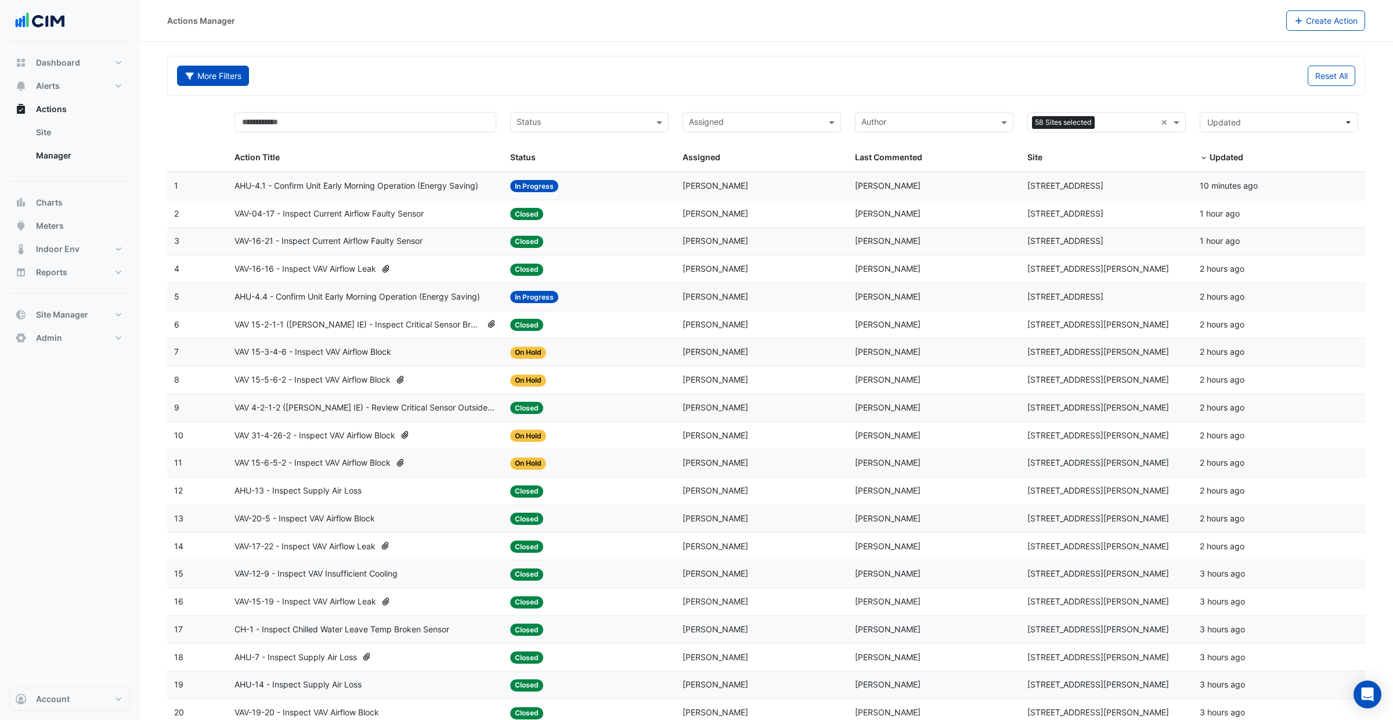
click at [214, 82] on button "More Filters" at bounding box center [213, 76] width 72 height 20
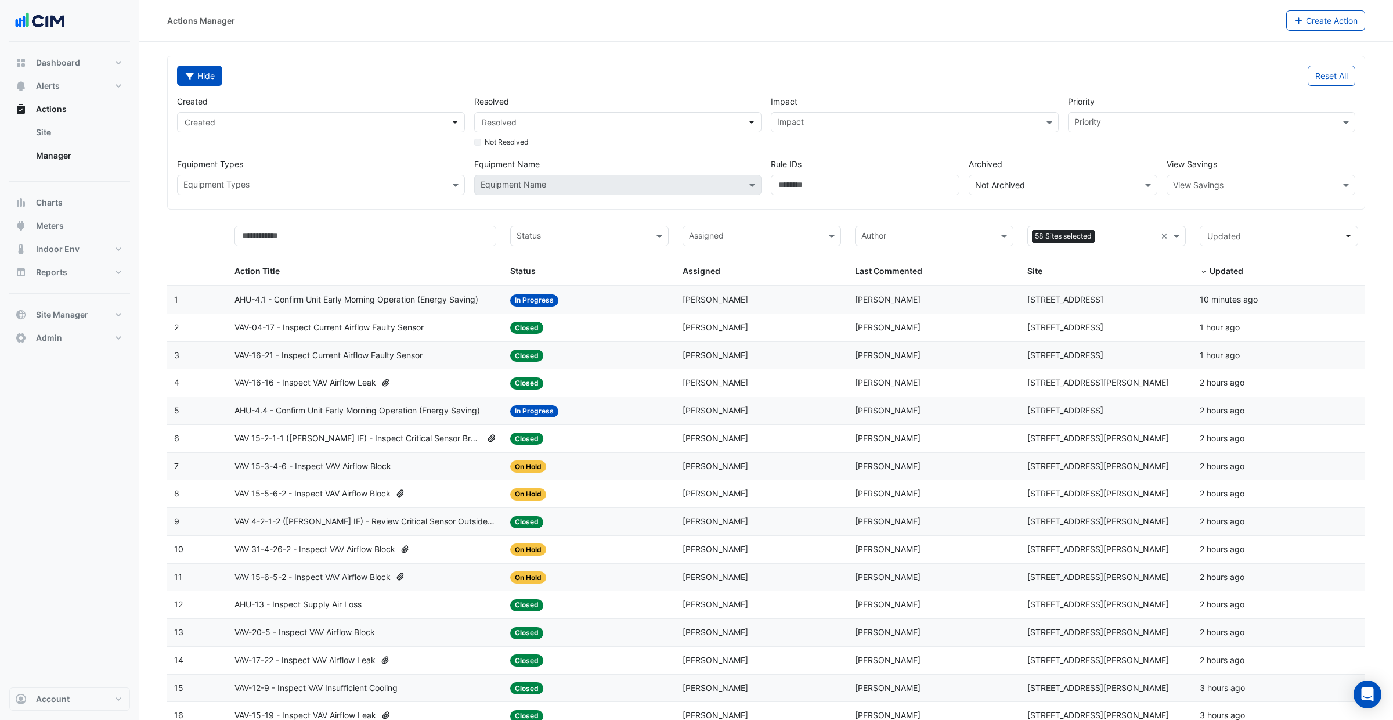
click at [214, 82] on button "Hide" at bounding box center [199, 76] width 45 height 20
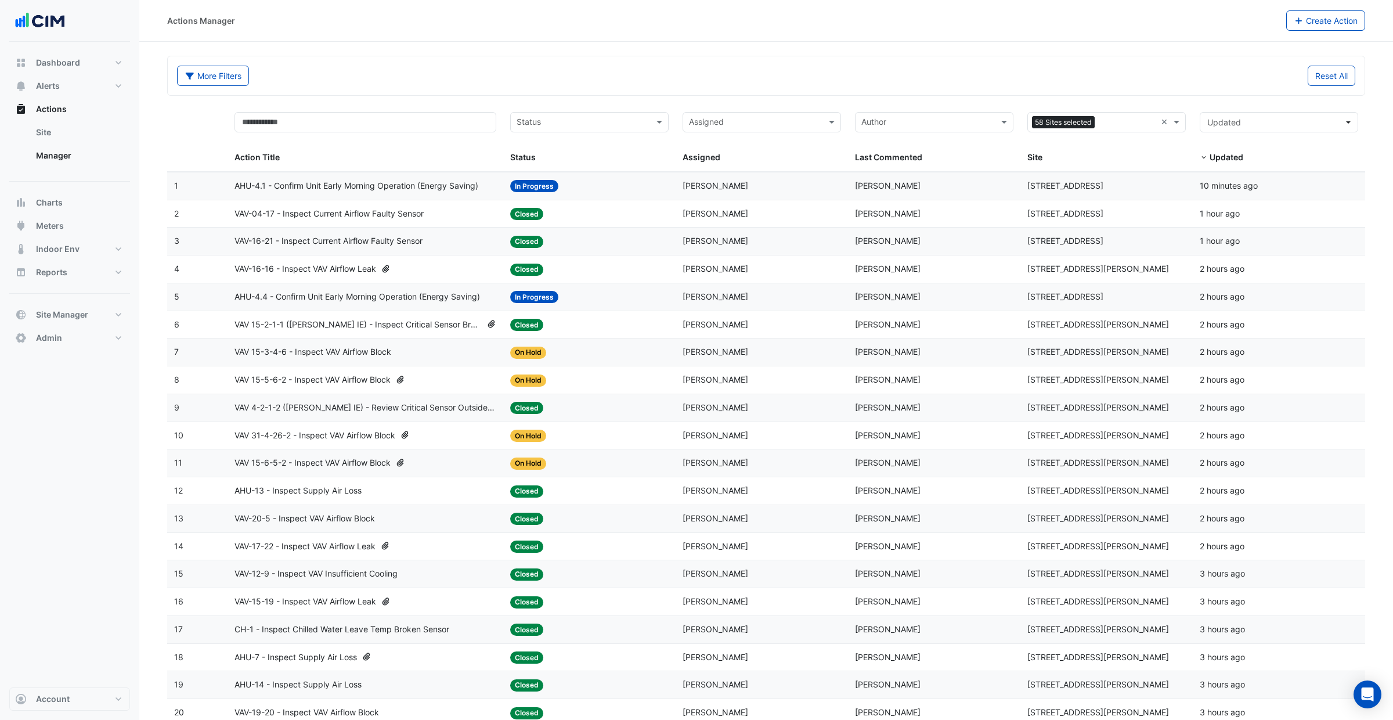
click at [380, 187] on span "AHU-4.1 - Confirm Unit Early Morning Operation (Energy Saving)" at bounding box center [357, 185] width 244 height 13
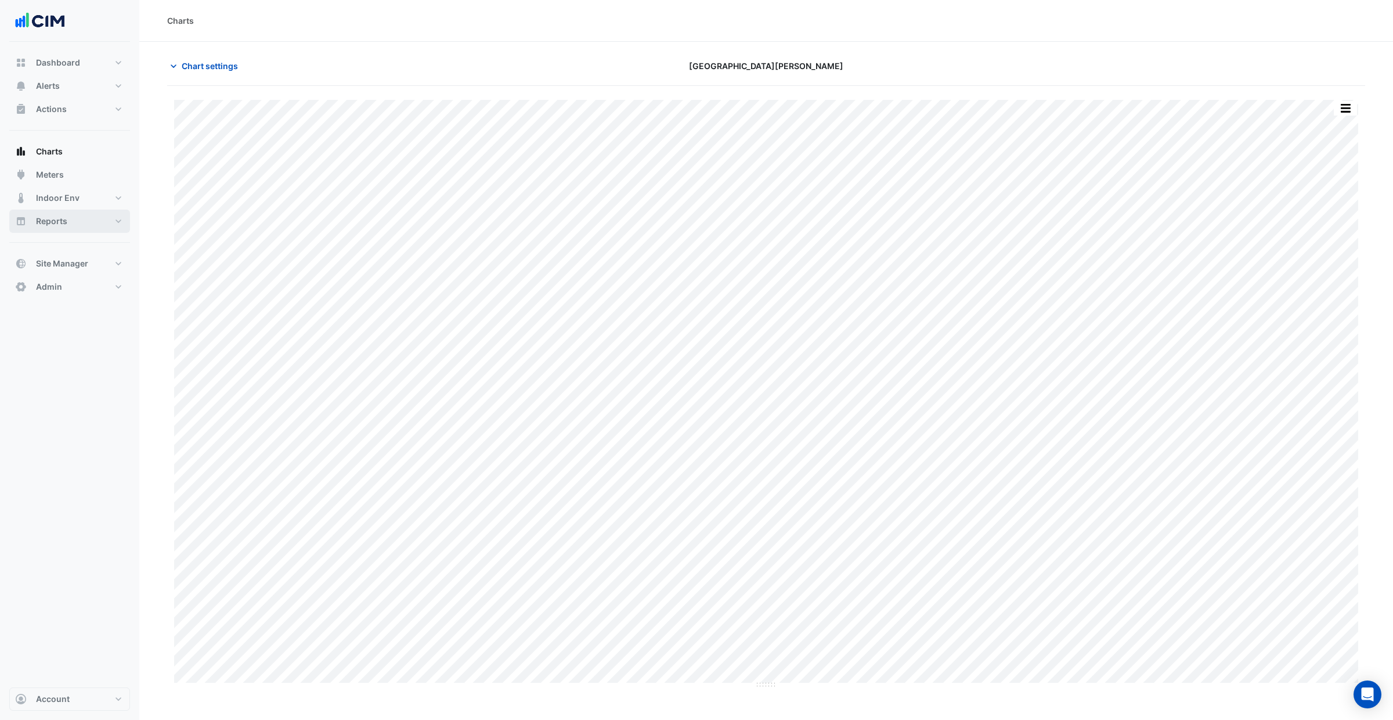
click at [74, 225] on button "Reports" at bounding box center [69, 221] width 121 height 23
select select "***"
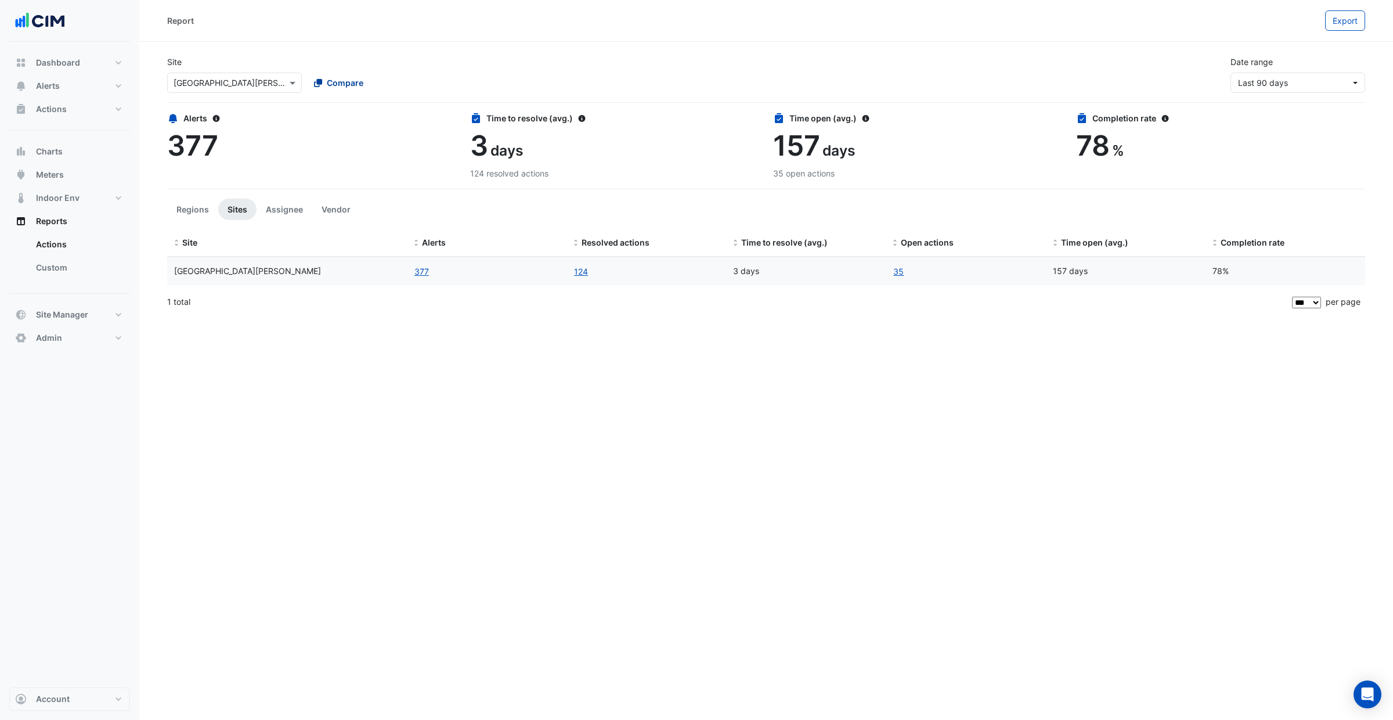
click at [330, 81] on span "Compare" at bounding box center [345, 83] width 37 height 12
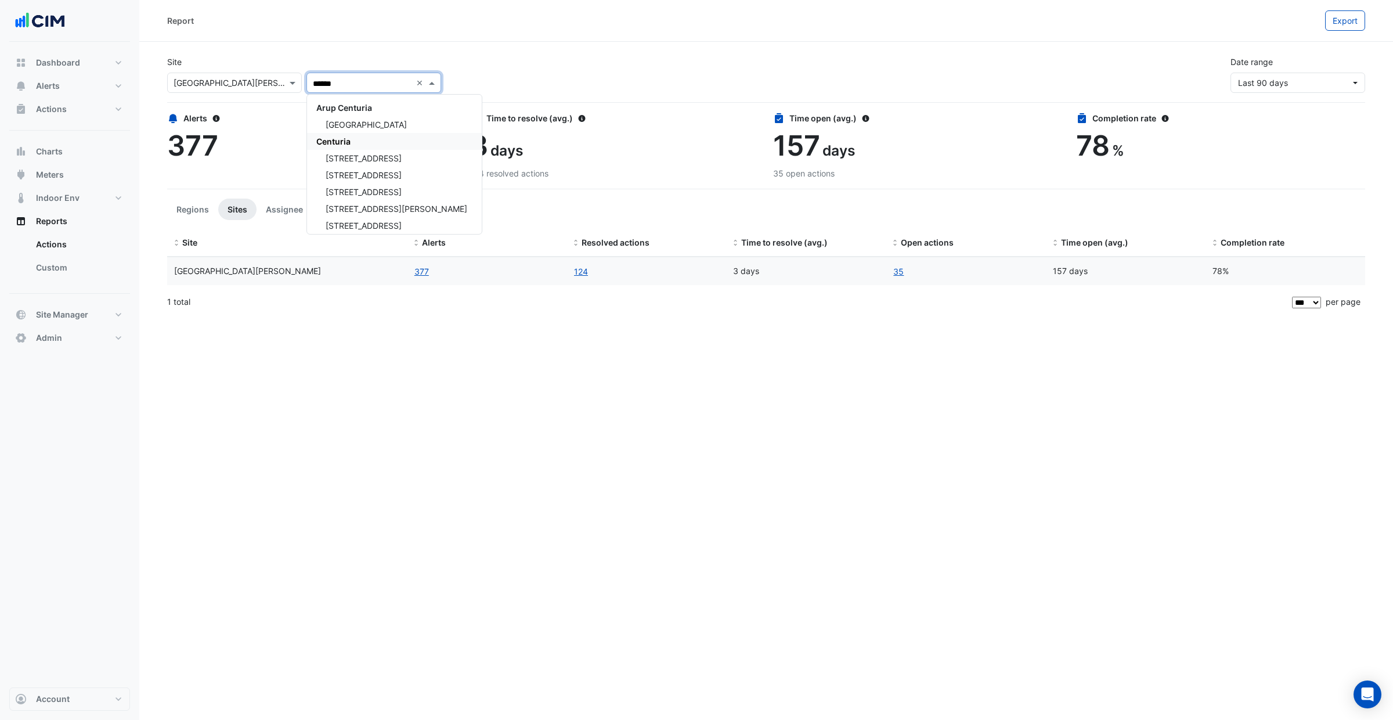
click at [355, 141] on div "Centuria" at bounding box center [394, 141] width 175 height 17
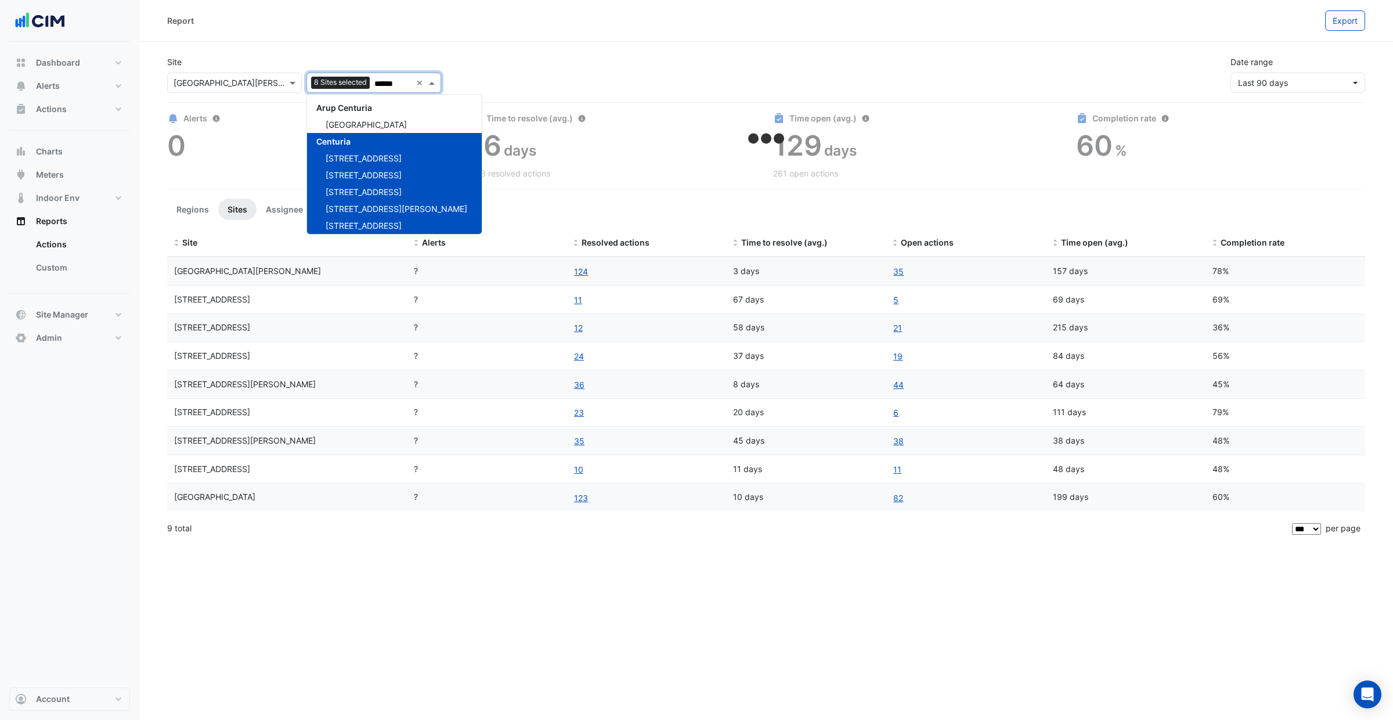
type input "******"
drag, startPoint x: 1245, startPoint y: 38, endPoint x: 1254, endPoint y: 38, distance: 9.3
click at [1245, 38] on div "Report Export" at bounding box center [766, 21] width 1254 height 42
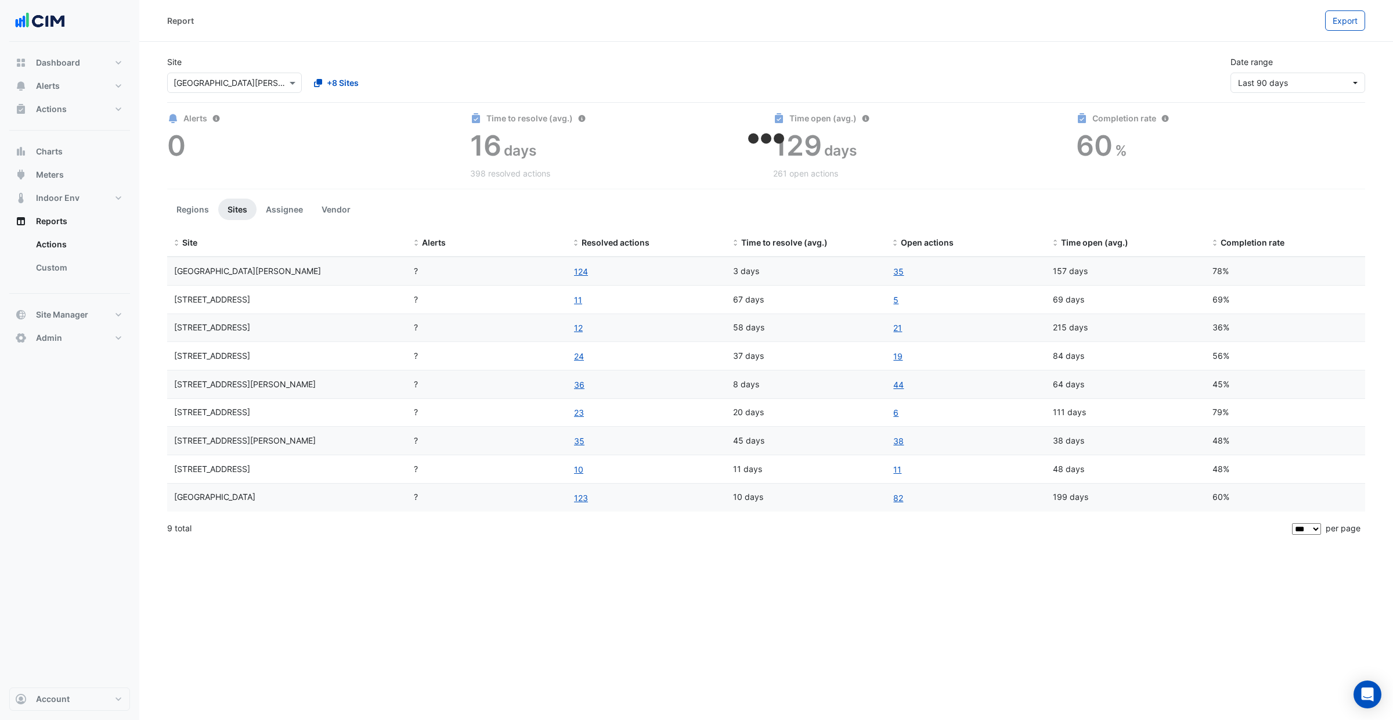
click at [1319, 26] on div "Report" at bounding box center [746, 20] width 1158 height 20
click at [1326, 26] on button "Export" at bounding box center [1345, 20] width 40 height 20
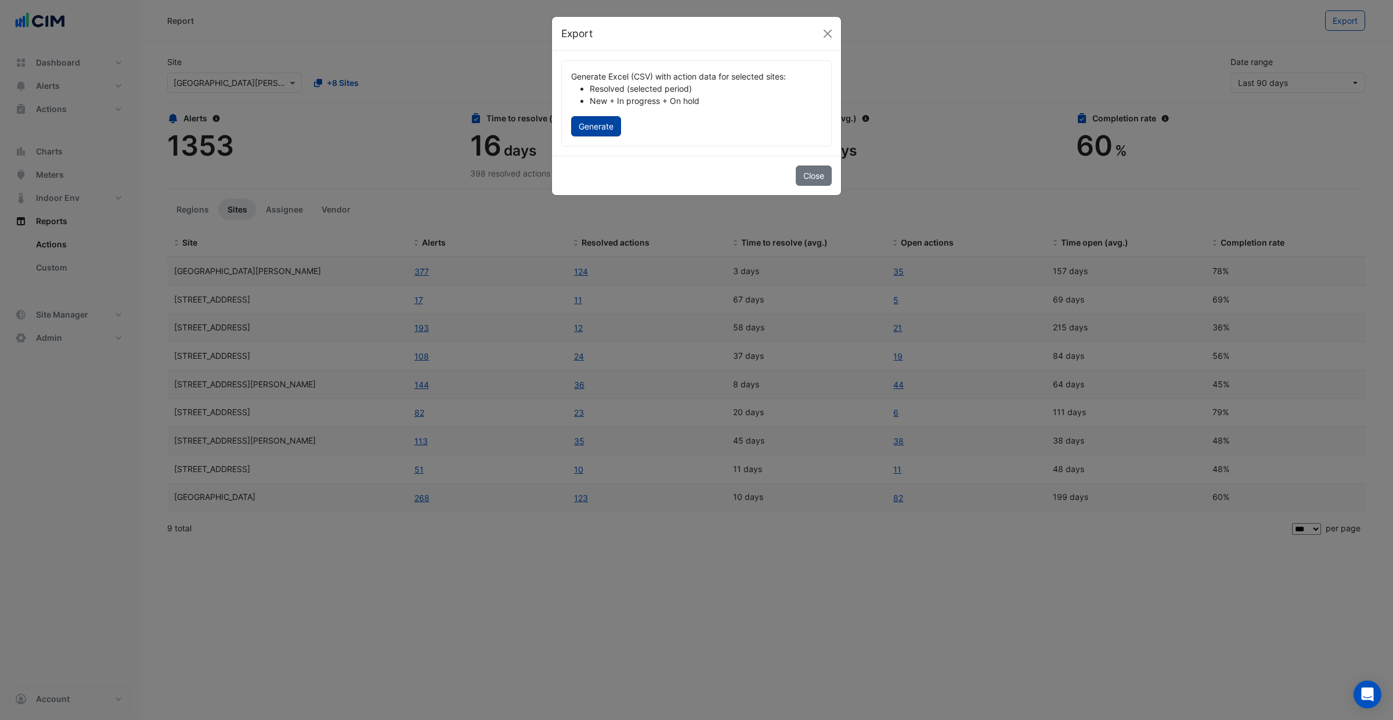
click at [603, 129] on button "Generate" at bounding box center [596, 126] width 50 height 20
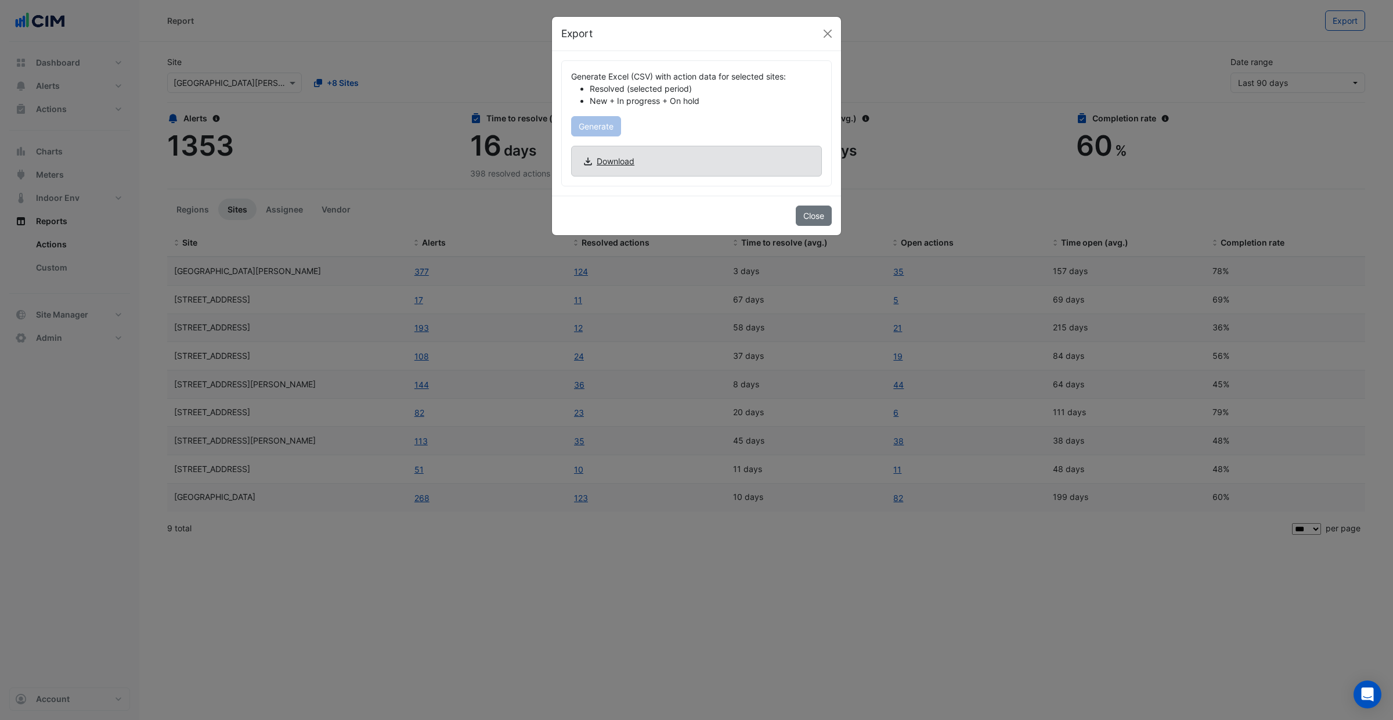
click at [619, 161] on span "Download" at bounding box center [616, 161] width 38 height 12
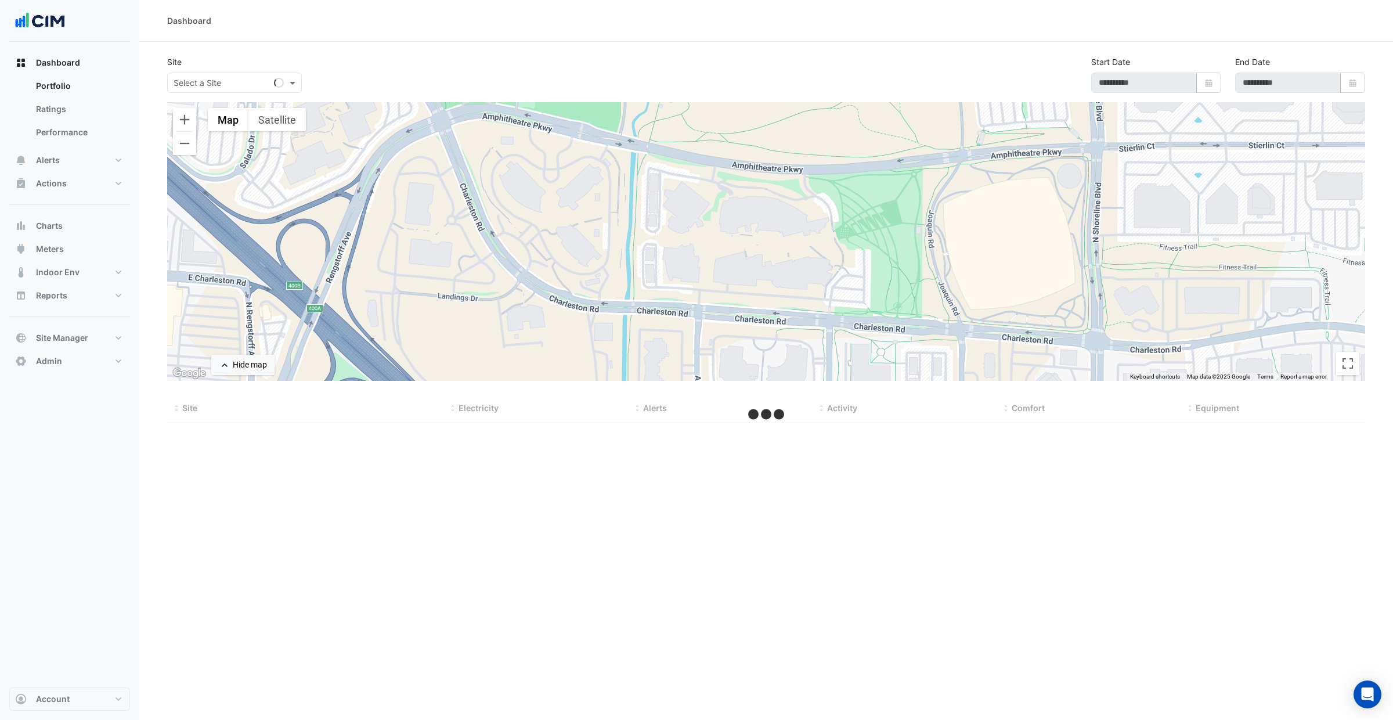
click at [253, 84] on input "text" at bounding box center [223, 83] width 99 height 12
type input "**********"
select select "***"
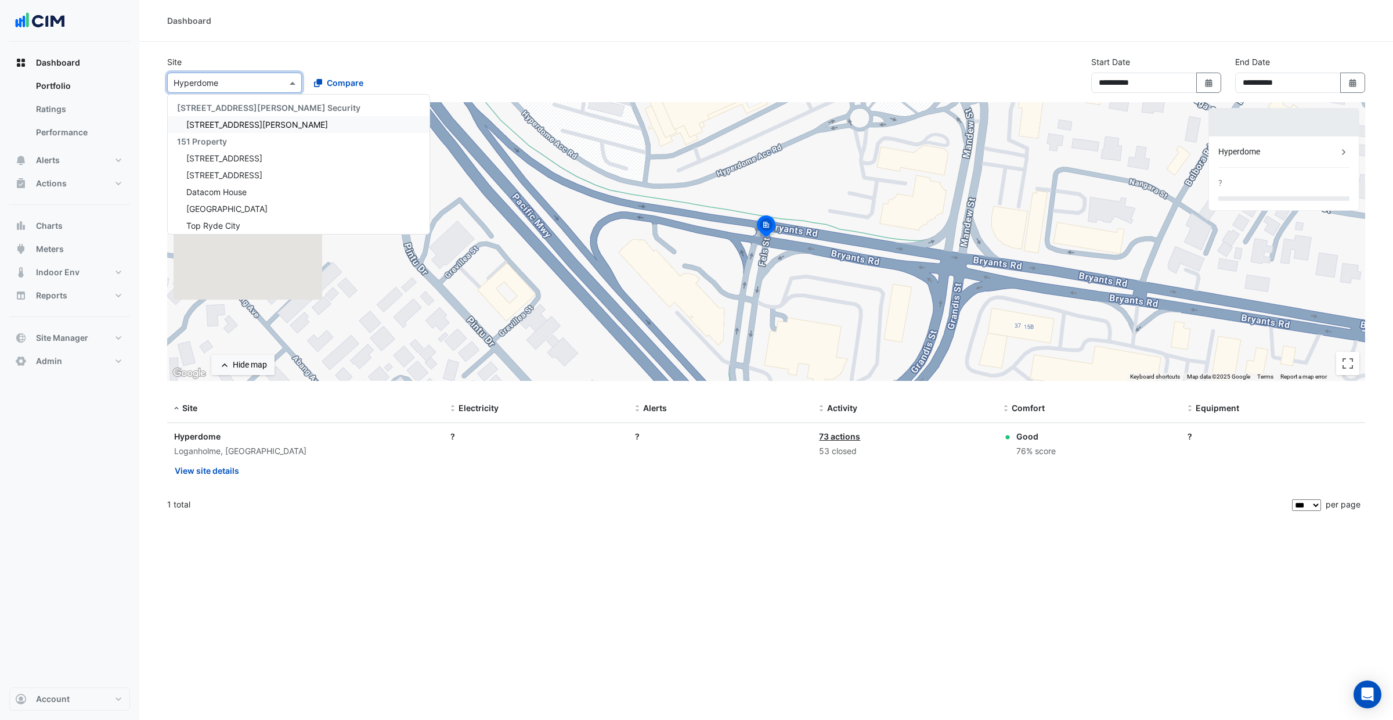
click at [318, 56] on div "Site Select a Site × Hyperdome [STREET_ADDRESS][PERSON_NAME] Security [STREET_A…" at bounding box center [304, 74] width 288 height 37
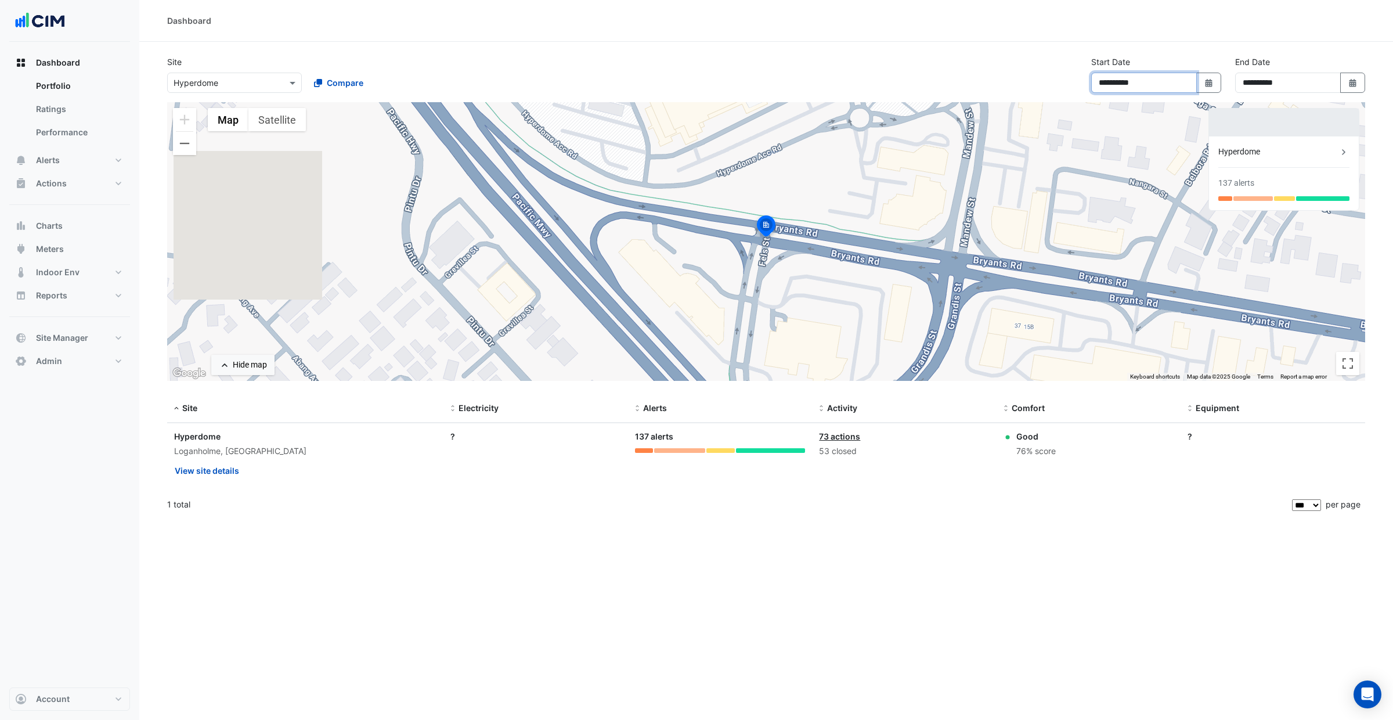
drag, startPoint x: 1125, startPoint y: 81, endPoint x: 1137, endPoint y: 94, distance: 18.1
click at [1126, 81] on input "**********" at bounding box center [1144, 83] width 106 height 20
type input "**********"
click at [234, 87] on input "text" at bounding box center [223, 83] width 99 height 12
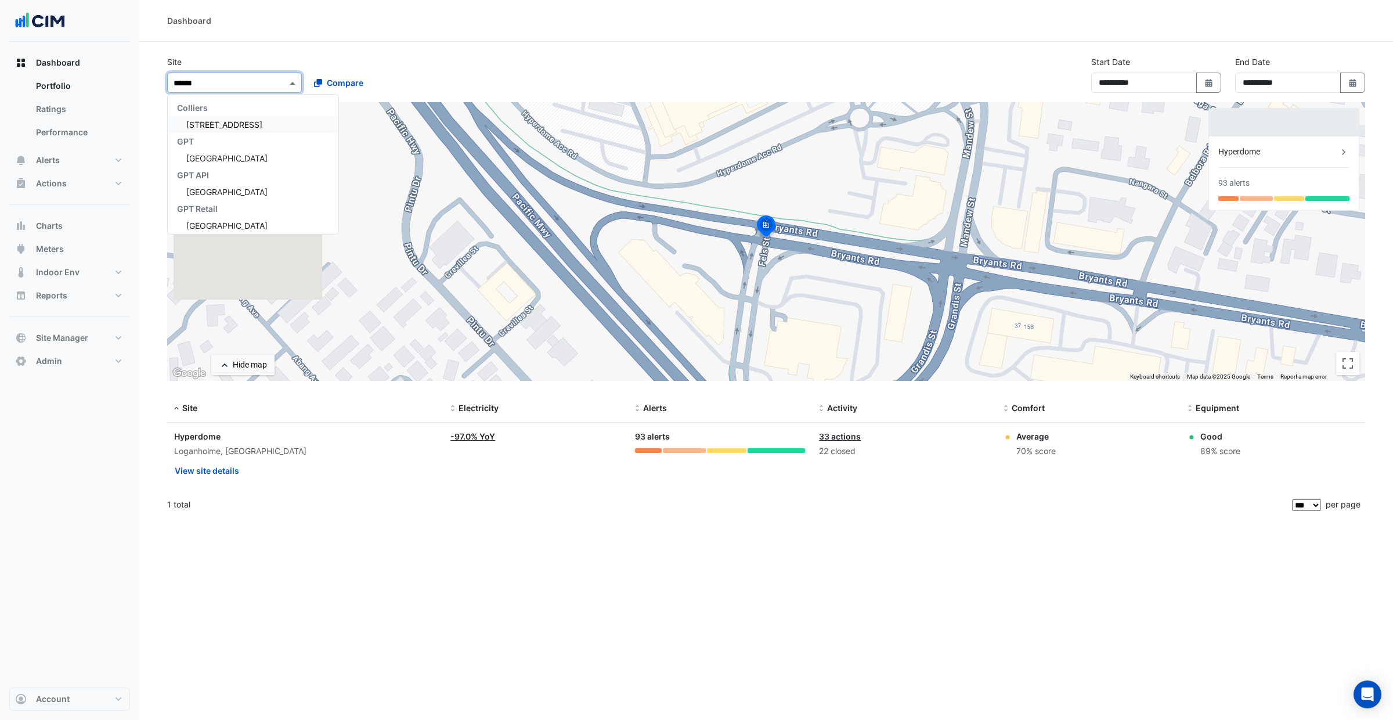
type input "*******"
click at [205, 127] on span "Charlestown Square" at bounding box center [226, 122] width 81 height 10
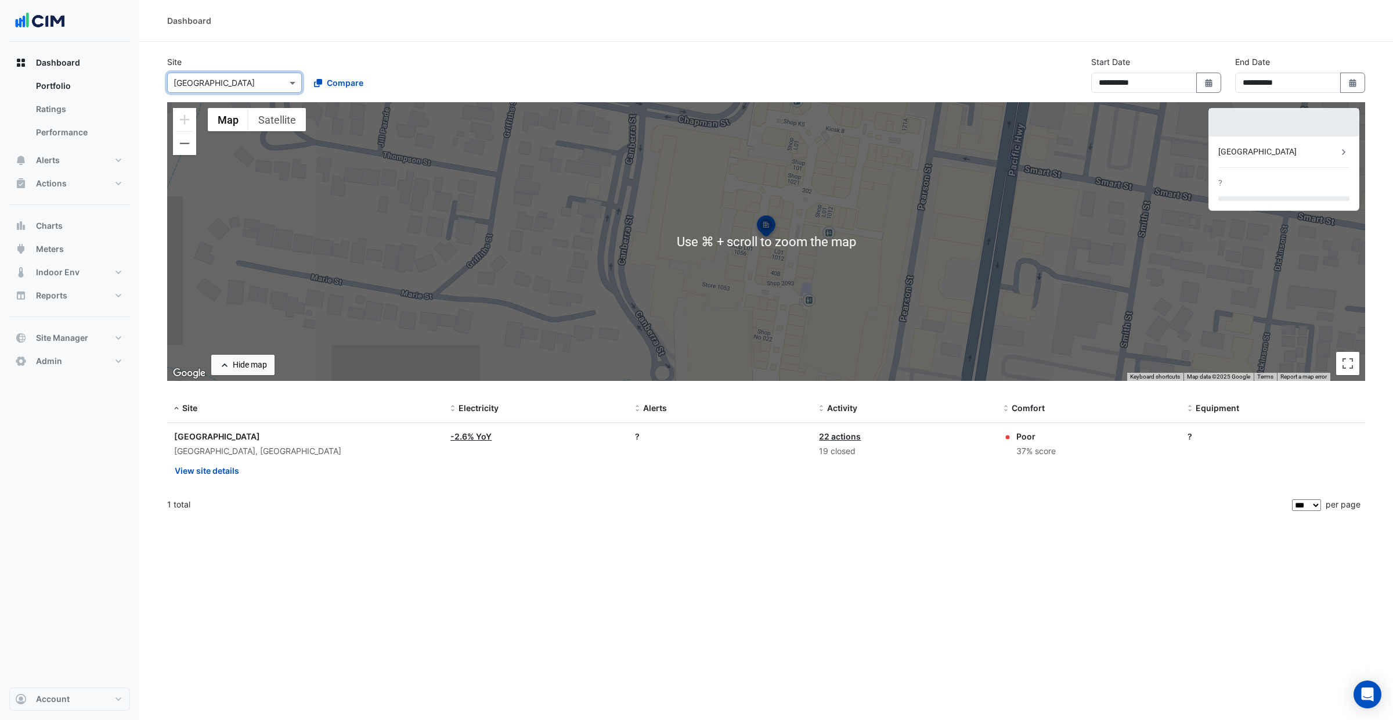
click at [531, 74] on div "**********" at bounding box center [766, 79] width 1212 height 46
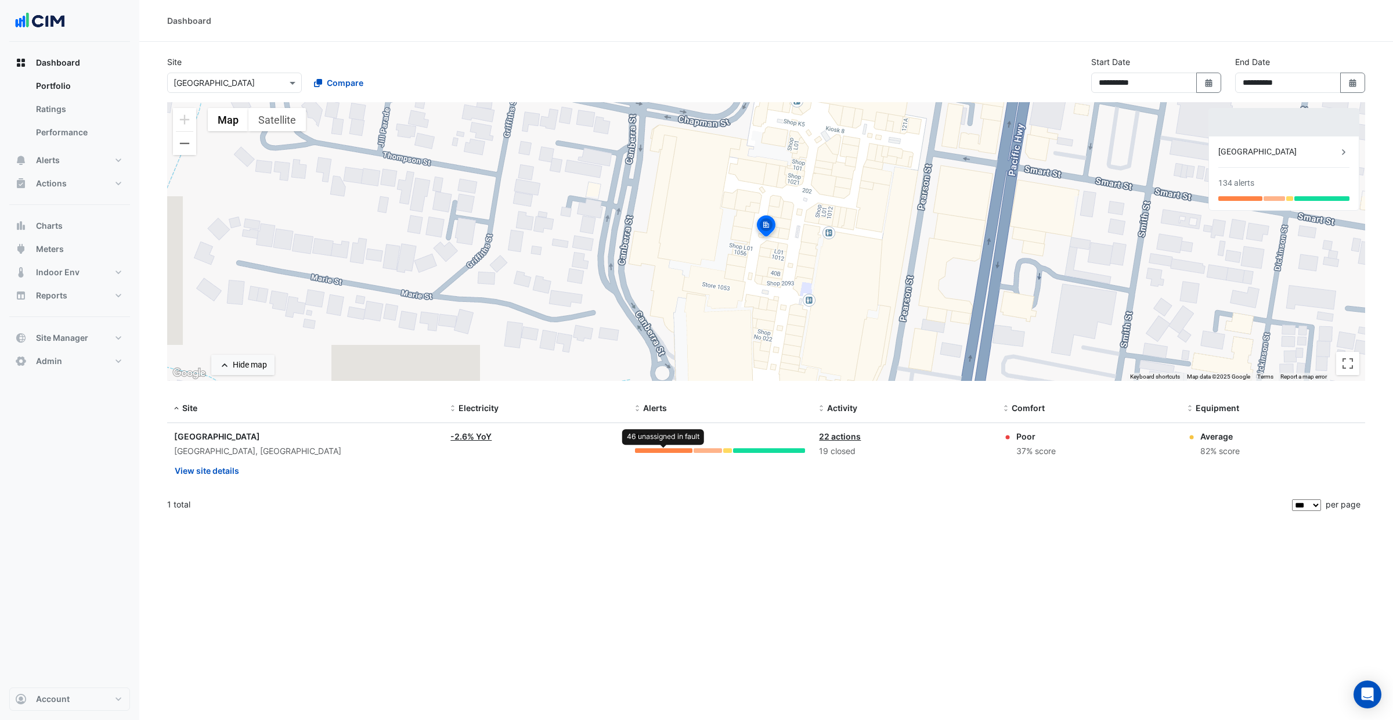
click at [675, 449] on div at bounding box center [663, 450] width 57 height 5
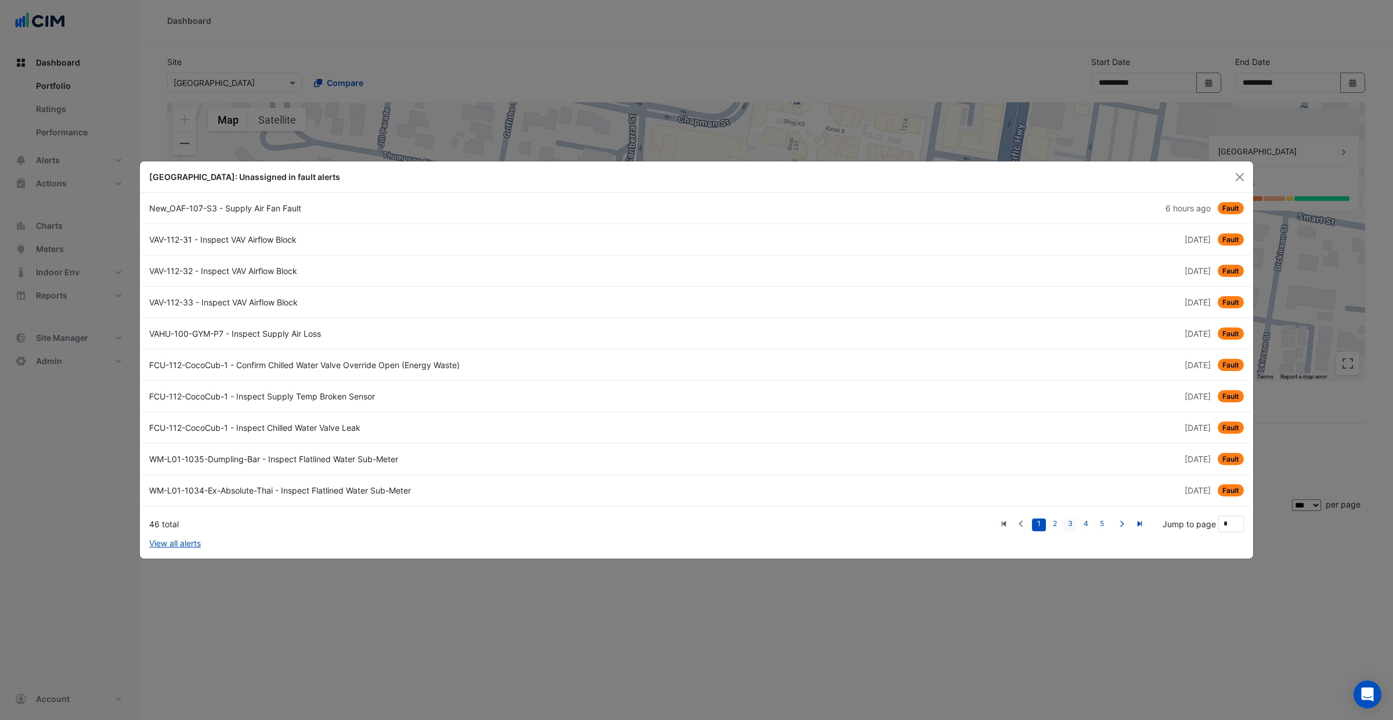
click at [1070, 522] on link "3" at bounding box center [1070, 524] width 14 height 13
click at [1091, 525] on link "4" at bounding box center [1086, 524] width 14 height 13
click at [1099, 524] on link "5" at bounding box center [1102, 524] width 14 height 13
type input "*"
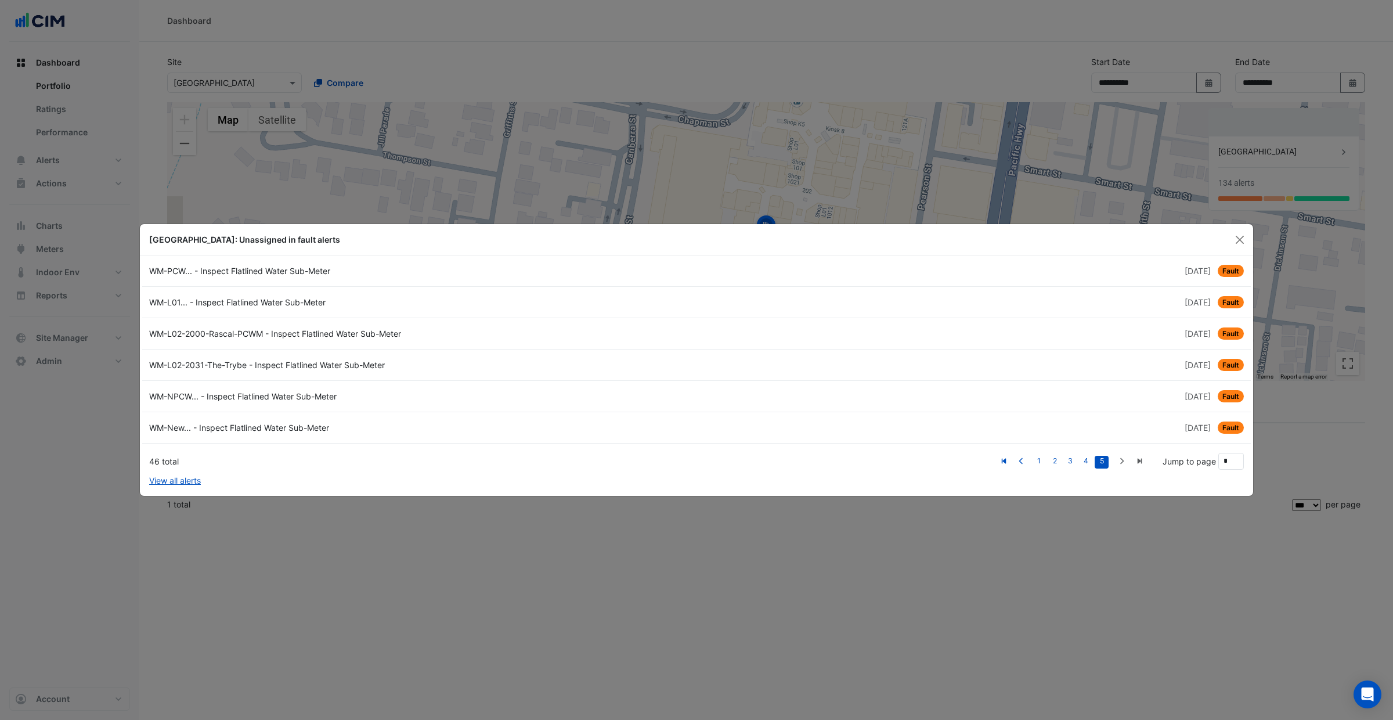
click at [1120, 462] on li at bounding box center [1121, 460] width 17 height 15
click at [1239, 234] on button "Close" at bounding box center [1239, 239] width 17 height 17
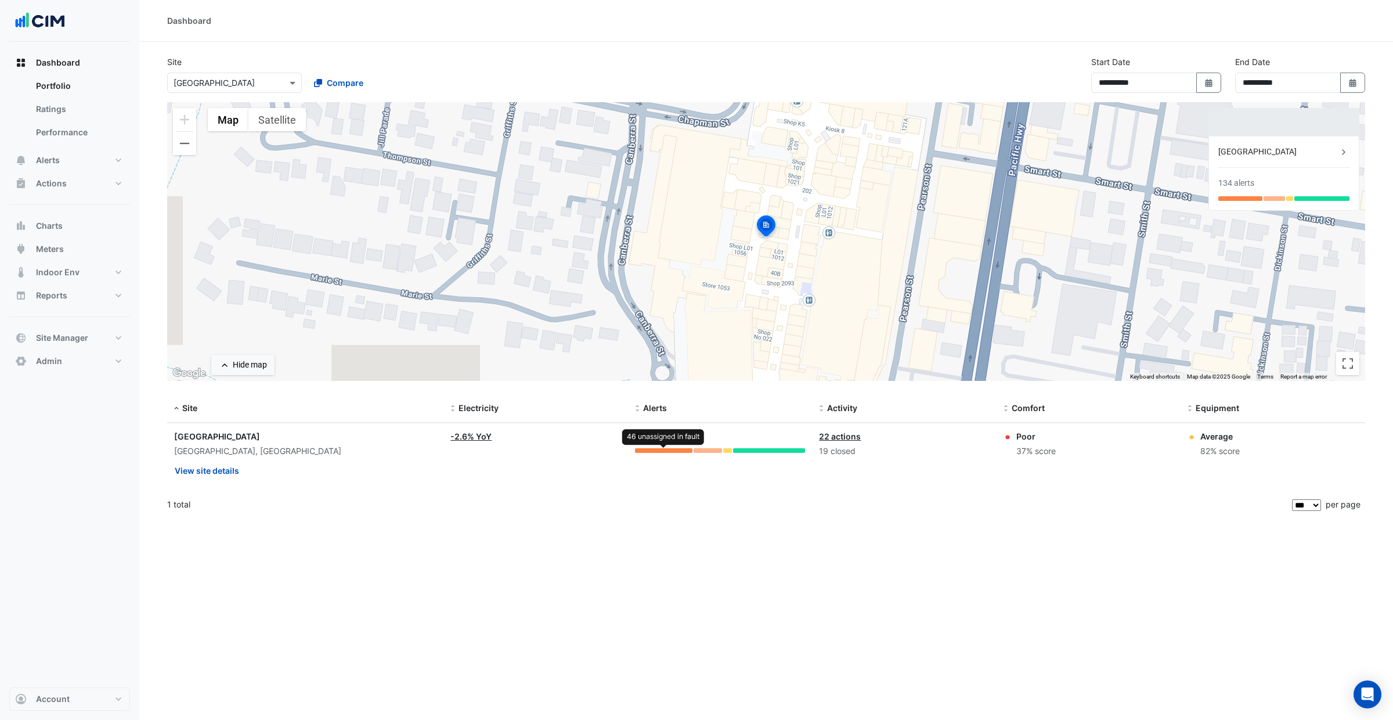
click at [661, 449] on div at bounding box center [663, 450] width 57 height 5
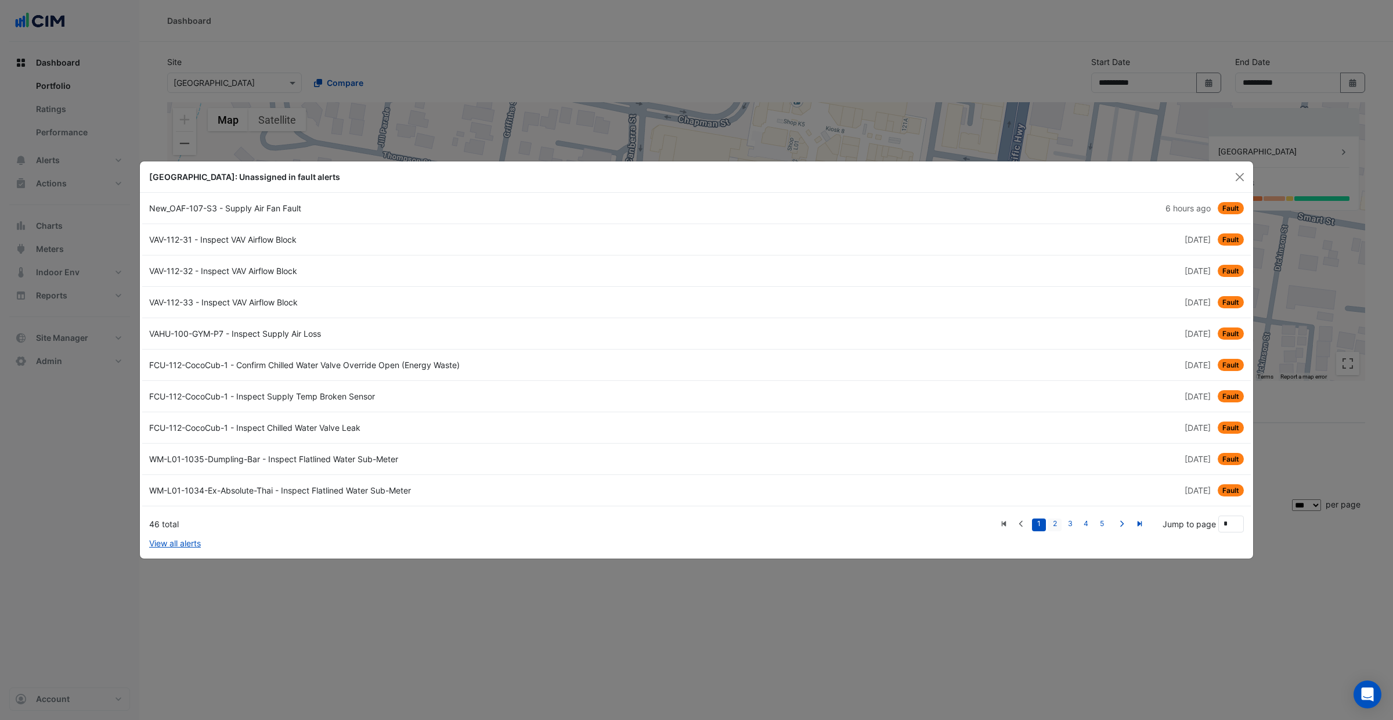
click at [1057, 525] on link "2" at bounding box center [1055, 524] width 14 height 13
click at [1040, 524] on link "1" at bounding box center [1039, 524] width 14 height 13
click at [1055, 527] on link "2" at bounding box center [1055, 524] width 14 height 13
click at [1065, 524] on link "3" at bounding box center [1070, 524] width 14 height 13
click at [1084, 524] on link "4" at bounding box center [1086, 524] width 14 height 13
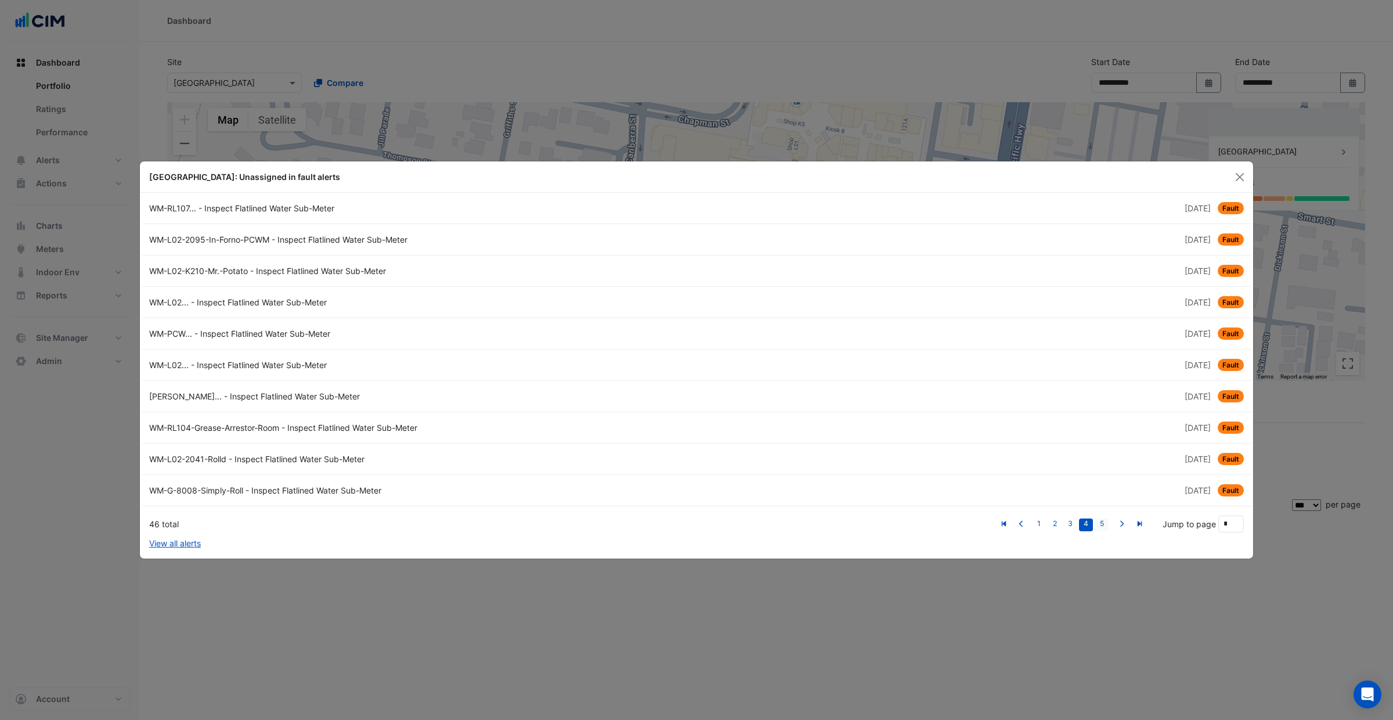
click at [1099, 525] on link "5" at bounding box center [1102, 524] width 14 height 13
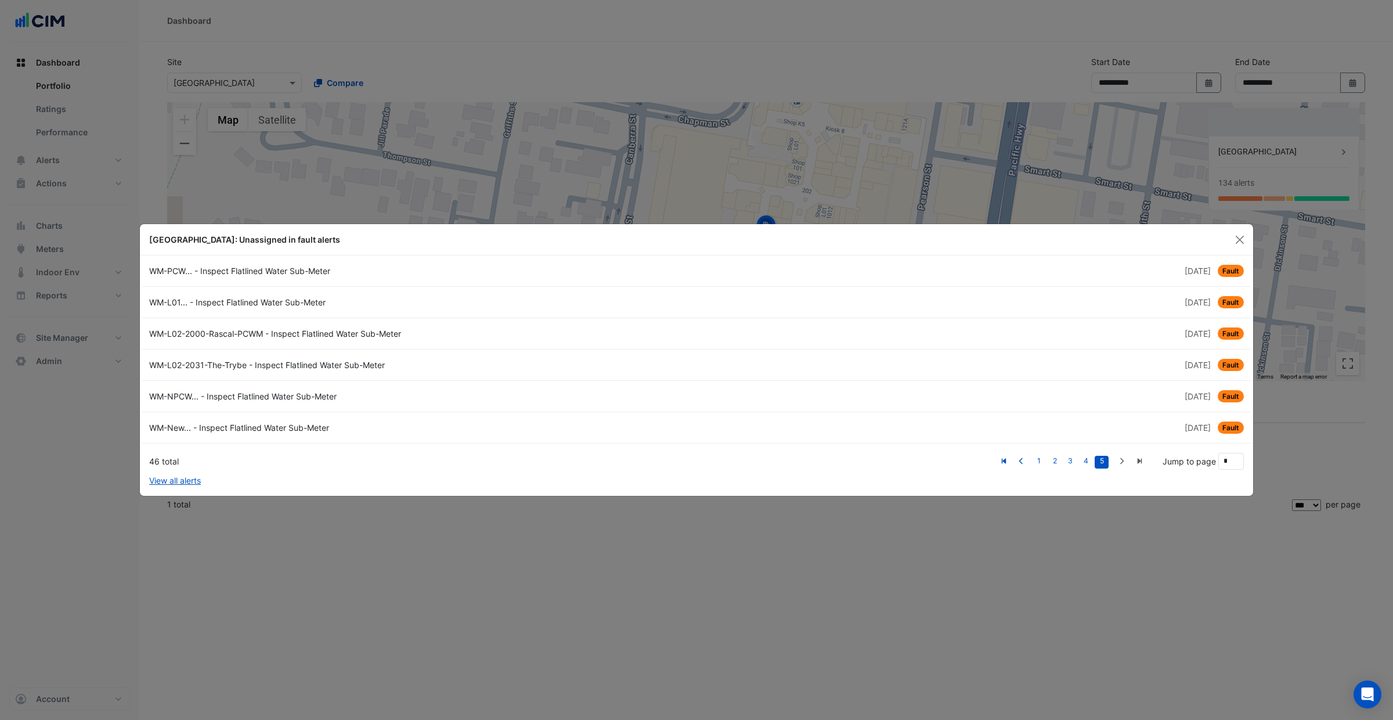
click at [1119, 462] on li at bounding box center [1121, 460] width 17 height 15
click at [1007, 463] on icon "First" at bounding box center [1004, 460] width 5 height 5
type input "*"
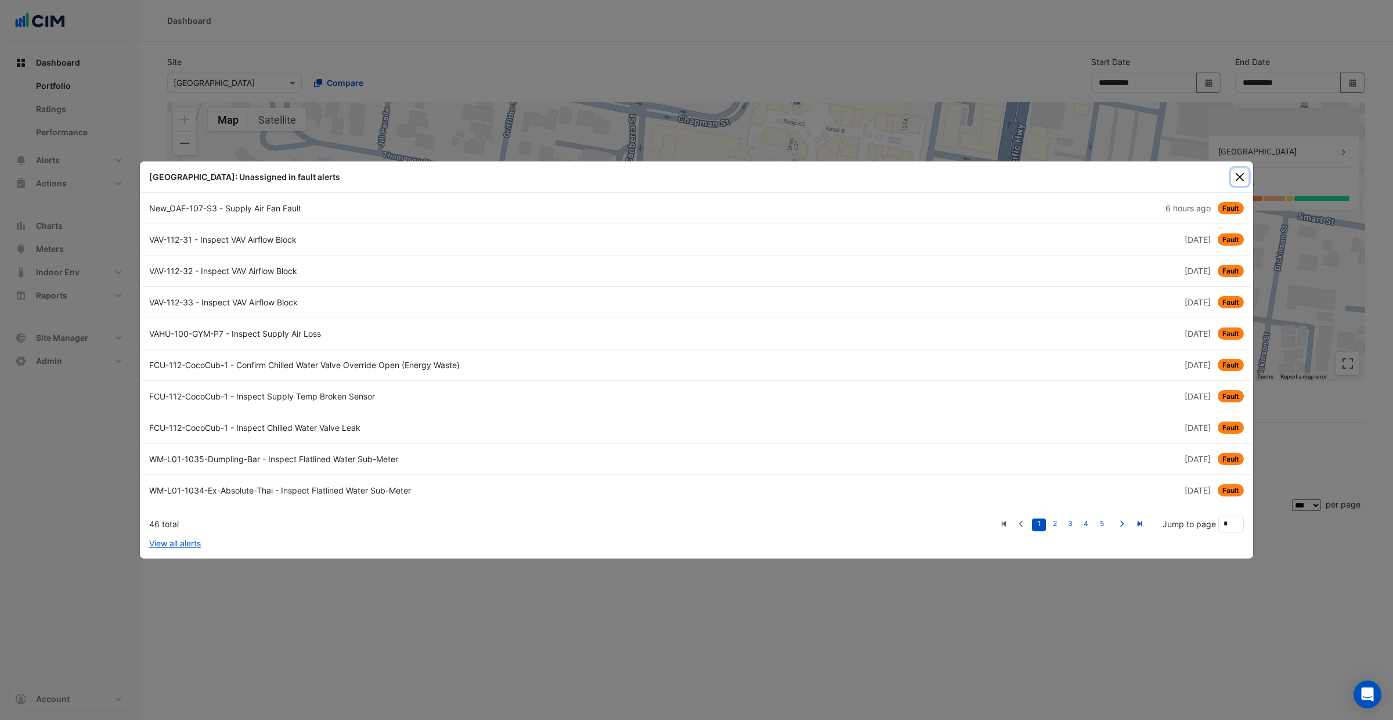
drag, startPoint x: 1241, startPoint y: 173, endPoint x: 1295, endPoint y: 196, distance: 58.5
click at [1242, 174] on button "Close" at bounding box center [1239, 176] width 17 height 17
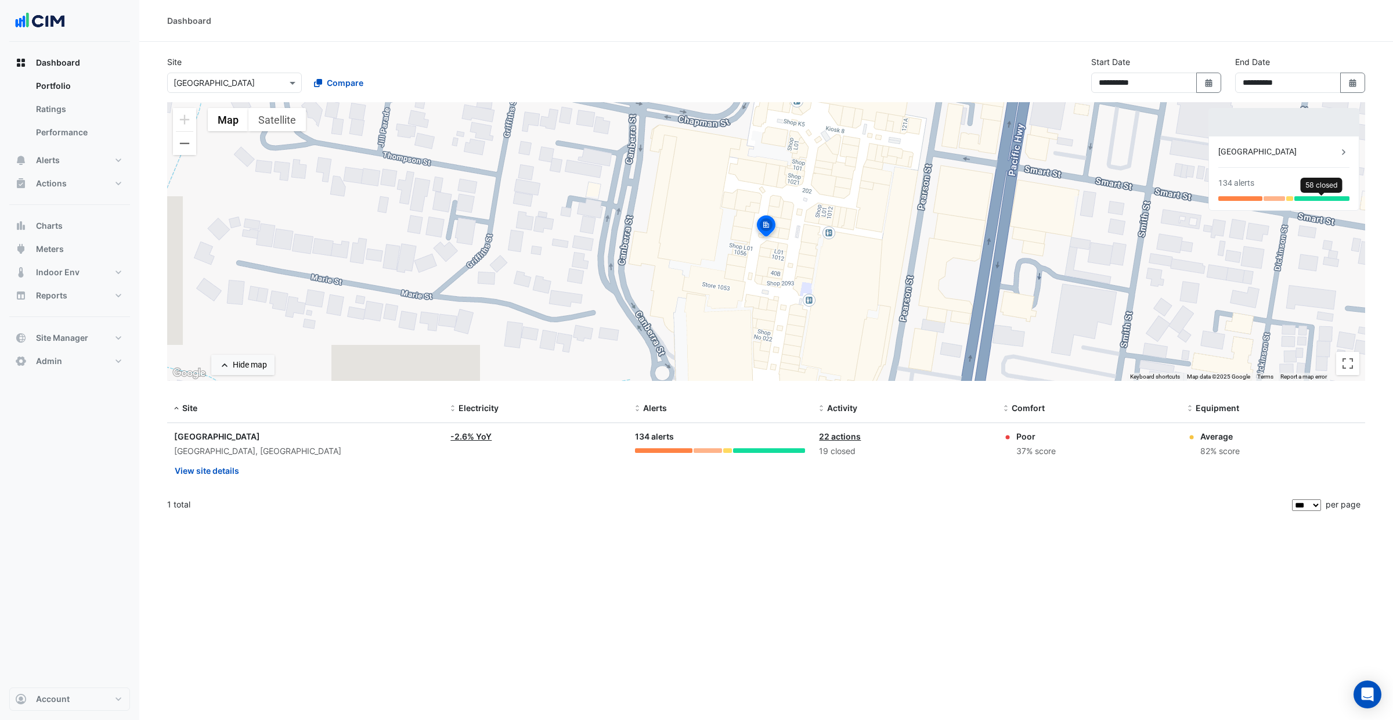
click at [1314, 199] on div at bounding box center [1322, 198] width 55 height 5
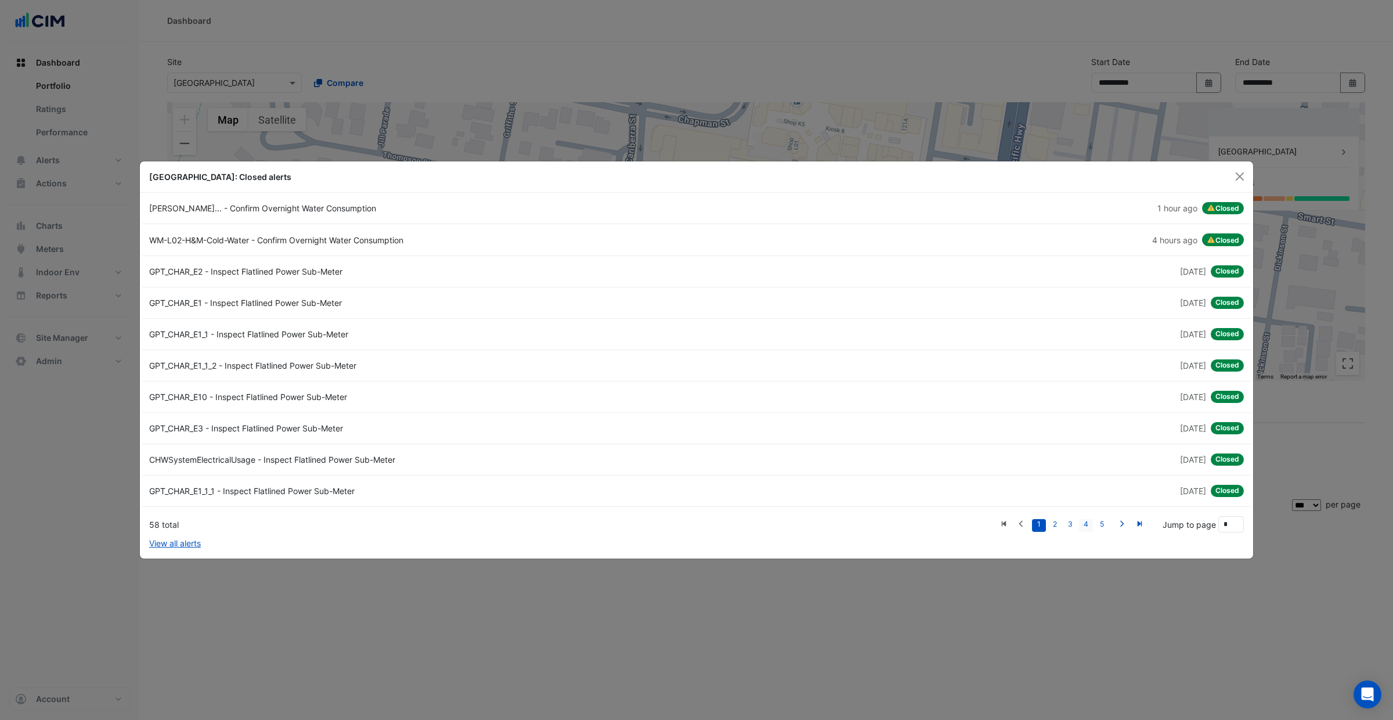
click at [1081, 521] on link "4" at bounding box center [1086, 525] width 14 height 13
type input "*"
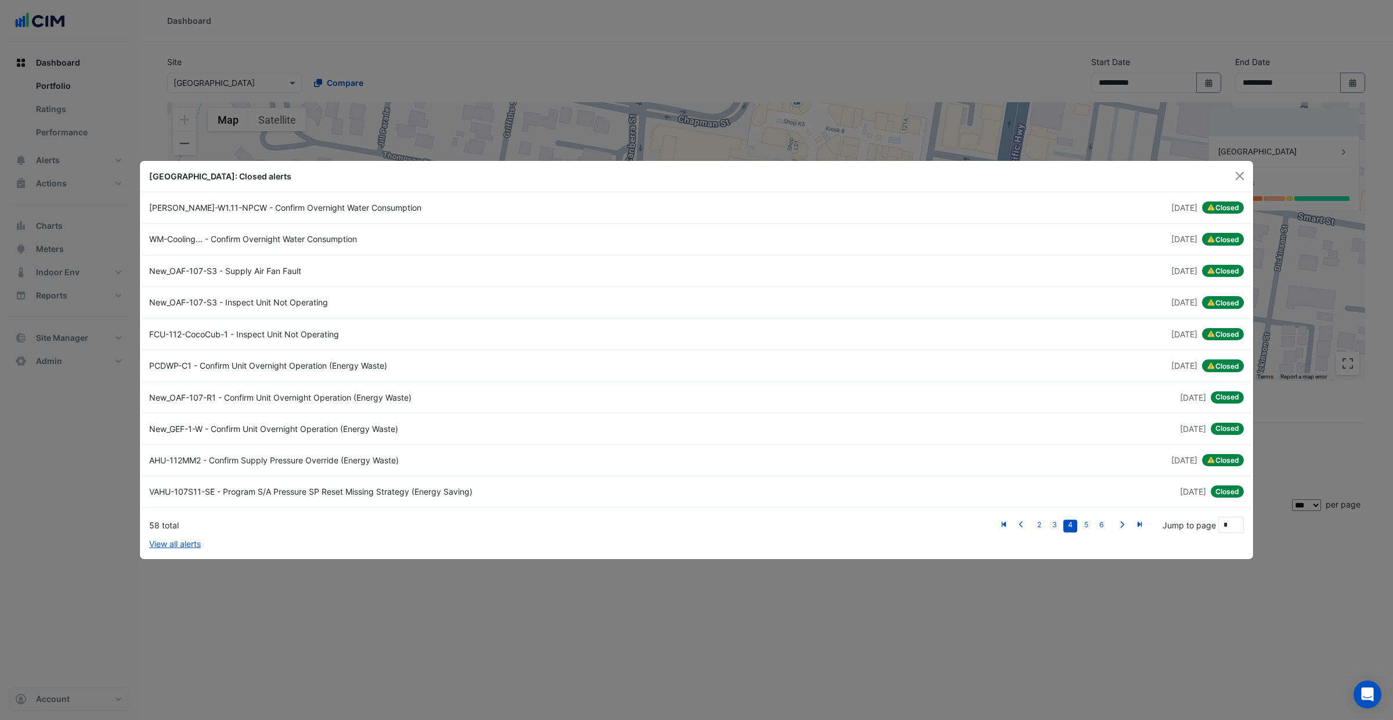
click at [993, 369] on div "1 month and 11 days ago Closed" at bounding box center [974, 365] width 554 height 13
click at [1008, 529] on fa-icon "First" at bounding box center [1004, 525] width 9 height 10
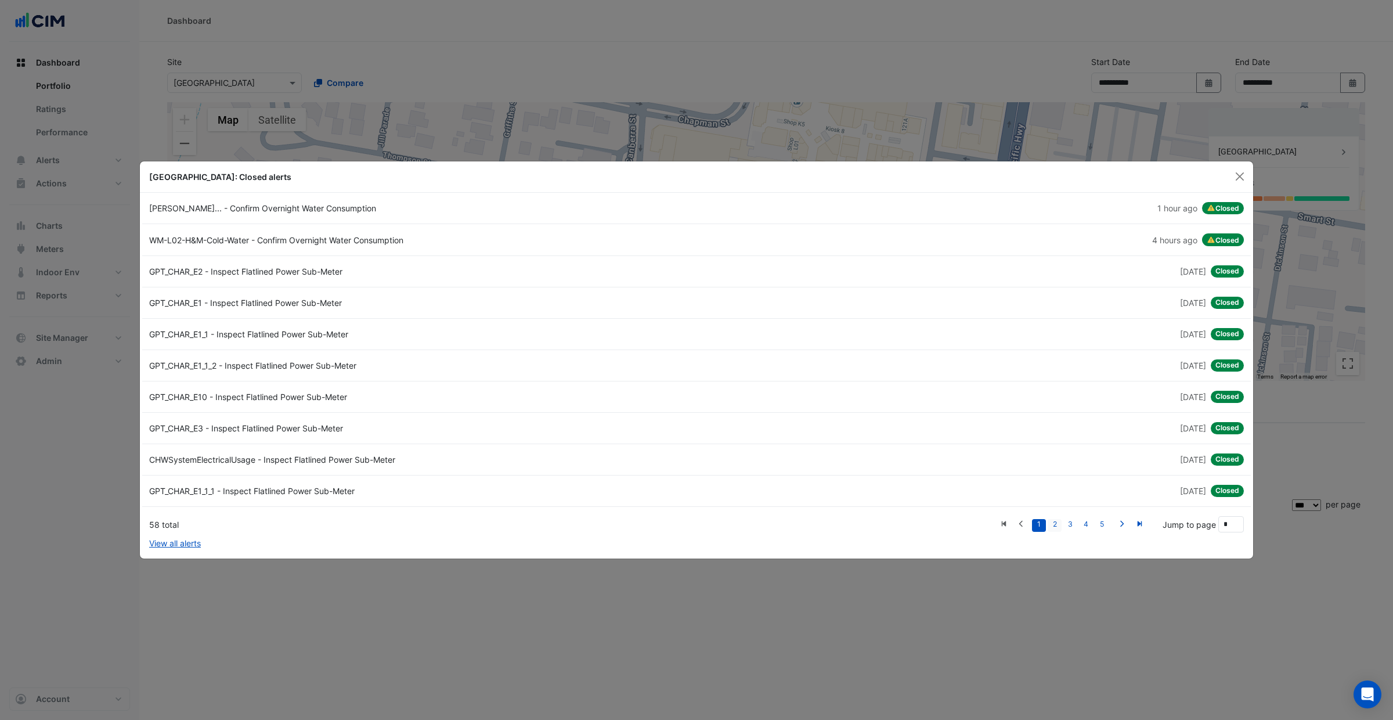
click at [1058, 524] on link "2" at bounding box center [1055, 525] width 14 height 13
type input "*"
click at [1010, 416] on link "GPT_CHAR_E10_3 - Inspect Flatlined Power Sub-Meter 2 weeks ago Closed" at bounding box center [696, 427] width 1109 height 31
click at [1037, 304] on div "2 weeks ago Closed" at bounding box center [974, 302] width 554 height 12
click at [1075, 528] on link "3" at bounding box center [1070, 524] width 14 height 13
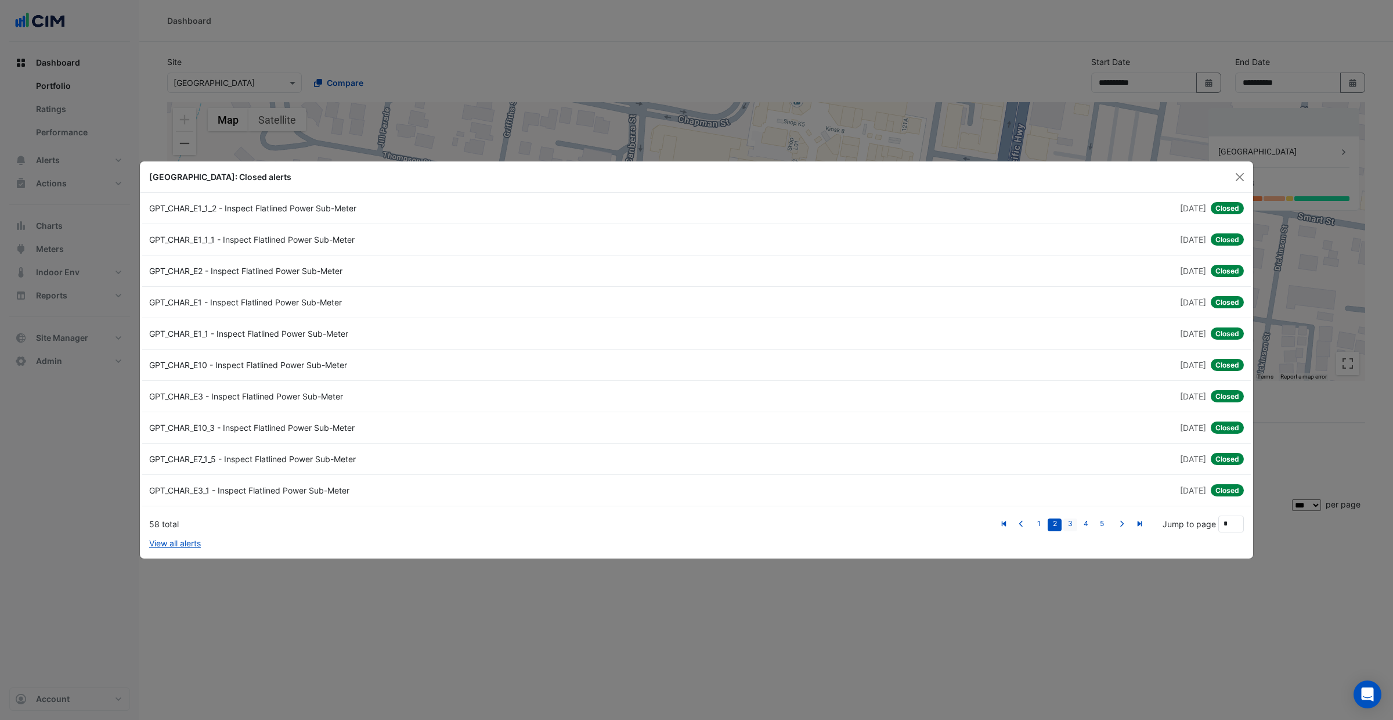
type input "*"
click at [1101, 430] on div "1 month and 1 day ago Closed" at bounding box center [974, 428] width 554 height 12
click at [1233, 174] on button "Close" at bounding box center [1239, 176] width 17 height 17
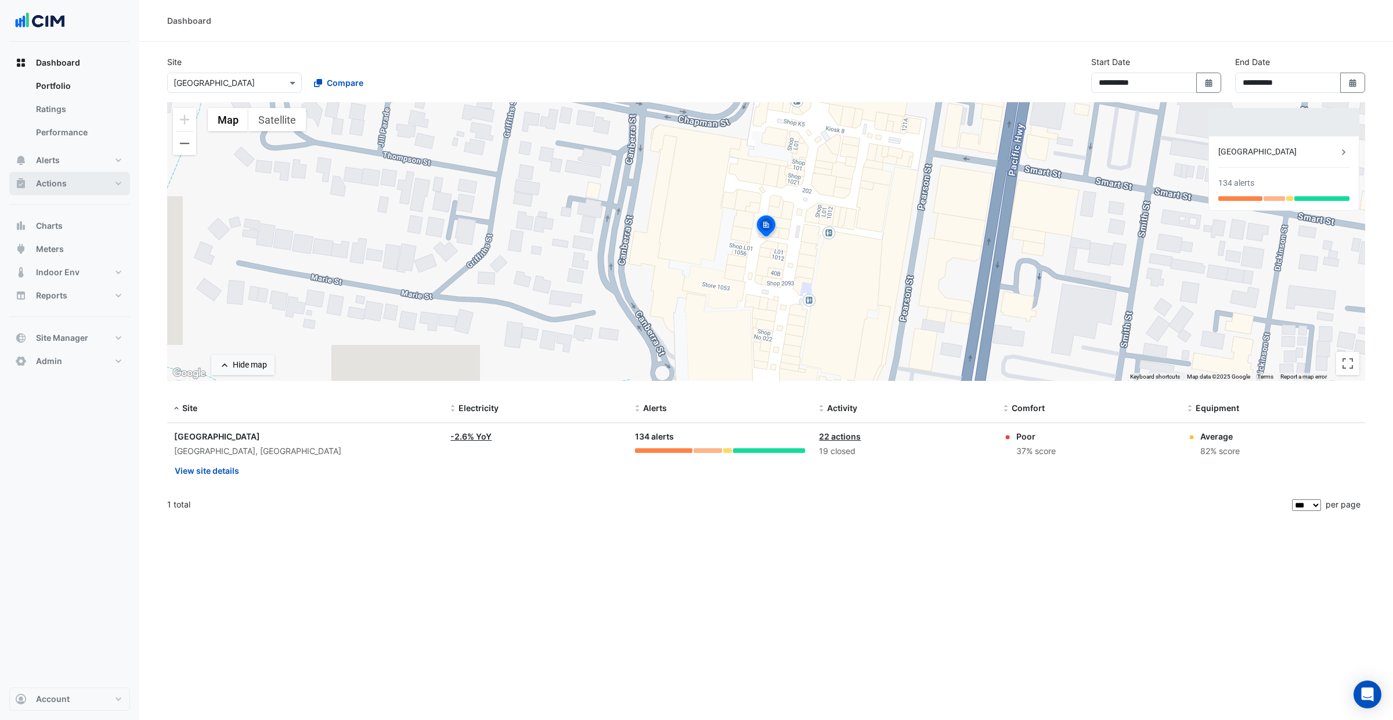
click at [88, 189] on button "Actions" at bounding box center [69, 183] width 121 height 23
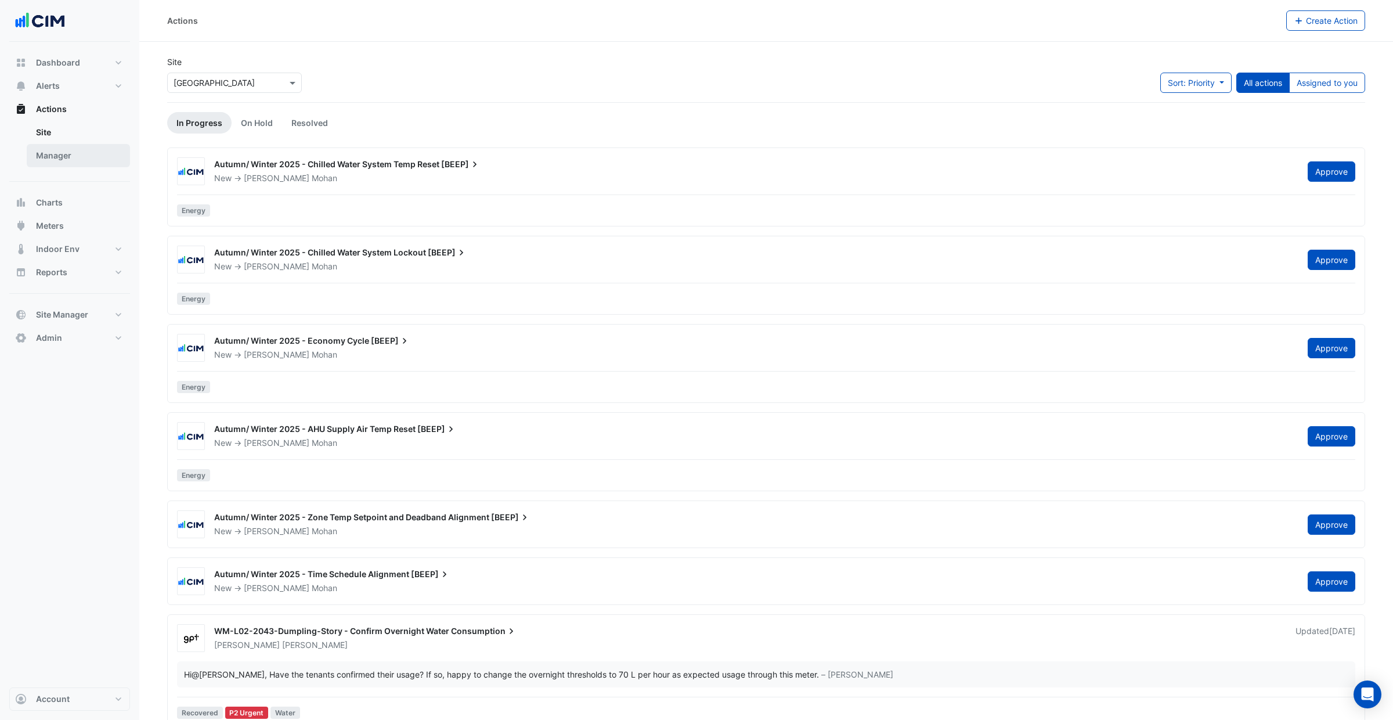
click at [86, 160] on link "Manager" at bounding box center [78, 155] width 103 height 23
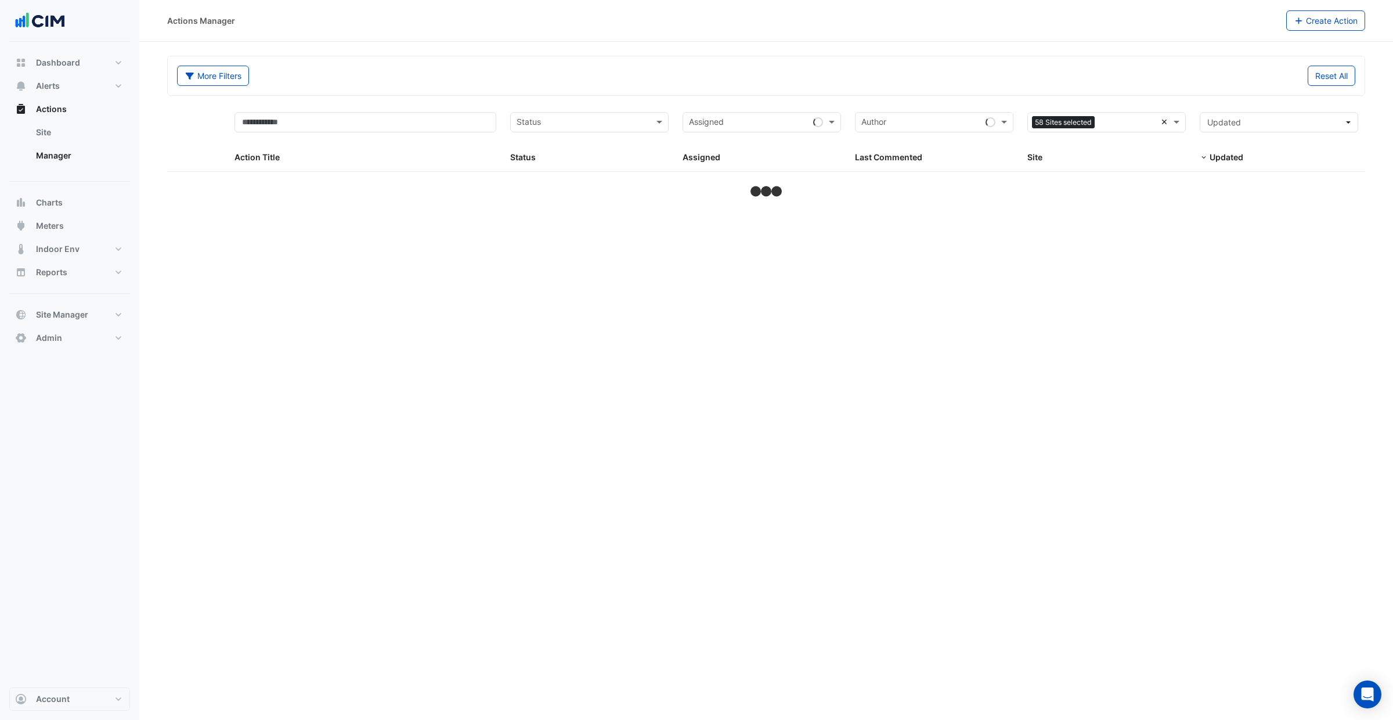
select select "***"
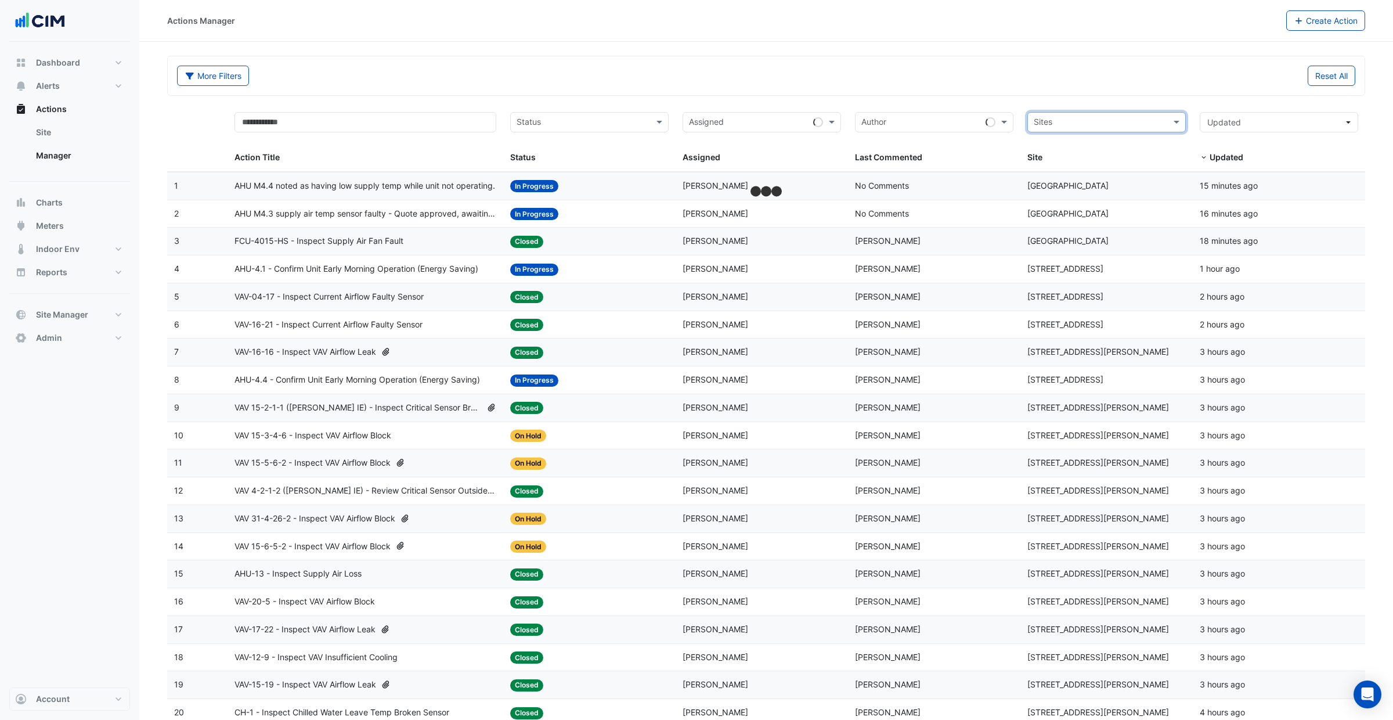
click at [1066, 93] on div "More Filters Reset All" at bounding box center [766, 75] width 1197 height 39
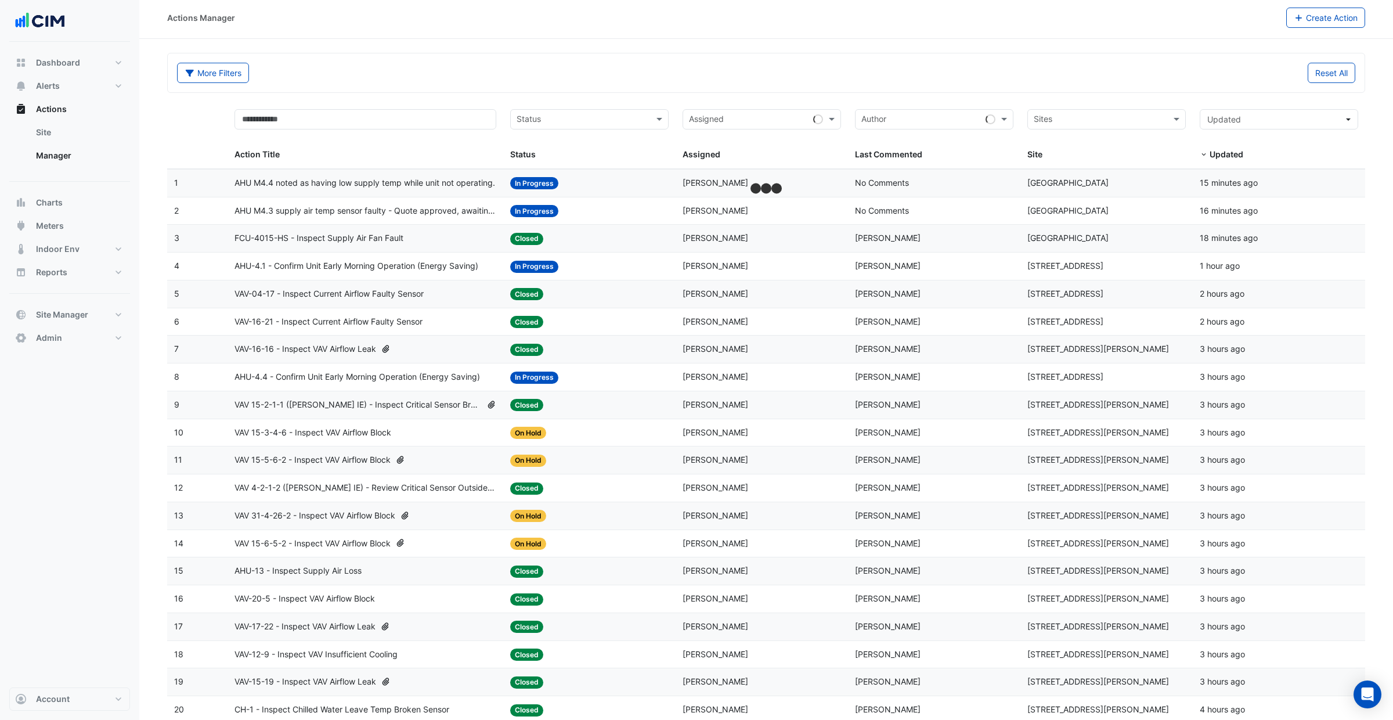
scroll to position [4, 0]
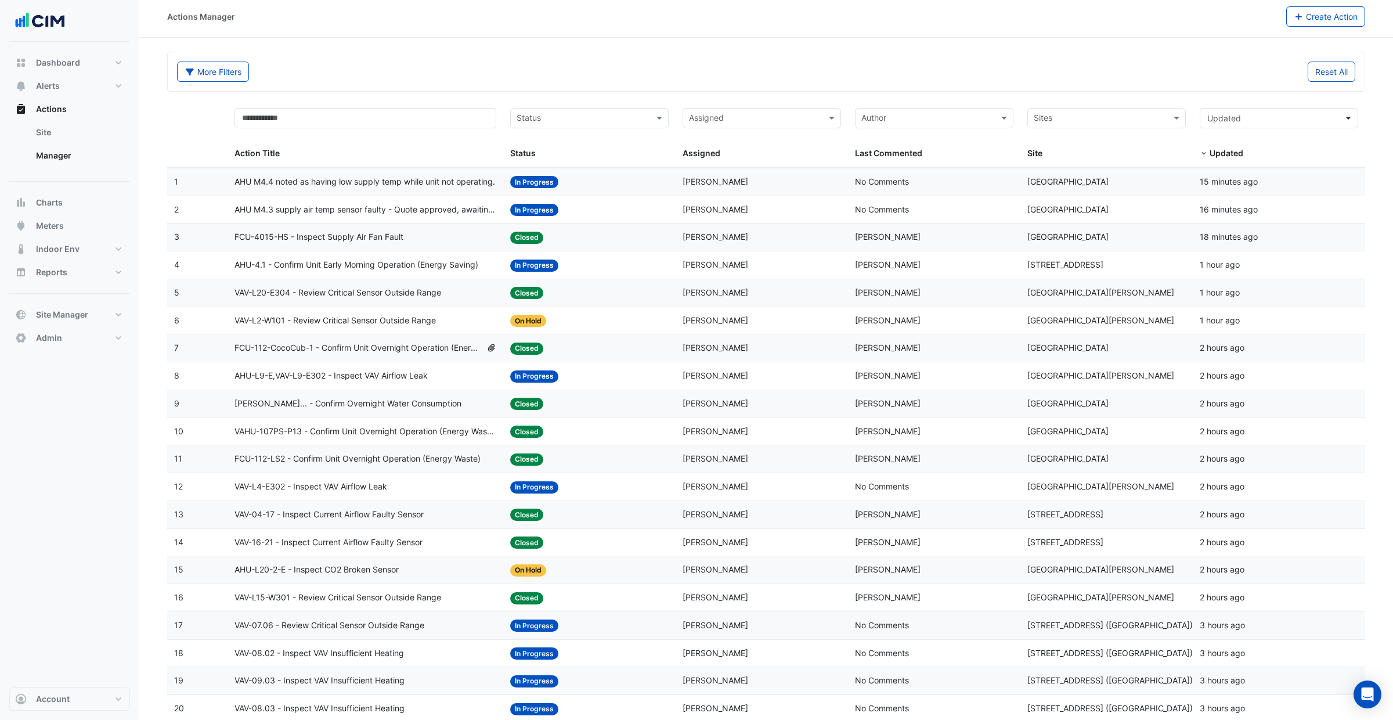
click at [365, 211] on span "AHU M4.3 supply air temp sensor faulty - Quote approved, awaiting parts" at bounding box center [366, 209] width 262 height 13
click at [423, 237] on div "FCU-4015-HS - Inspect Supply Air Fan Fault" at bounding box center [366, 236] width 262 height 13
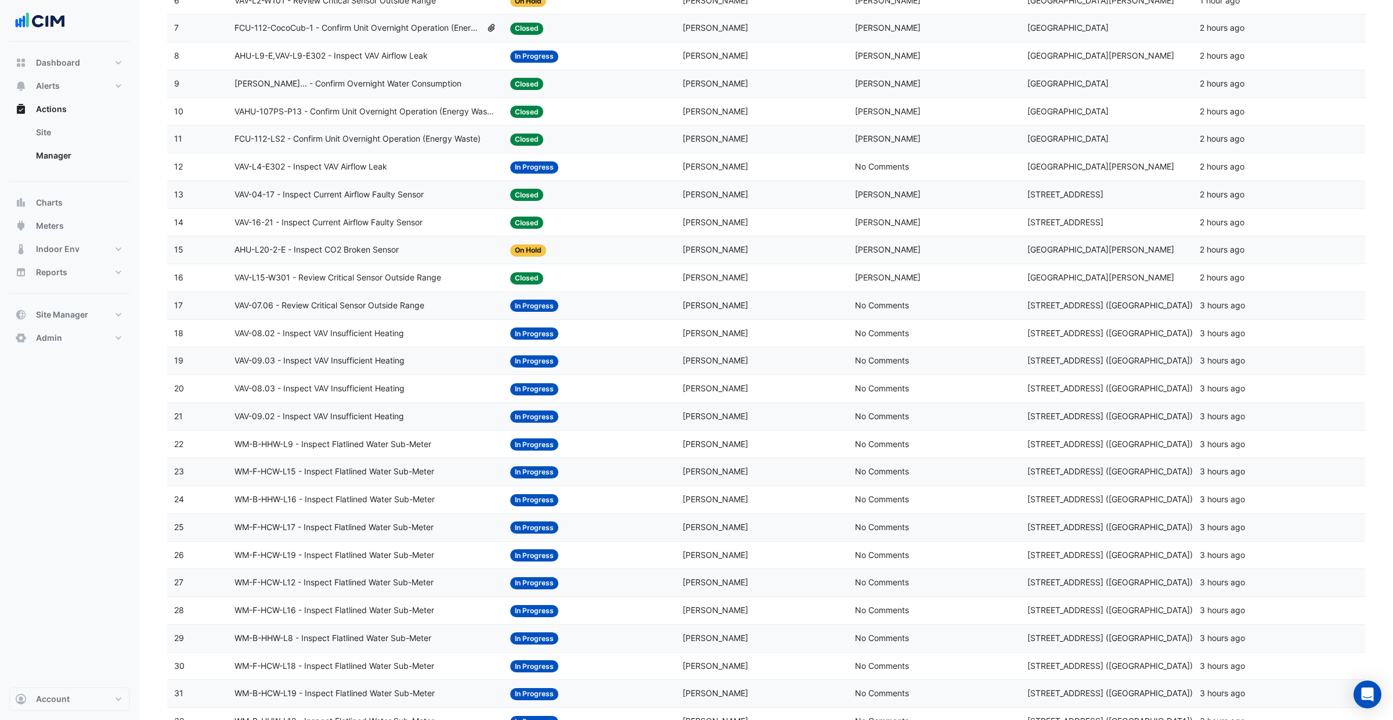
scroll to position [354, 0]
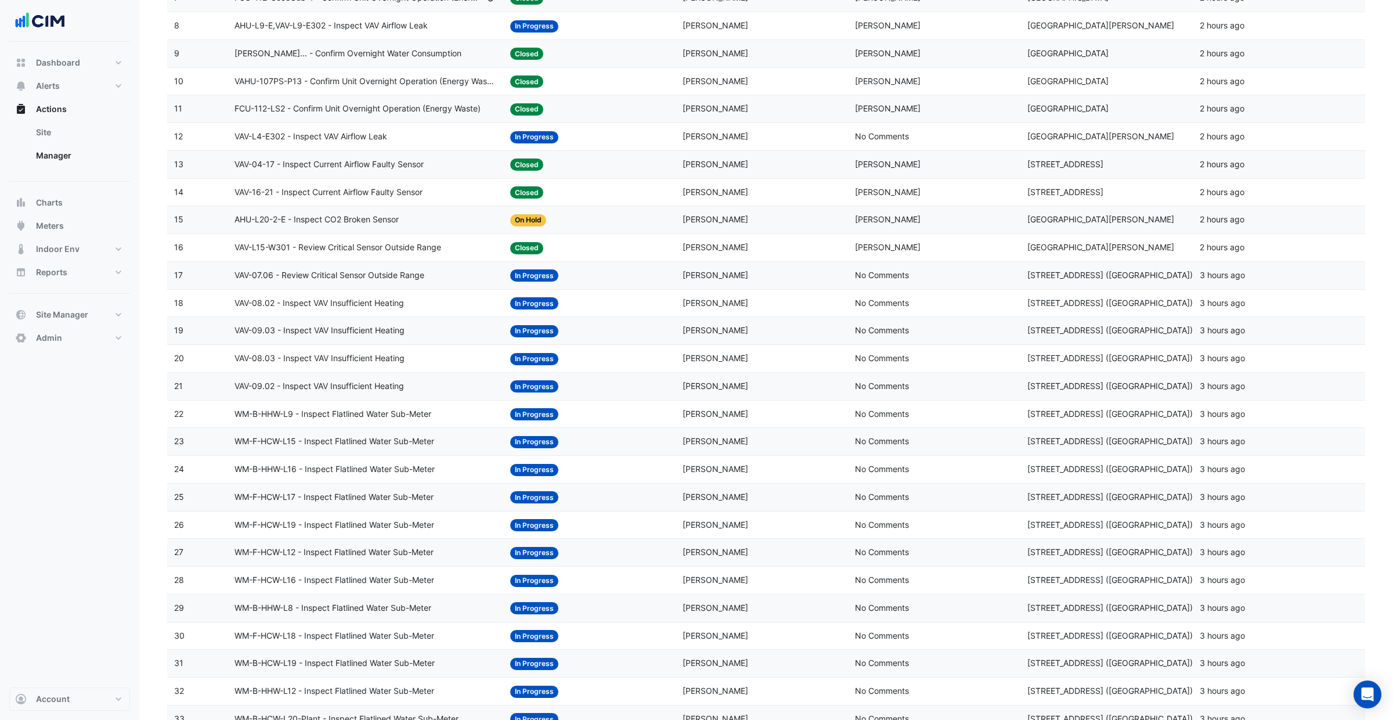
click at [690, 197] on span "Claudio Campos" at bounding box center [716, 192] width 66 height 10
click at [702, 168] on span "Claudio Campos" at bounding box center [716, 164] width 66 height 10
click at [695, 331] on span "Craig Stannard" at bounding box center [716, 330] width 66 height 10
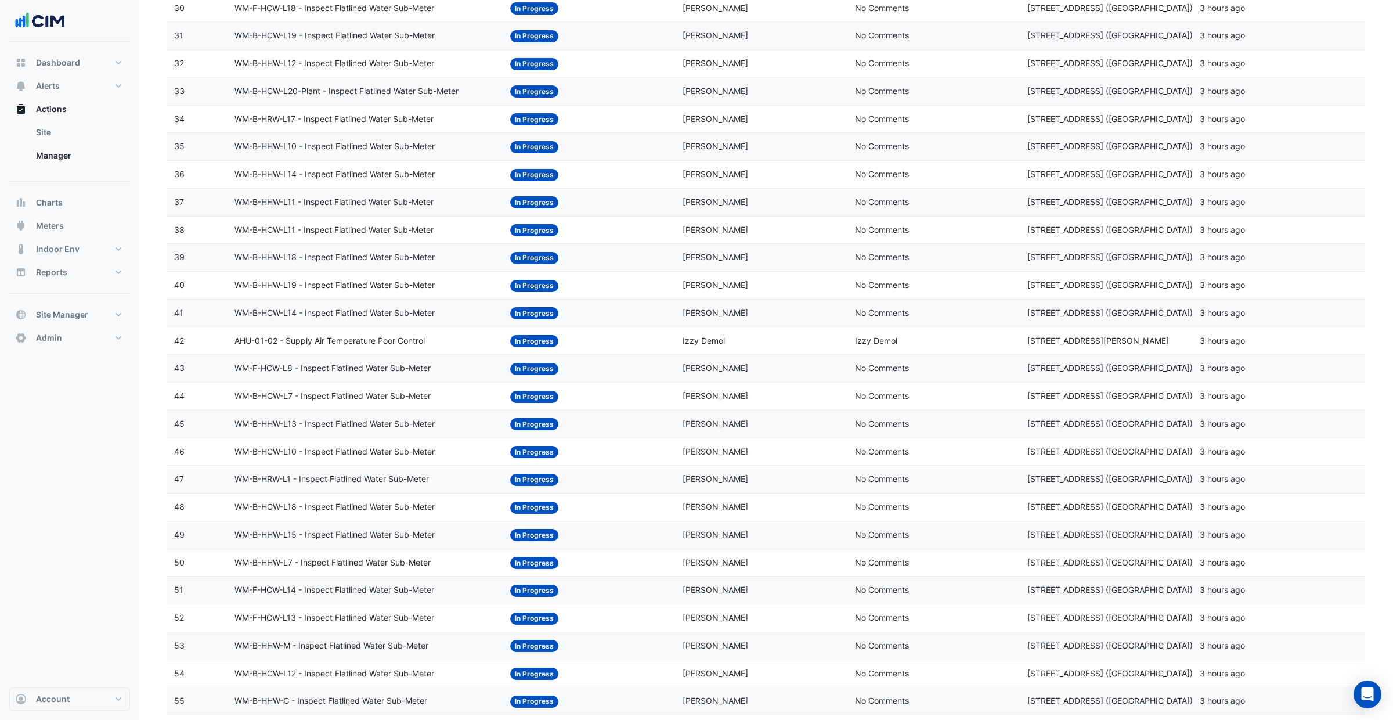
scroll to position [1081, 0]
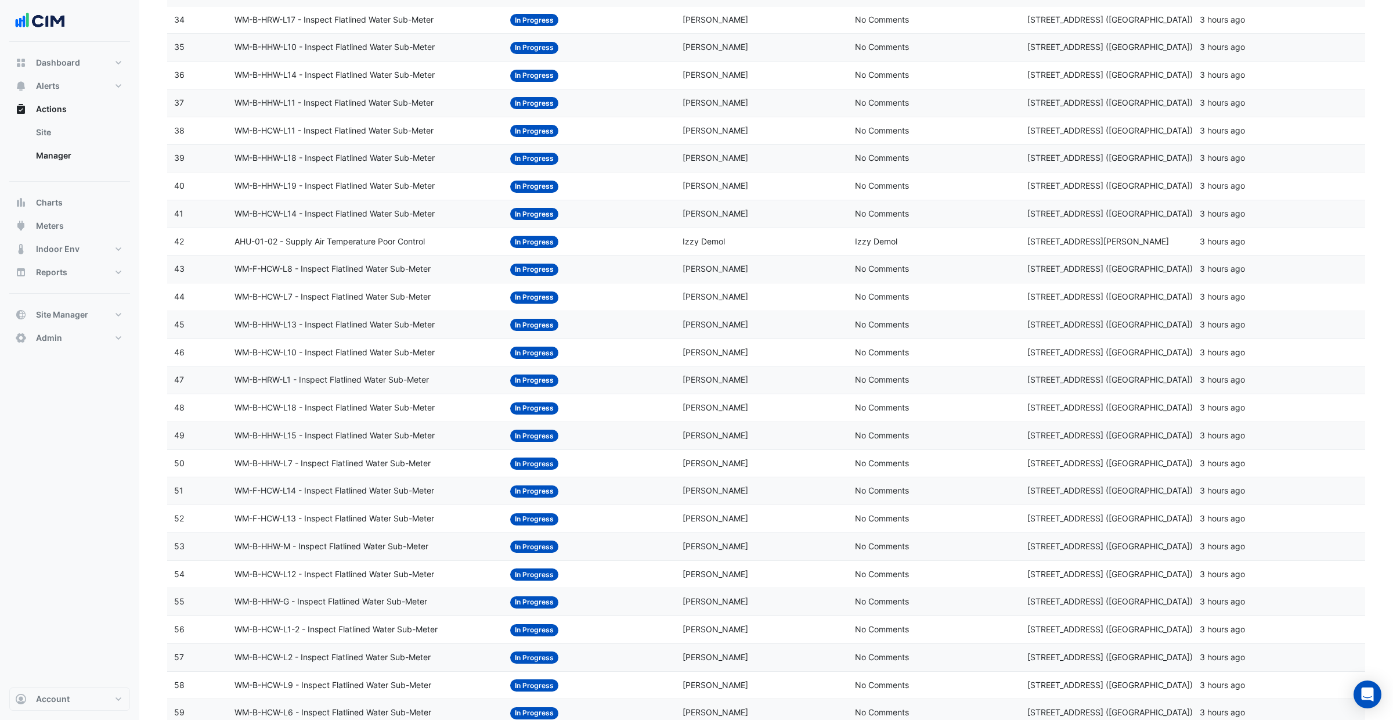
click at [798, 248] on div "Assigned: Izzy Demol" at bounding box center [762, 241] width 158 height 13
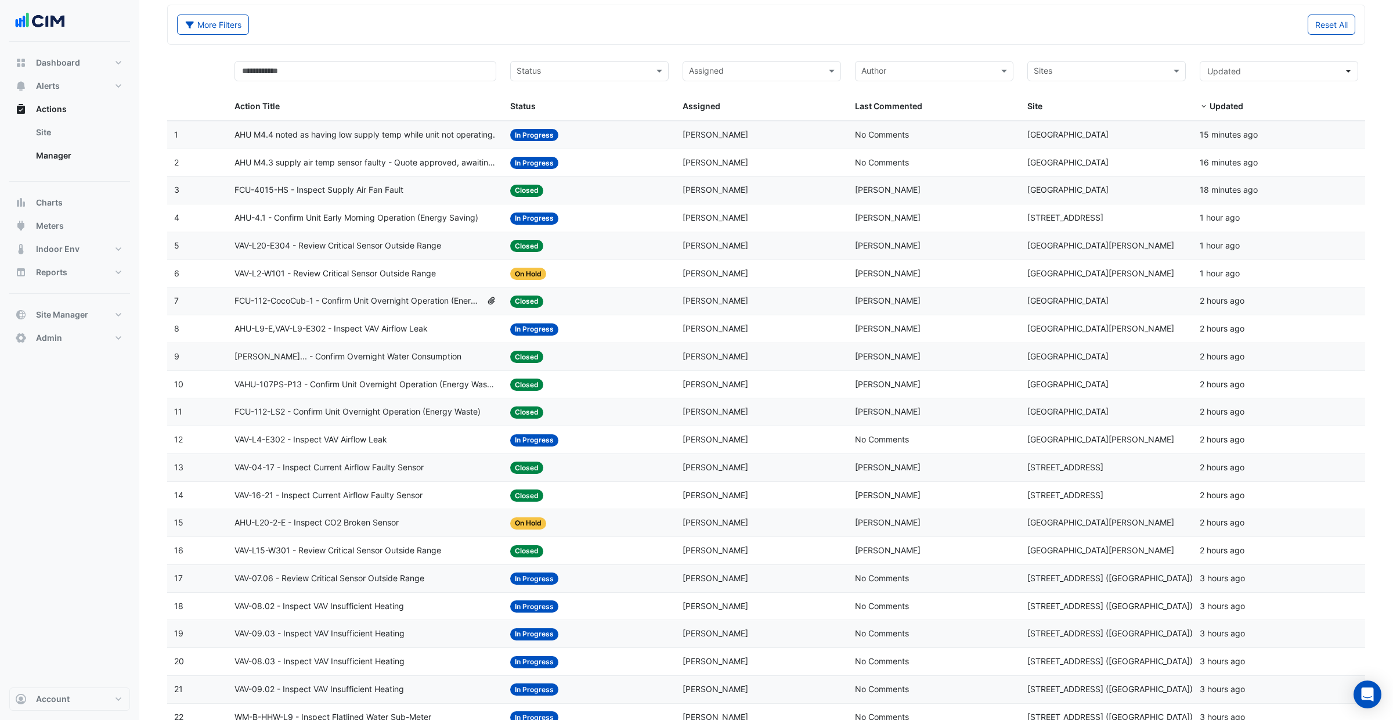
scroll to position [0, 0]
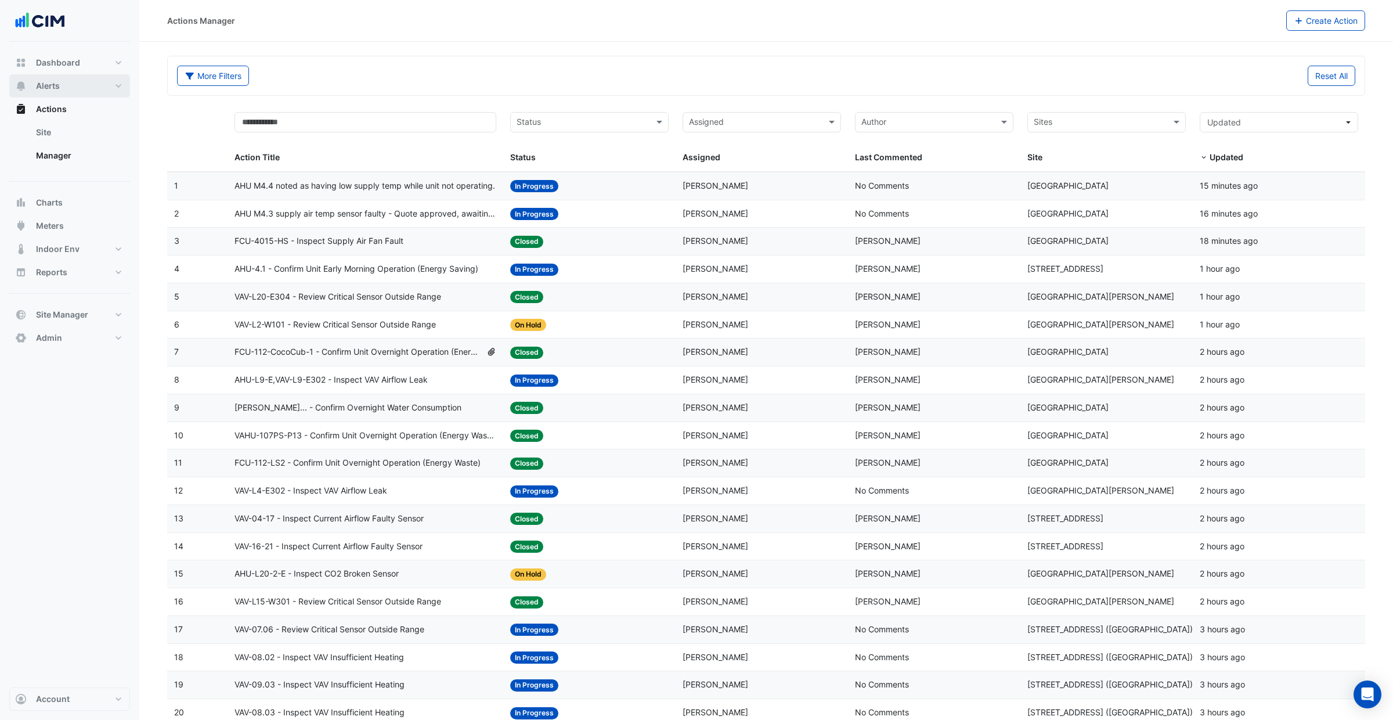
click at [69, 88] on button "Alerts" at bounding box center [69, 85] width 121 height 23
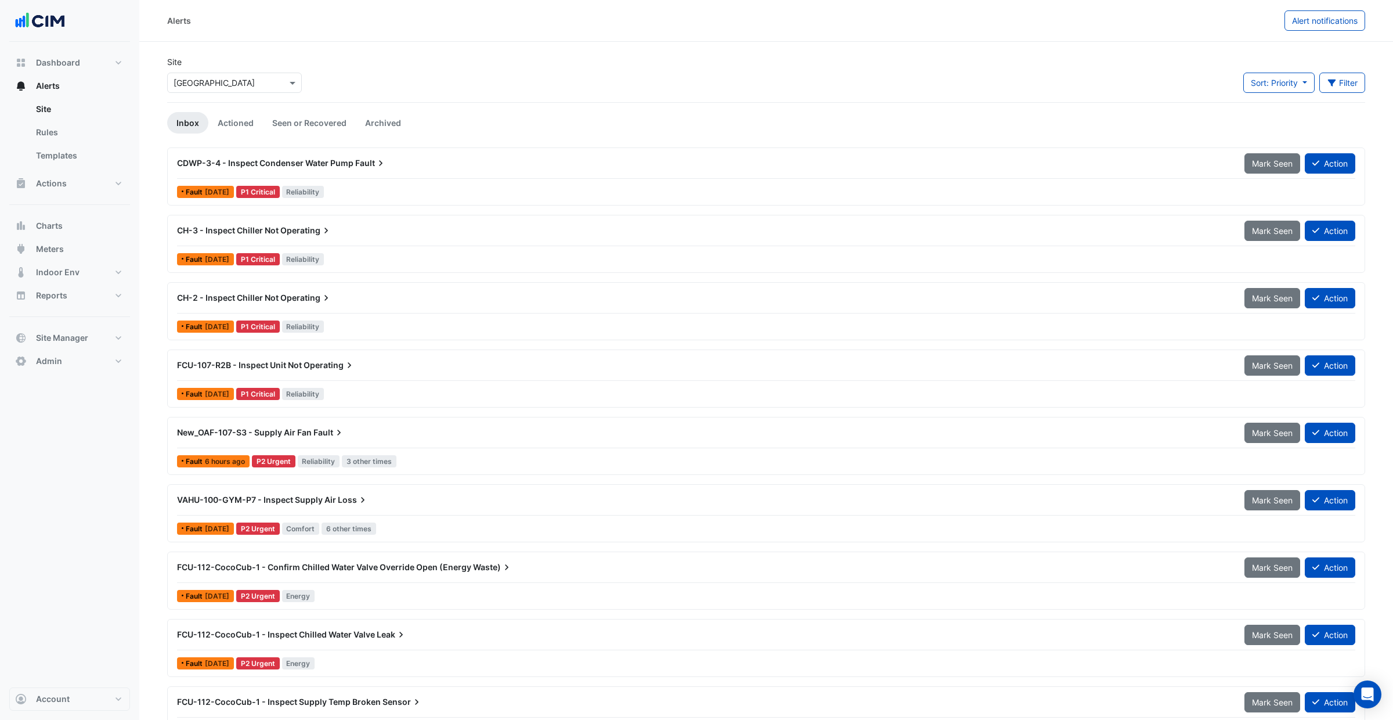
scroll to position [1, 0]
click at [91, 188] on button "Actions" at bounding box center [69, 183] width 121 height 23
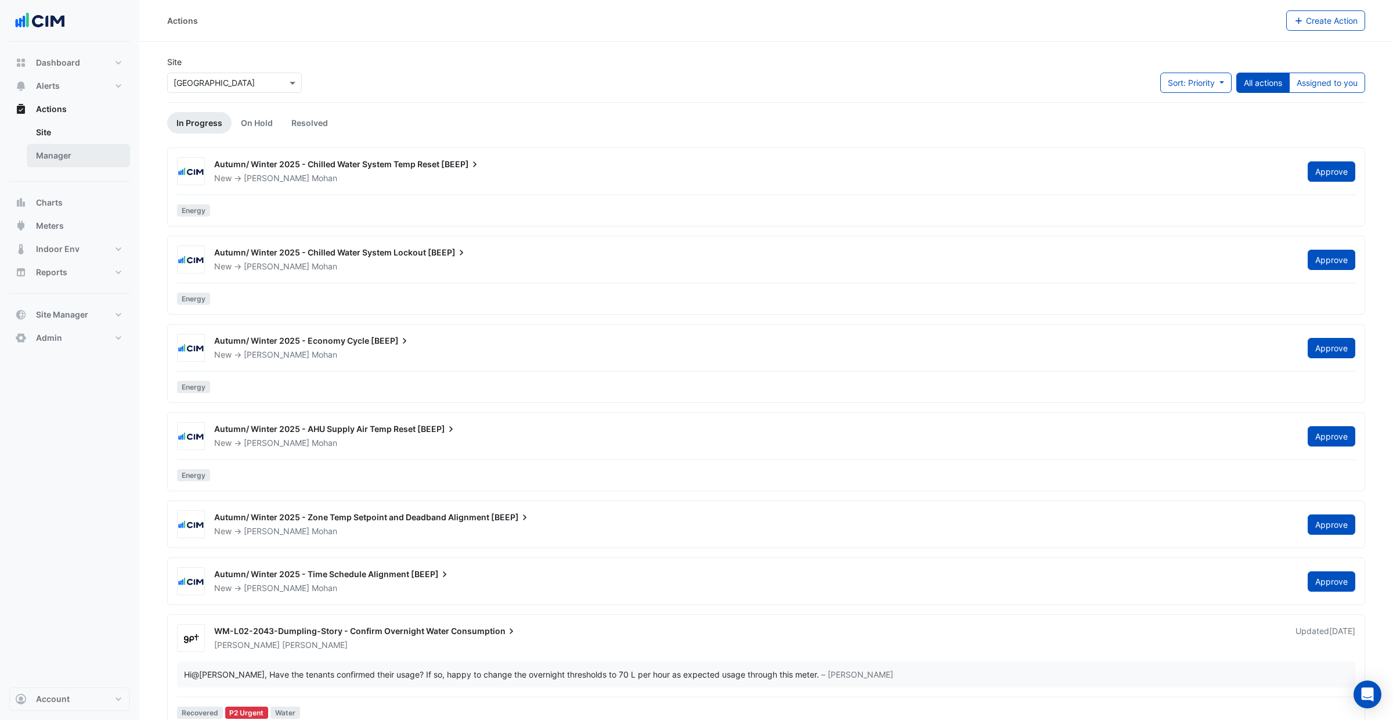
click at [66, 152] on link "Manager" at bounding box center [78, 155] width 103 height 23
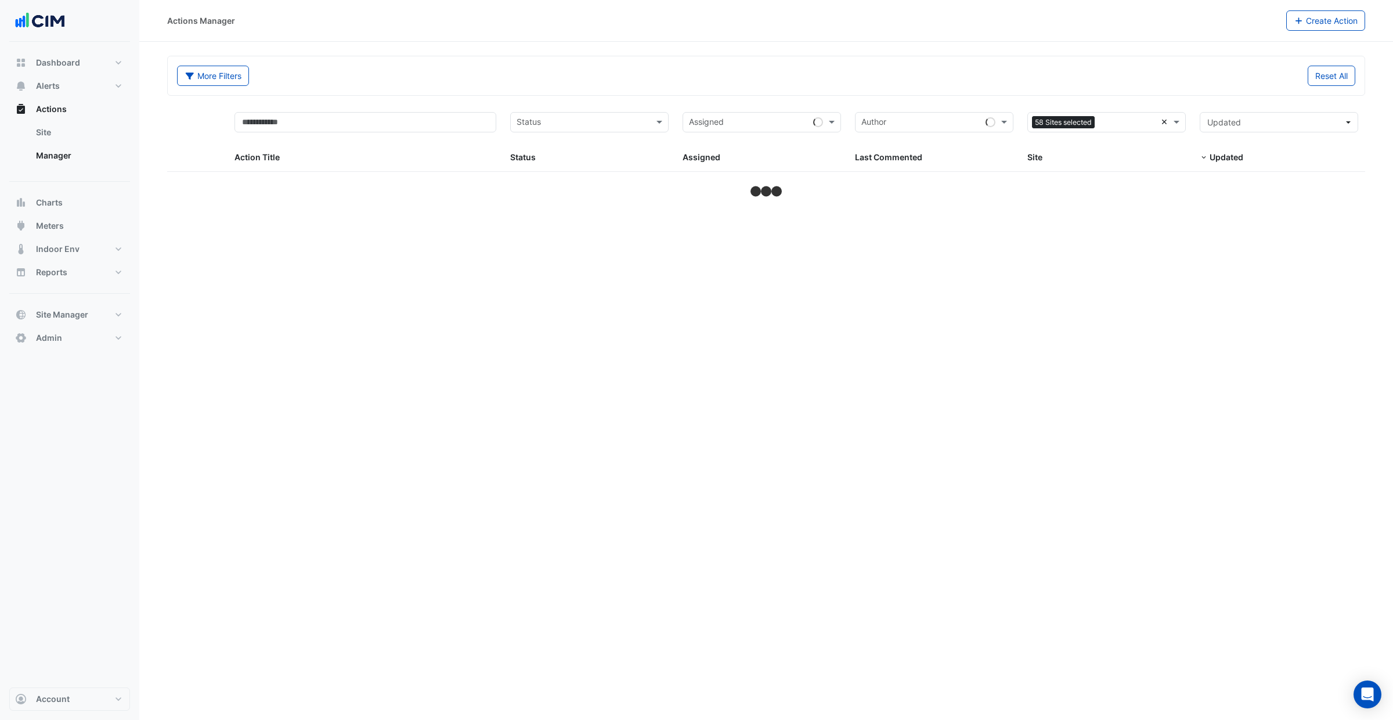
select select "***"
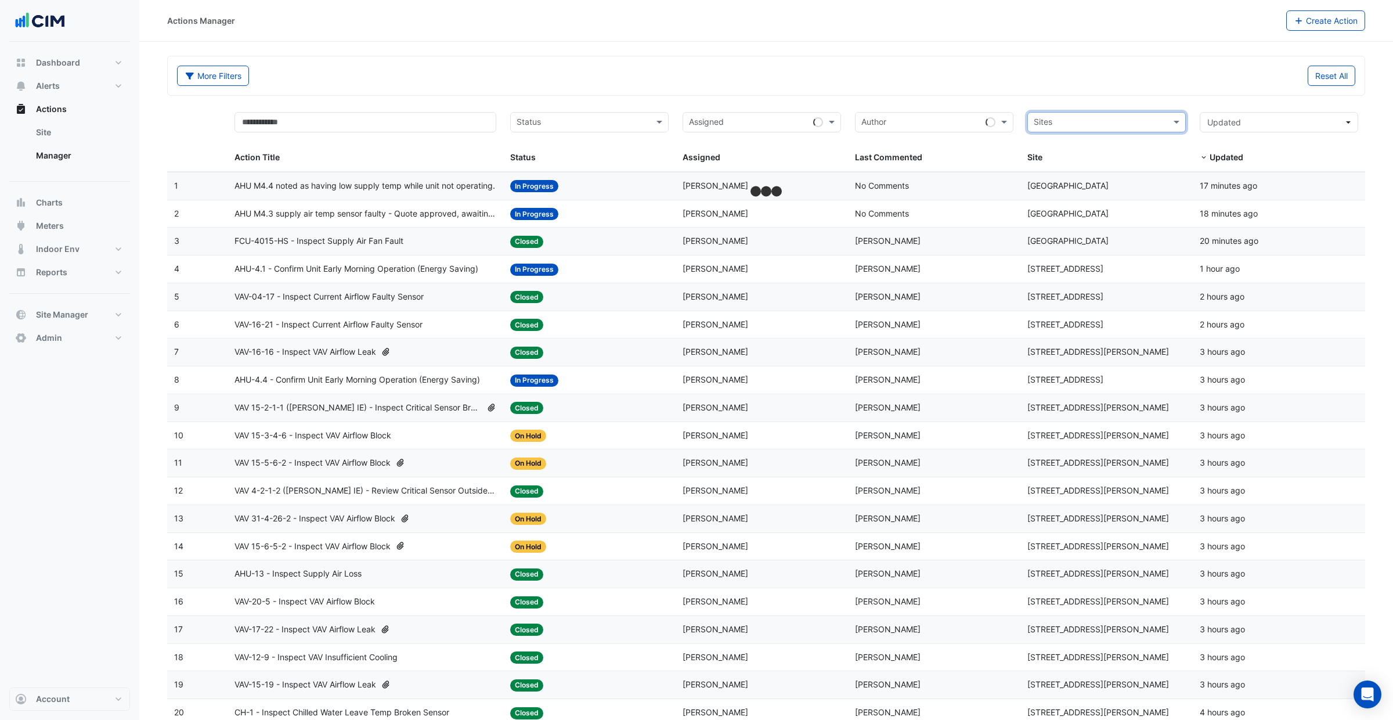
click at [1137, 106] on datatable-header-cell "Sites Site" at bounding box center [1107, 138] width 172 height 67
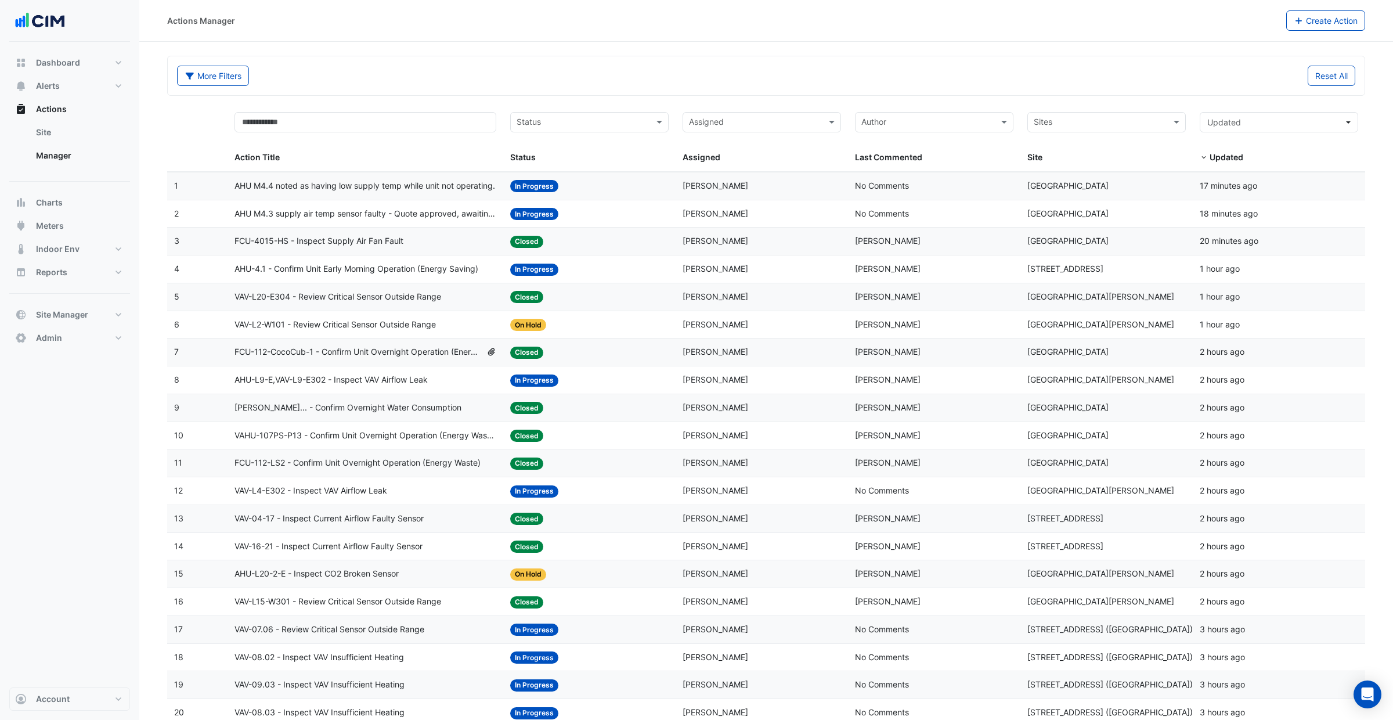
click at [692, 244] on span "Alister Cawthorne" at bounding box center [716, 241] width 66 height 10
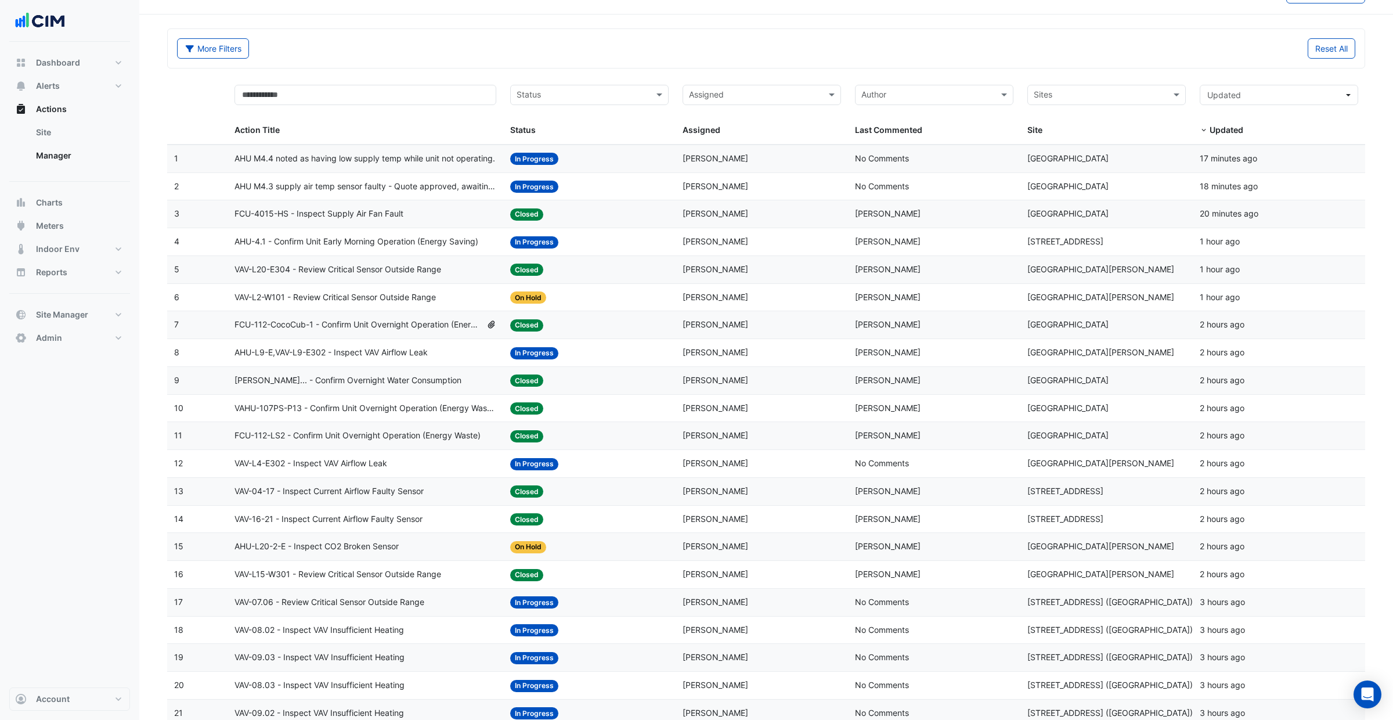
scroll to position [42, 0]
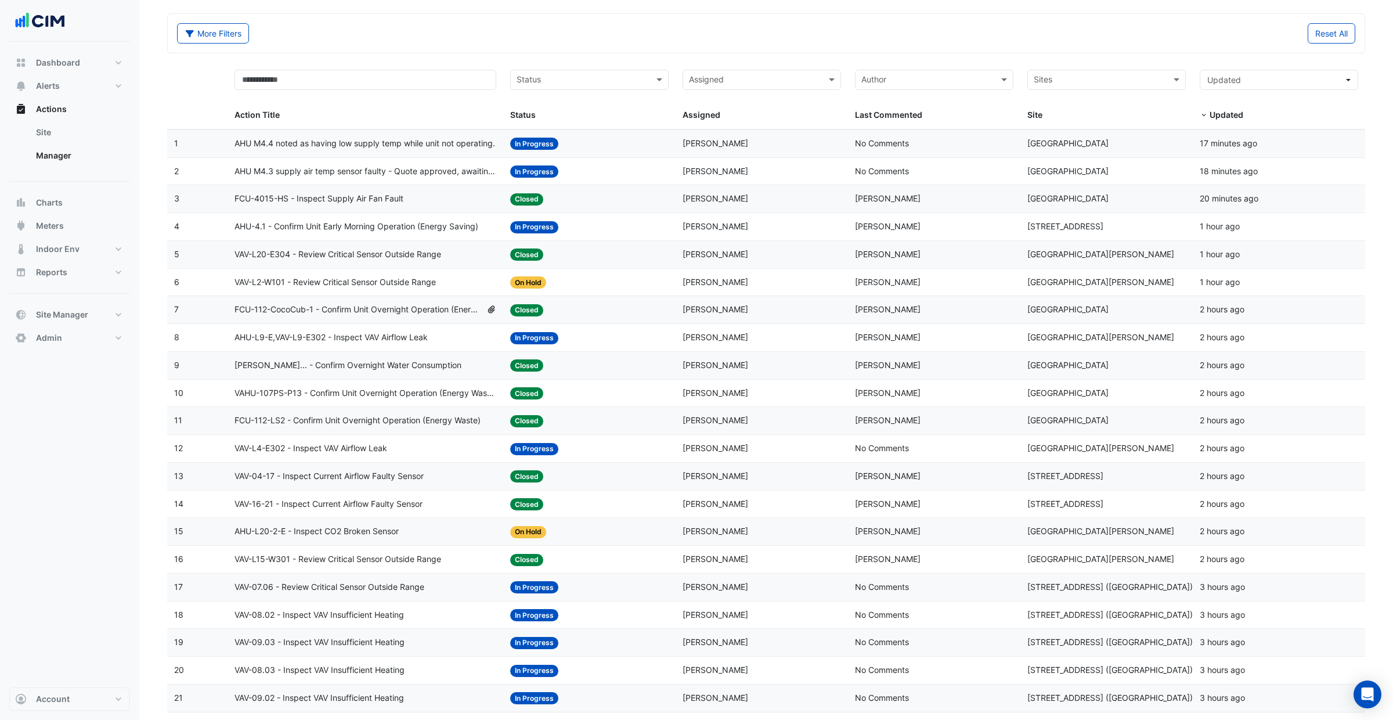
click at [757, 368] on div "Assigned: Cayle Pevy" at bounding box center [762, 365] width 158 height 13
click at [770, 396] on div "Assigned: Cayle Pevy" at bounding box center [762, 393] width 158 height 13
click at [818, 425] on div "Assigned: Cayle Pevy" at bounding box center [762, 419] width 158 height 13
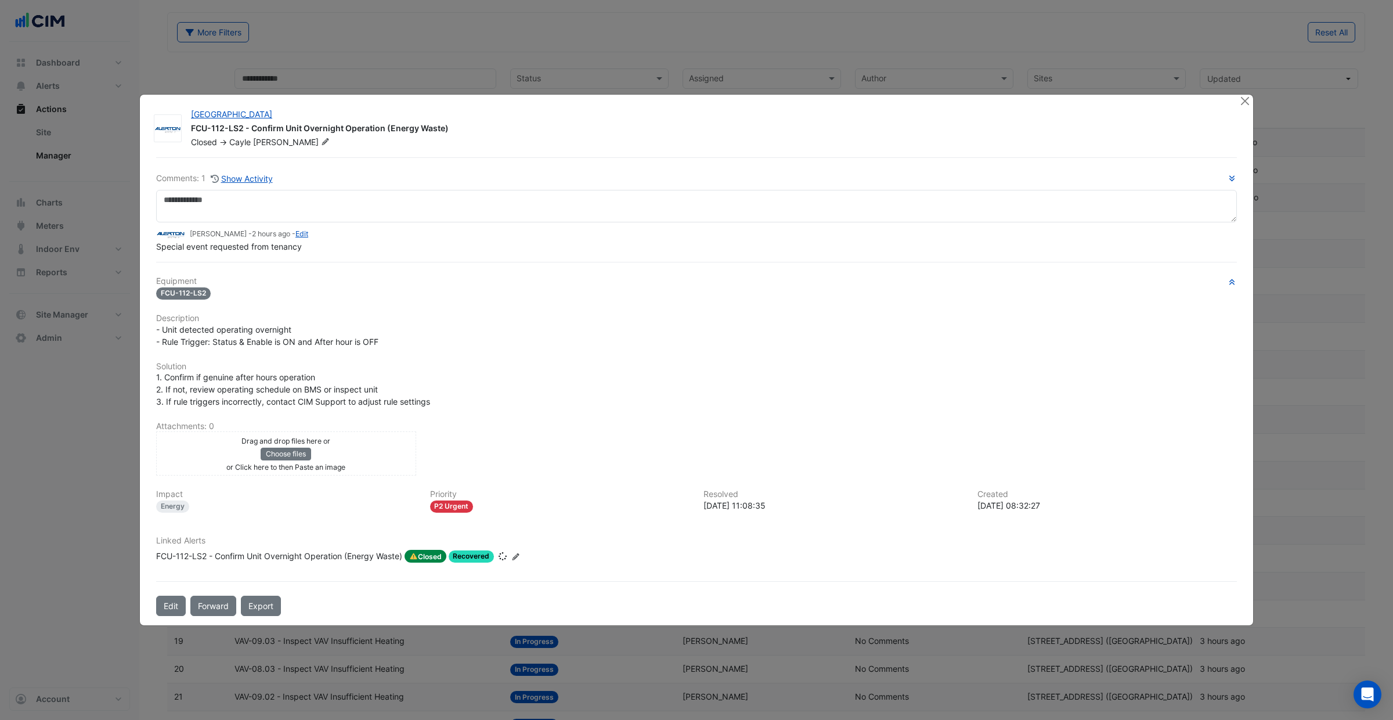
scroll to position [41, 0]
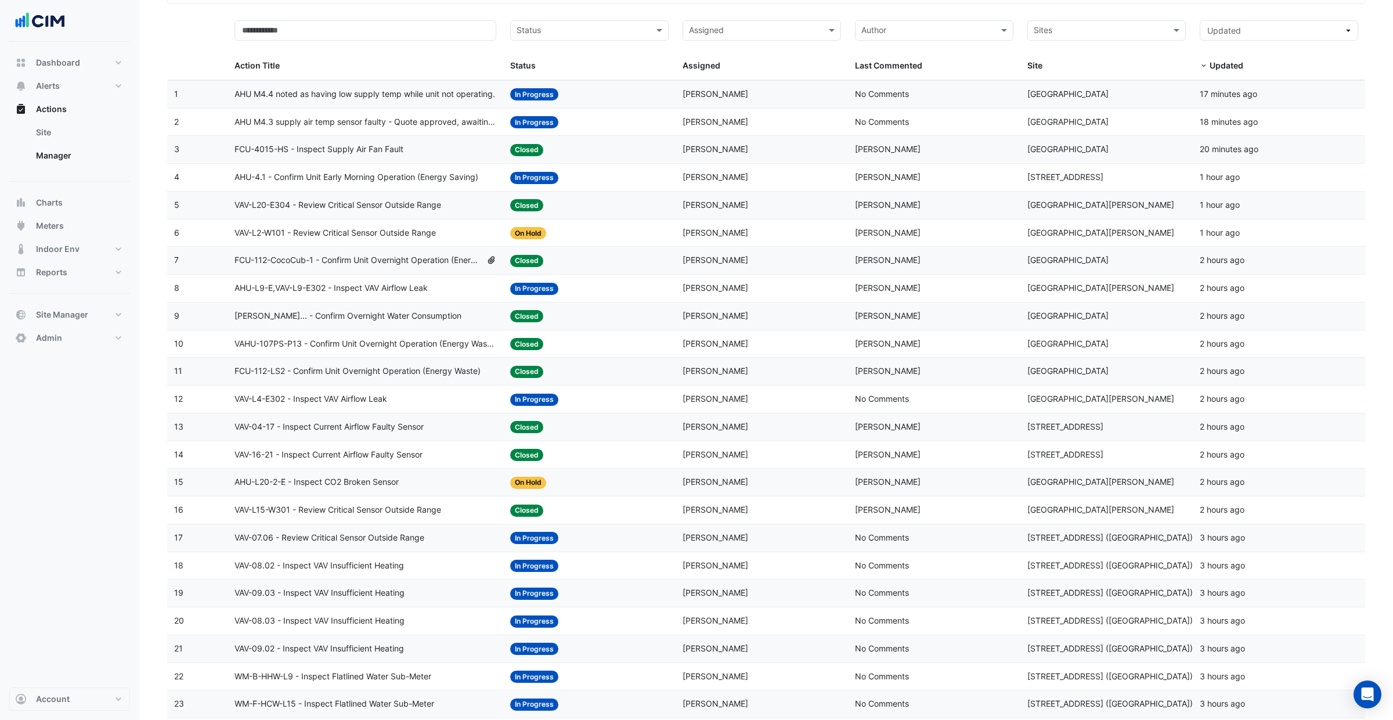
click at [823, 437] on datatable-body-cell "Assigned: Claudio Campos" at bounding box center [762, 426] width 172 height 27
click at [821, 457] on div "Assigned: Claudio Campos" at bounding box center [762, 455] width 158 height 13
click at [557, 520] on datatable-body-cell "Status: Closed" at bounding box center [589, 510] width 172 height 27
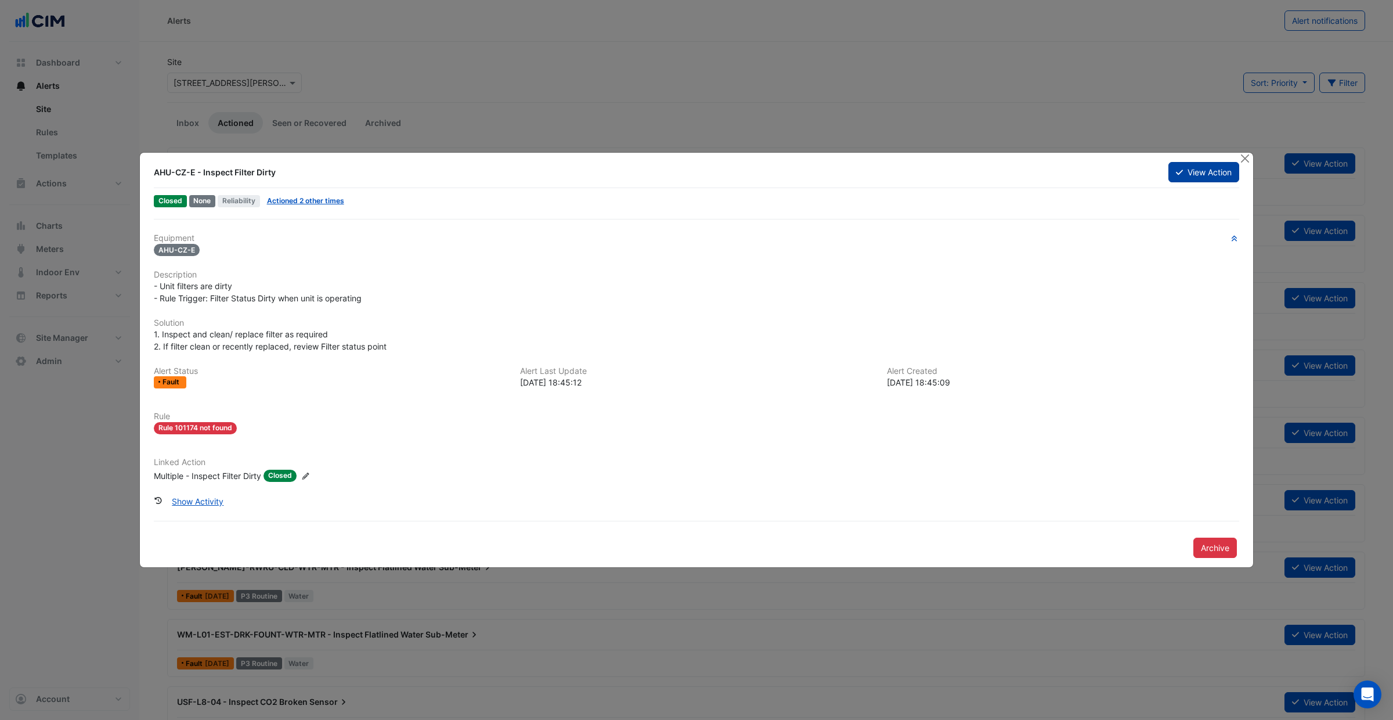
click at [1066, 172] on button "View Action" at bounding box center [1204, 172] width 71 height 20
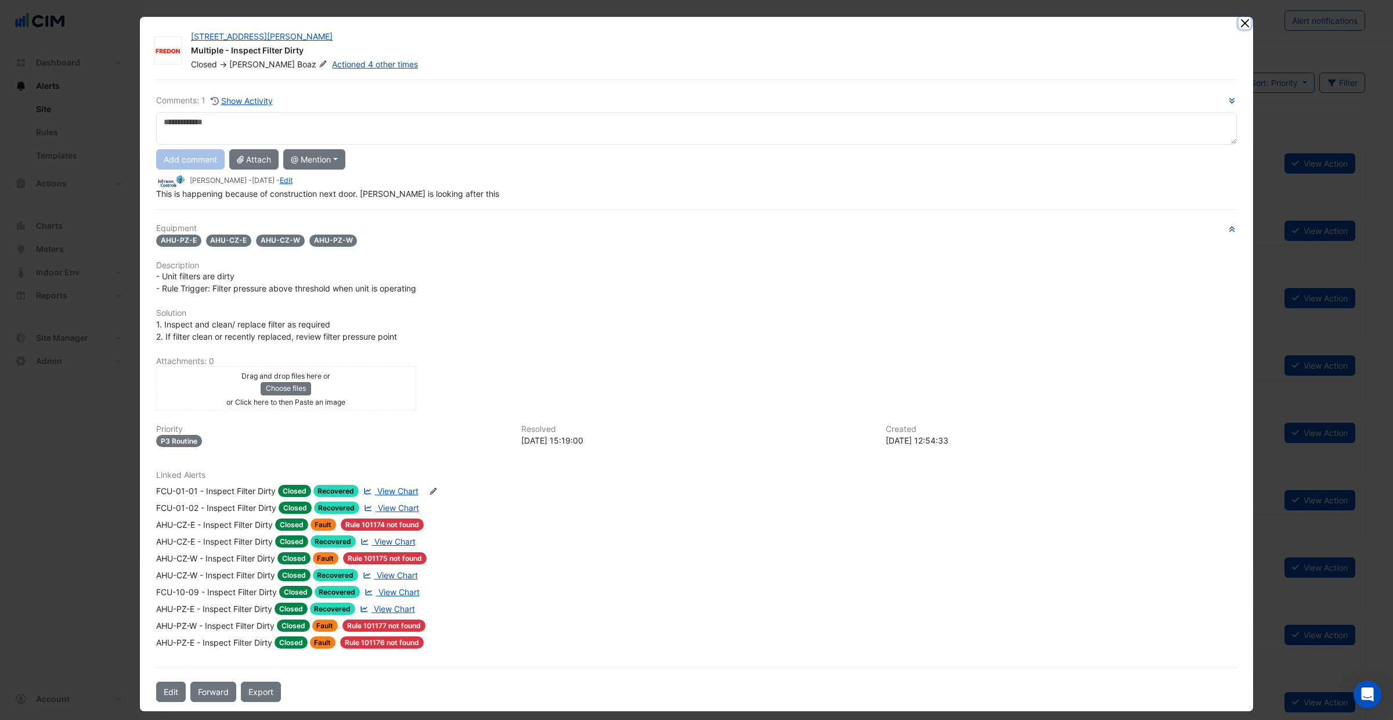
click at [1066, 27] on button "Close" at bounding box center [1245, 23] width 12 height 12
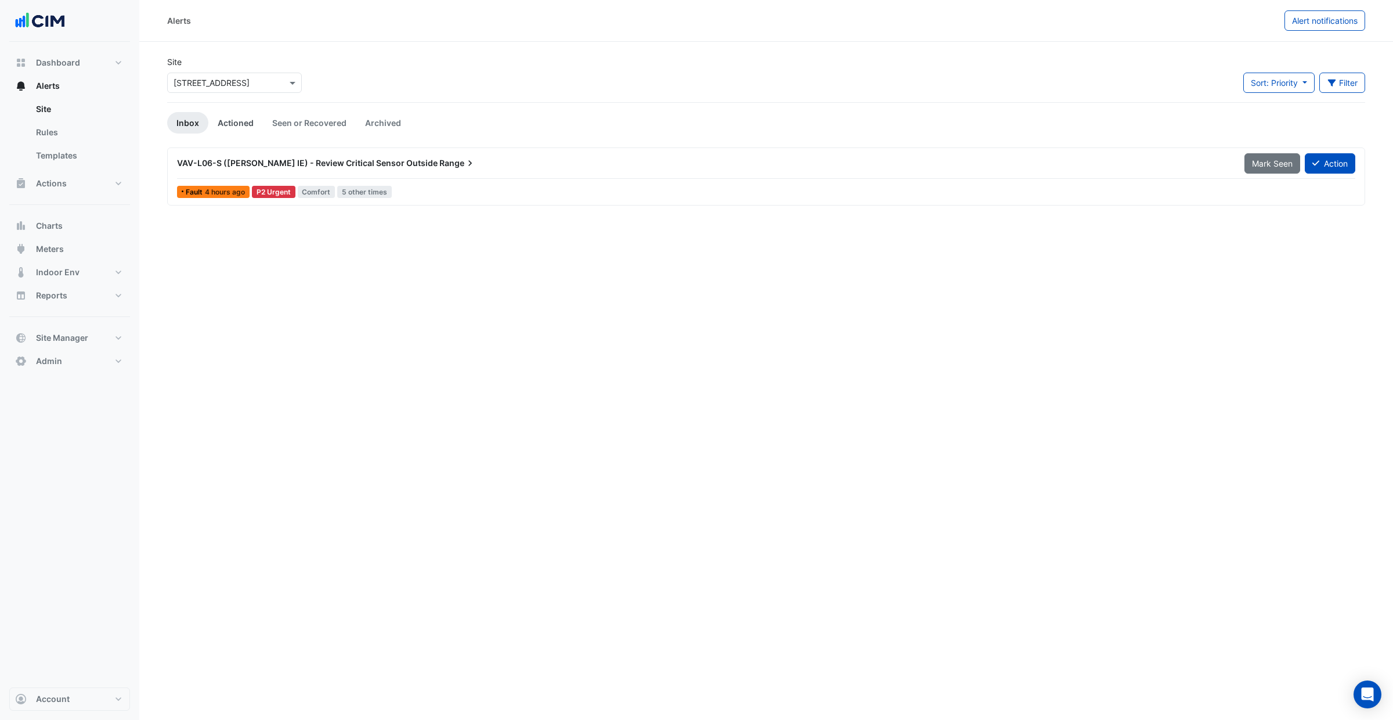
click at [239, 127] on link "Actioned" at bounding box center [235, 122] width 55 height 21
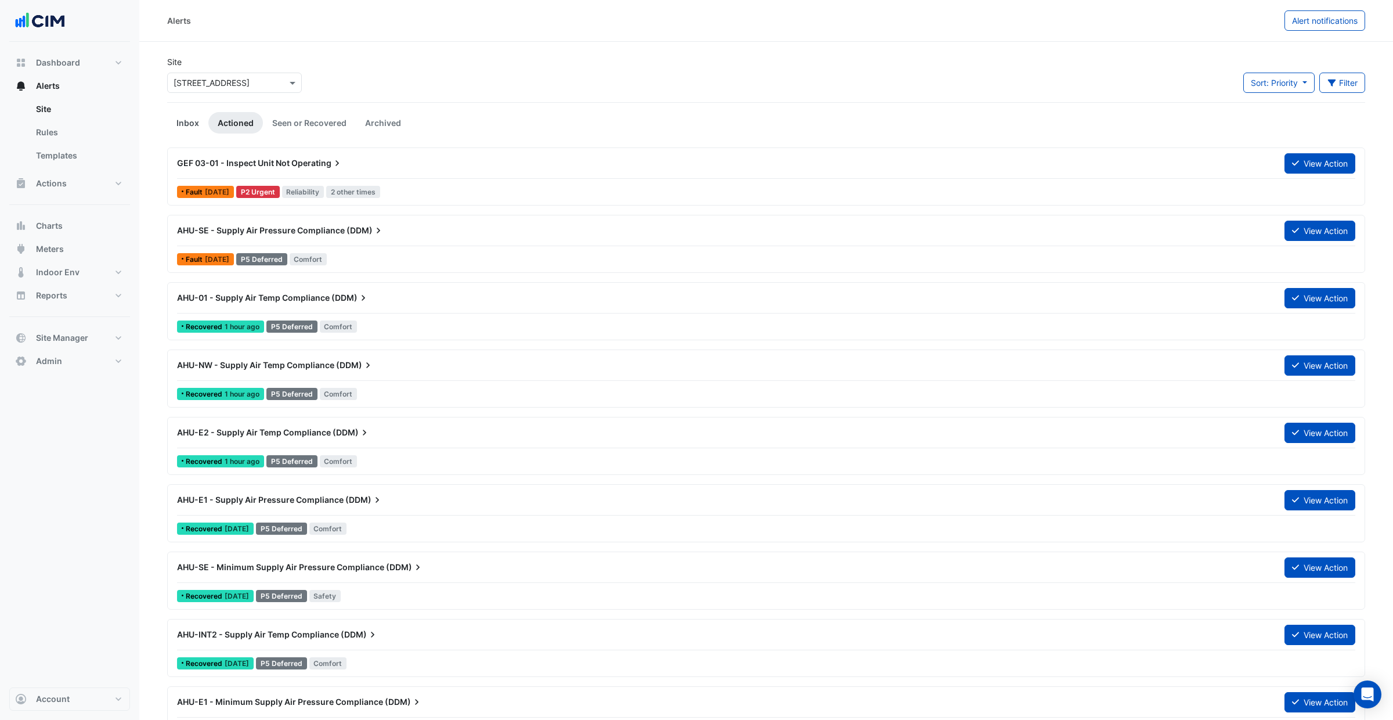
click at [192, 121] on link "Inbox" at bounding box center [187, 122] width 41 height 21
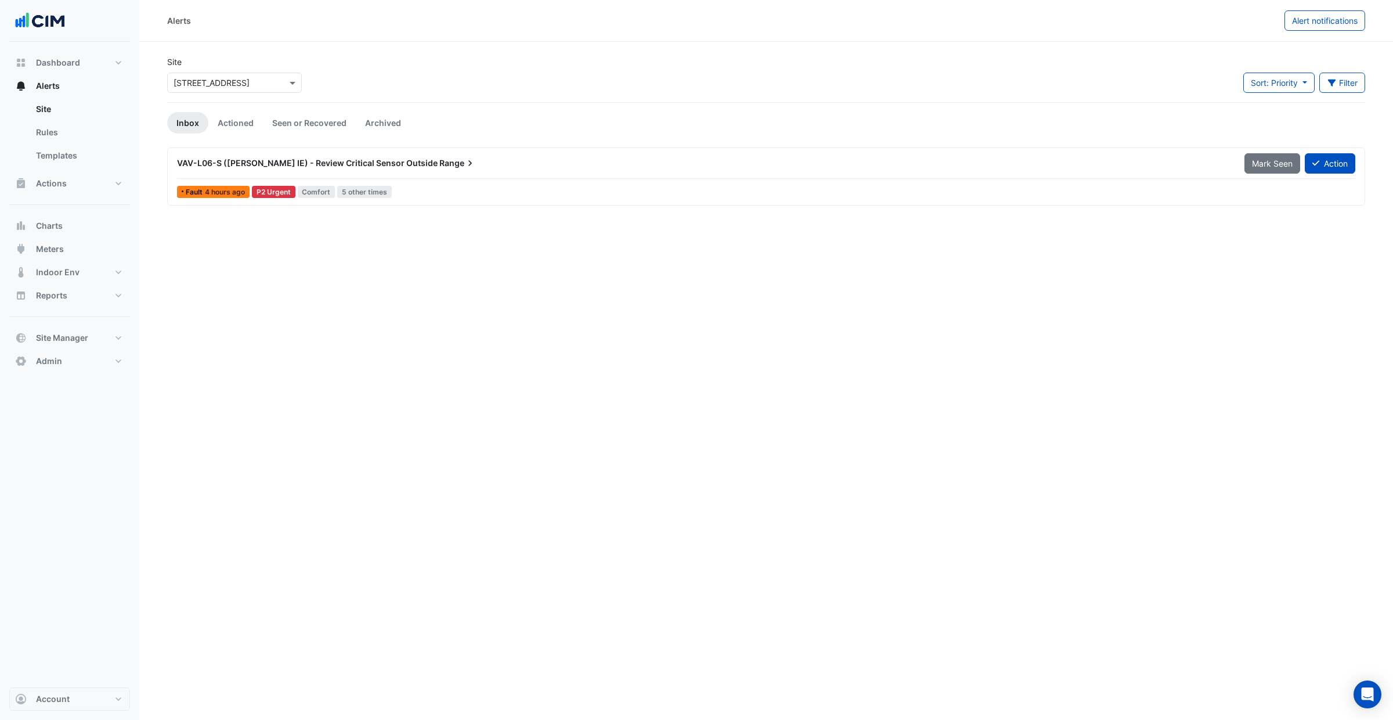
click at [257, 158] on span "VAV-L06-S (NABERS IE) - Review Critical Sensor Outside" at bounding box center [307, 163] width 261 height 10
click at [259, 161] on span "VAV-L06-S (NABERS IE) - Review Critical Sensor Outside" at bounding box center [307, 163] width 261 height 10
